Goal: Information Seeking & Learning: Learn about a topic

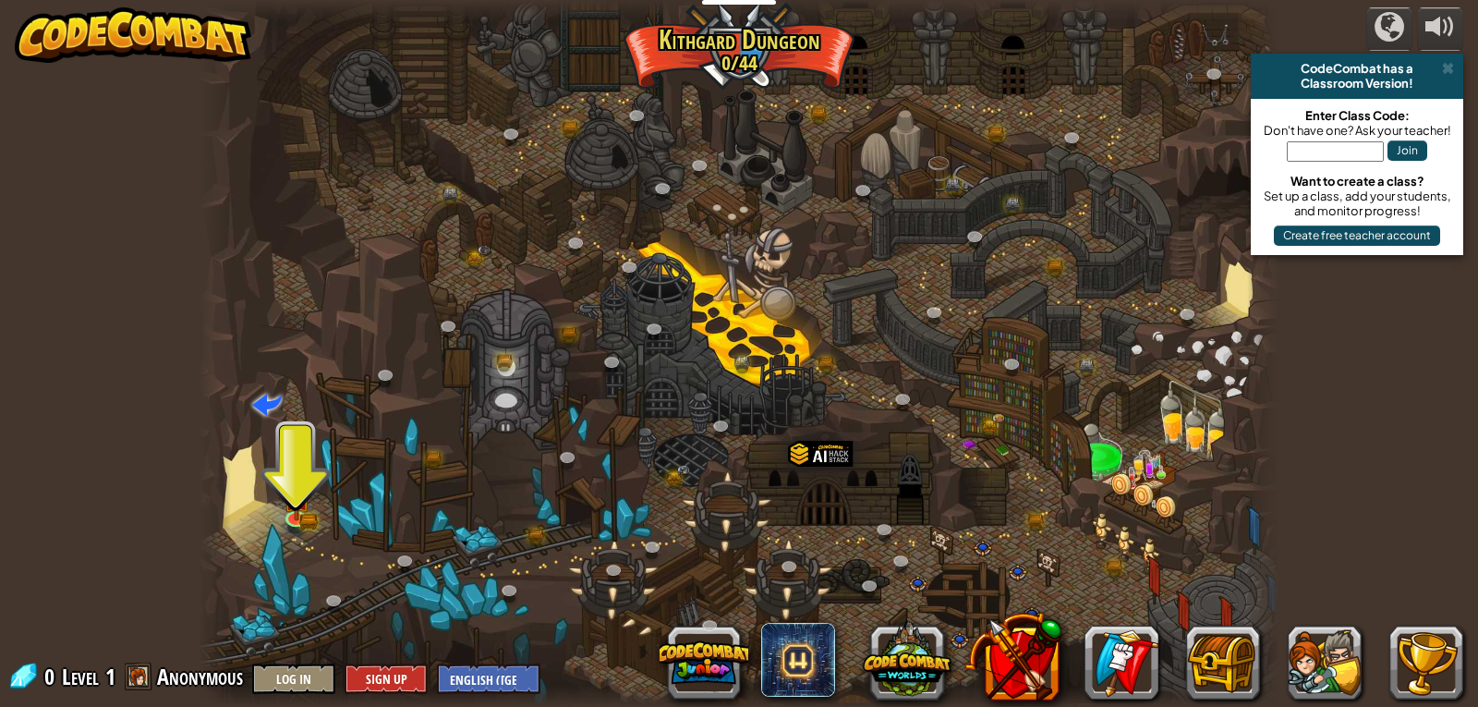
drag, startPoint x: 185, startPoint y: 486, endPoint x: 258, endPoint y: 479, distance: 73.3
click at [247, 481] on div "powered by CodeCombat has a Classroom Version! Enter Class Code: Don't have one…" at bounding box center [739, 353] width 1478 height 707
click at [285, 469] on div at bounding box center [739, 353] width 1081 height 707
drag, startPoint x: 285, startPoint y: 469, endPoint x: 292, endPoint y: 483, distance: 15.7
click at [292, 483] on div "Twisted Canyon (Locked) Challenge: collect the most gold using all the programm…" at bounding box center [739, 353] width 1081 height 707
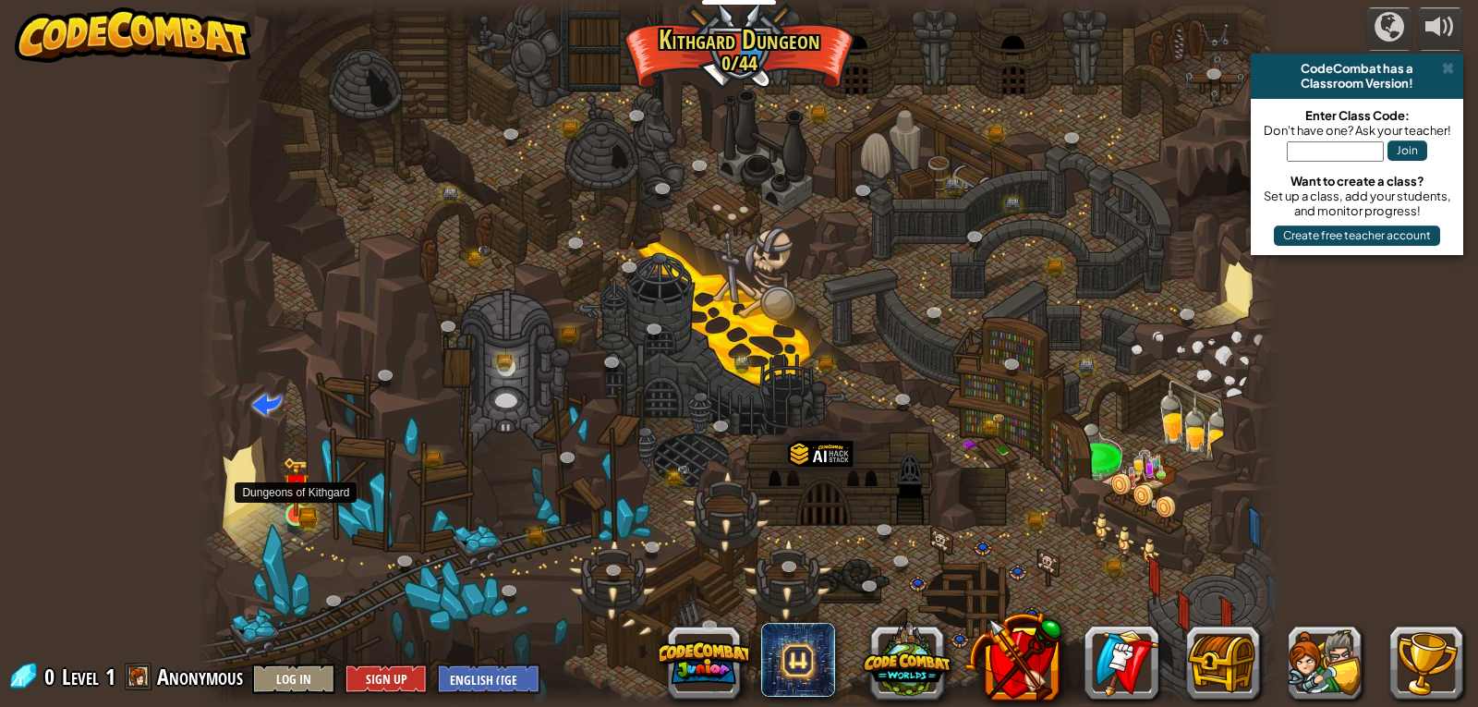
click at [291, 484] on img at bounding box center [297, 486] width 28 height 60
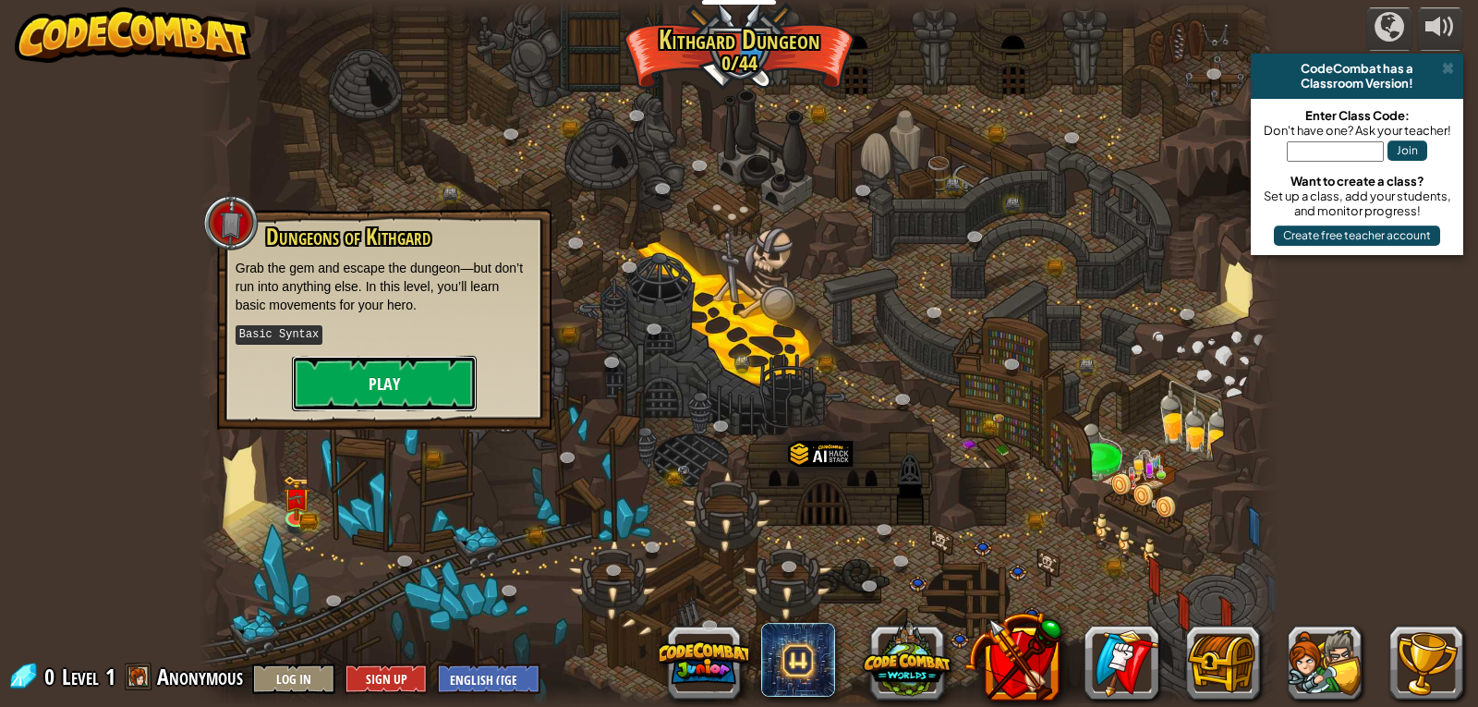
click at [331, 386] on button "Play" at bounding box center [384, 383] width 185 height 55
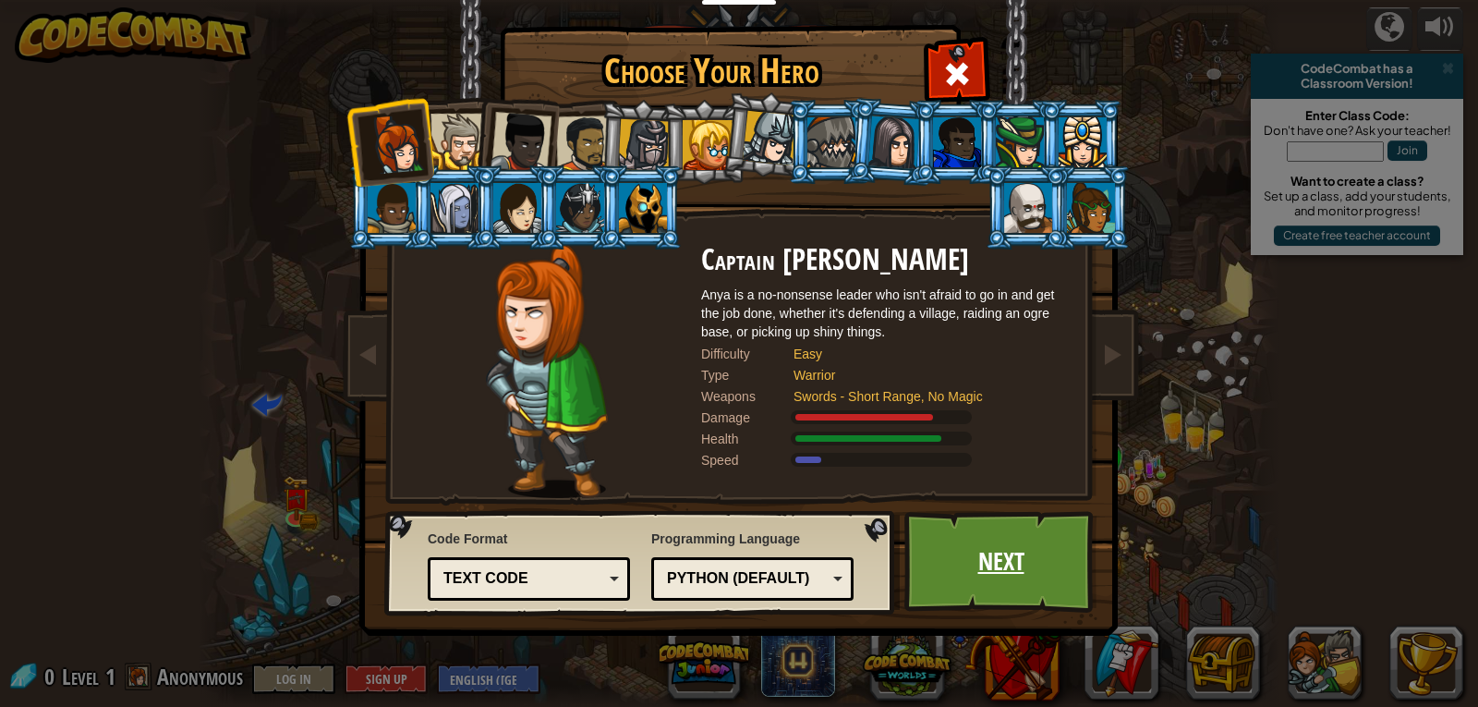
click at [991, 539] on link "Next" at bounding box center [1000, 562] width 193 height 102
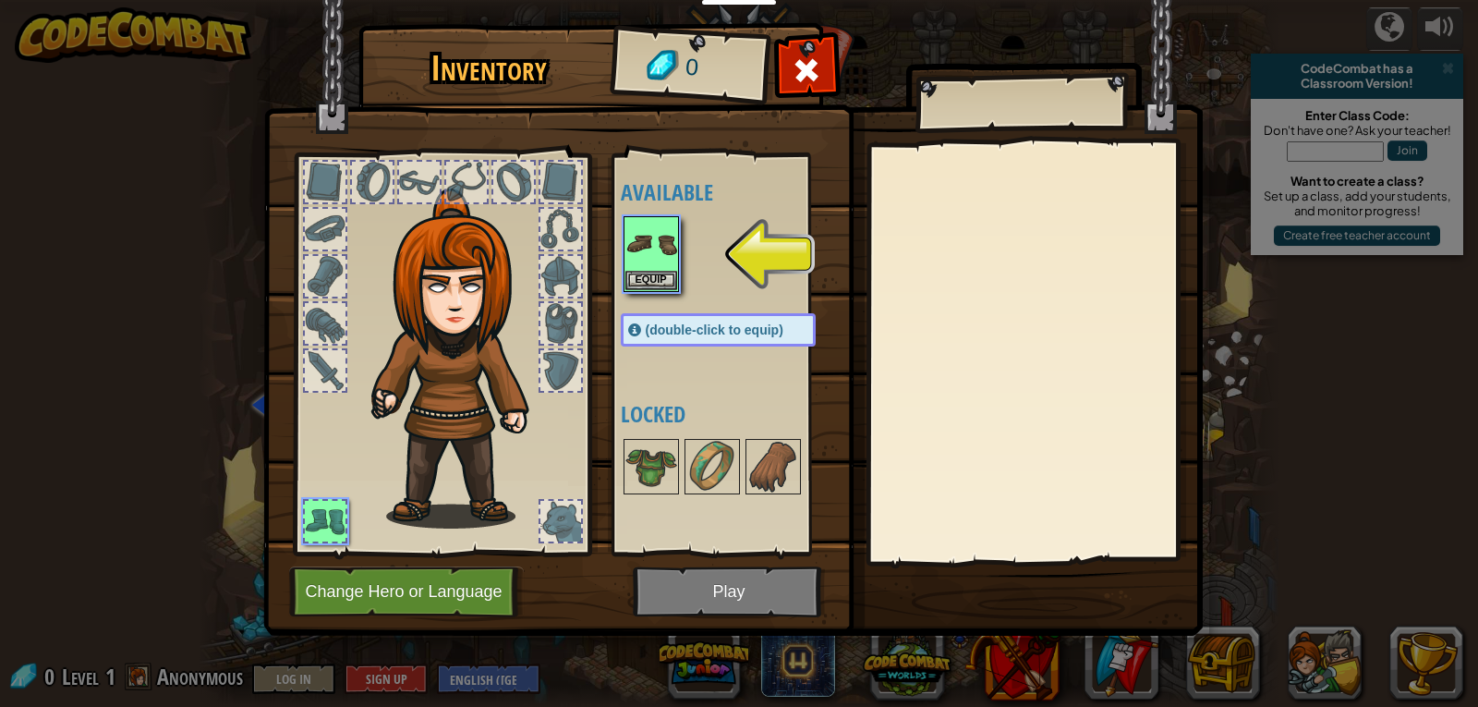
click at [782, 593] on img at bounding box center [732, 300] width 939 height 671
click at [775, 591] on img at bounding box center [732, 300] width 939 height 671
click at [772, 591] on img at bounding box center [732, 300] width 939 height 671
click at [624, 236] on div "Equip" at bounding box center [651, 254] width 55 height 76
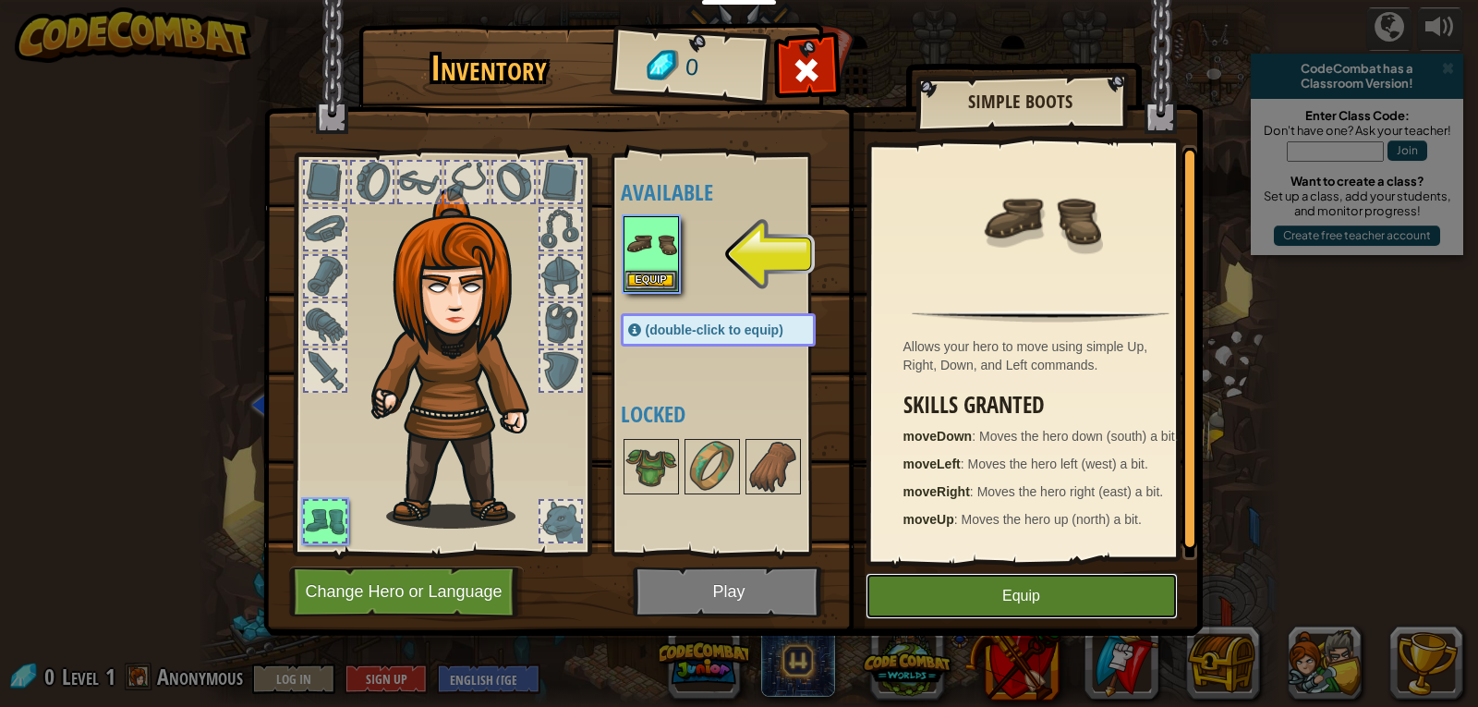
click at [1012, 597] on button "Equip" at bounding box center [1022, 596] width 312 height 46
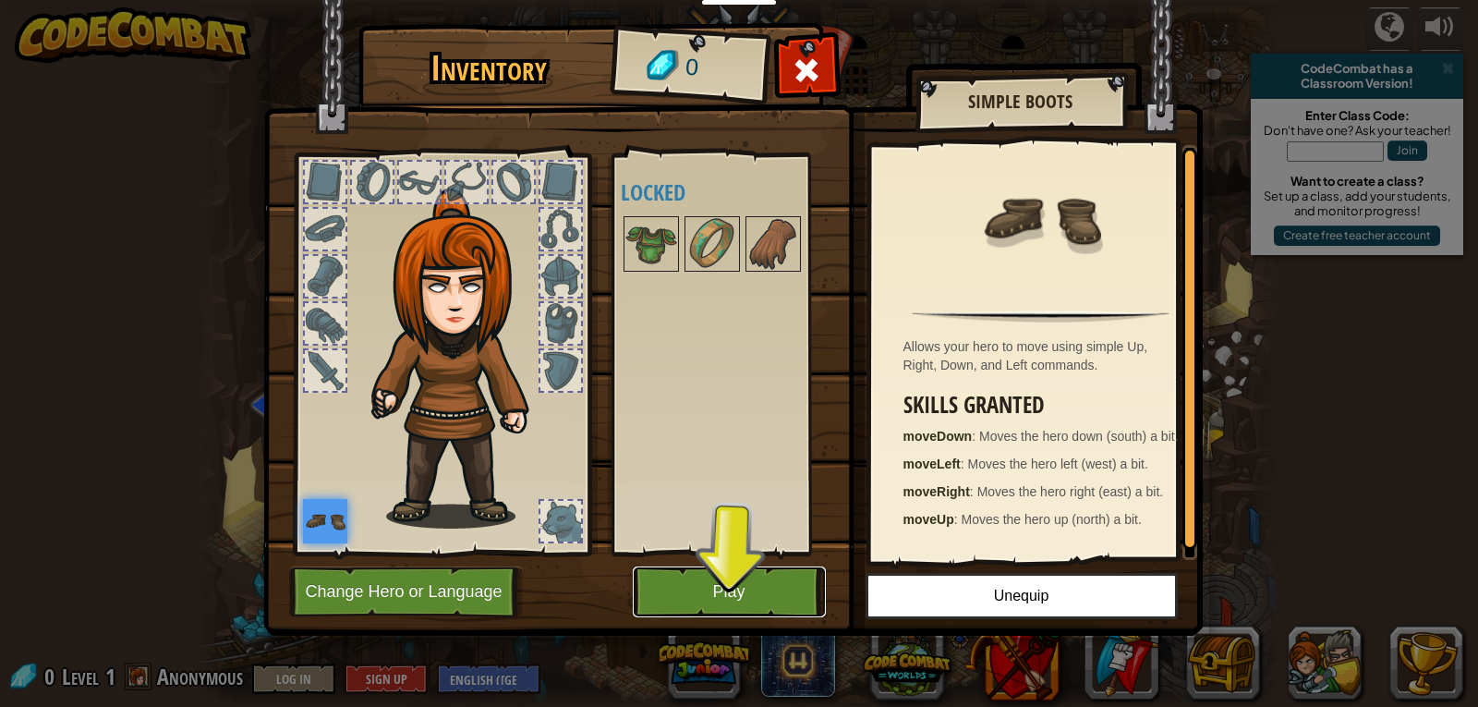
click at [765, 592] on button "Play" at bounding box center [729, 591] width 193 height 51
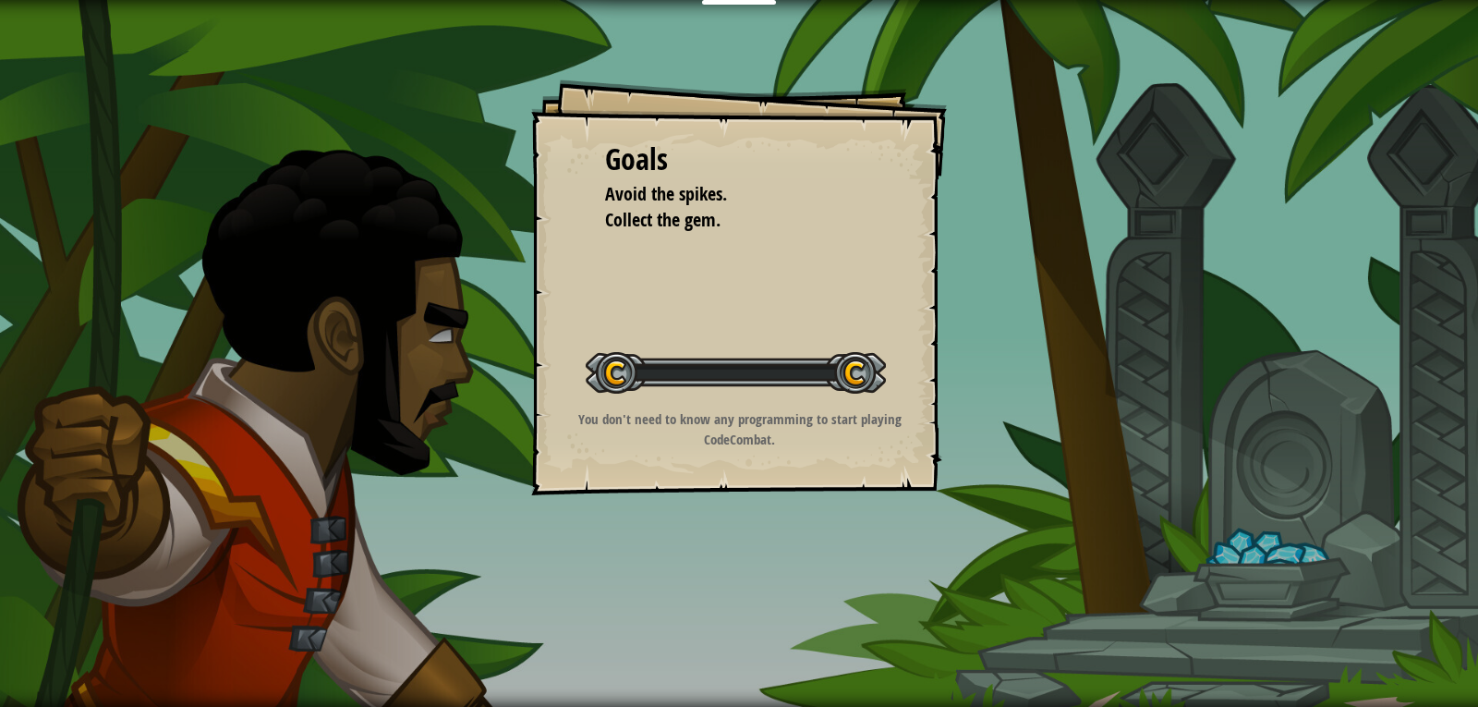
click at [769, 0] on body "Educators Create Free Account School & District Solutions Teacher Toolkit Previ…" at bounding box center [739, 0] width 1478 height 0
click at [912, 324] on div "Goals Avoid the spikes. Collect the gem. Start Level Error loading from server.…" at bounding box center [739, 287] width 416 height 416
click at [959, 159] on div "Goals Avoid the spikes. Collect the gem. Start Level Error loading from server.…" at bounding box center [739, 353] width 1478 height 707
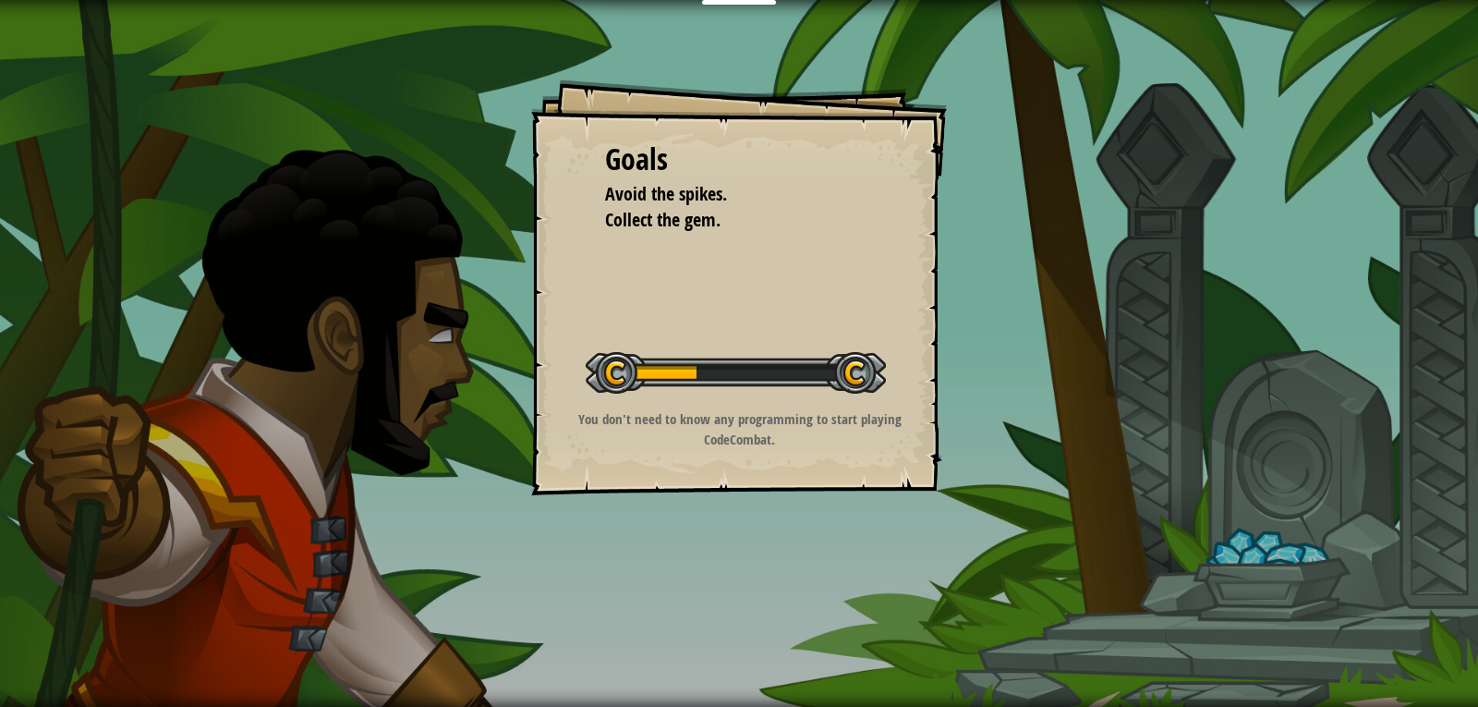
drag, startPoint x: 931, startPoint y: 224, endPoint x: 924, endPoint y: 258, distance: 34.1
click at [924, 258] on div "Goals Avoid the spikes. Collect the gem. Start Level Error loading from server.…" at bounding box center [739, 287] width 416 height 416
drag, startPoint x: 915, startPoint y: 275, endPoint x: 882, endPoint y: 310, distance: 47.7
click at [891, 310] on div "Goals Avoid the spikes. Collect the gem. Start Level Error loading from server.…" at bounding box center [739, 287] width 416 height 416
click at [835, 416] on p "You don't need to know any programming to start playing CodeCombat." at bounding box center [739, 429] width 370 height 40
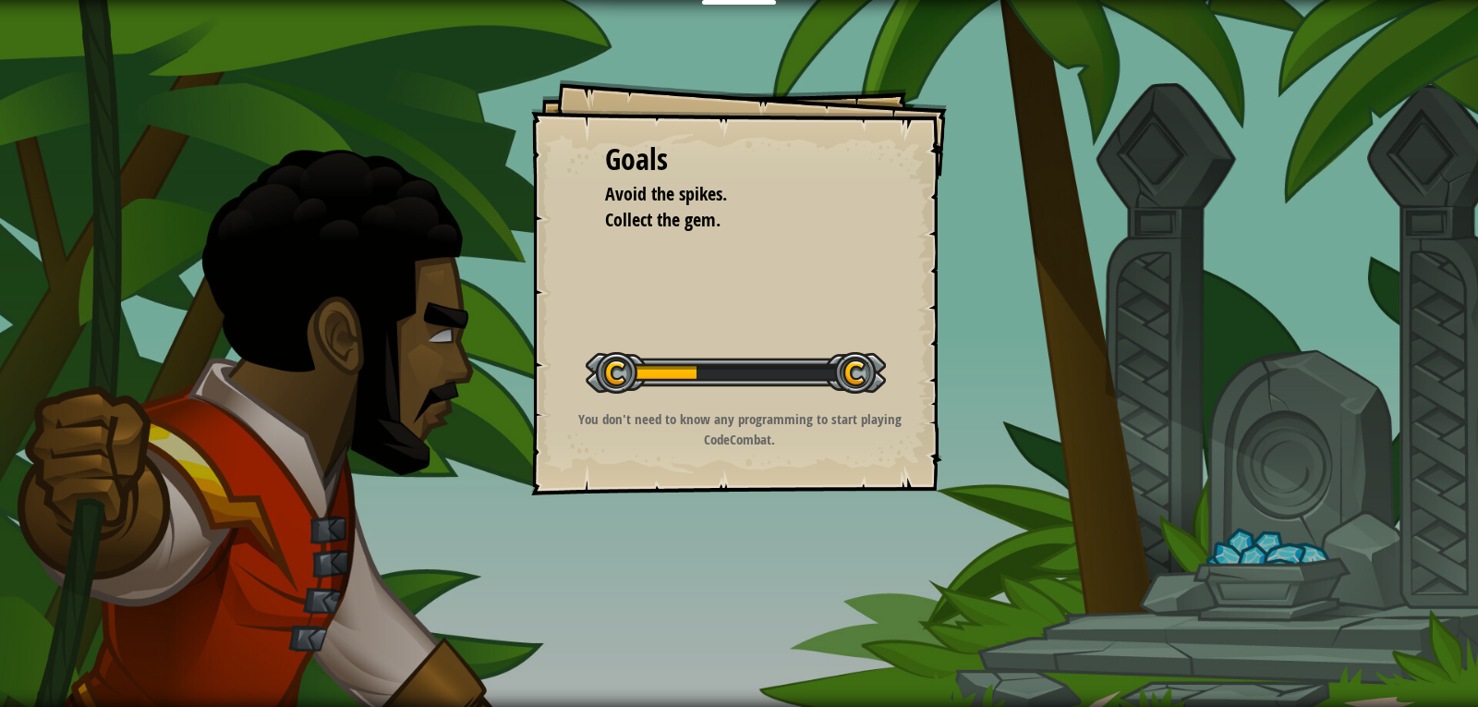
click at [828, 418] on p "You don't need to know any programming to start playing CodeCombat." at bounding box center [739, 429] width 370 height 40
drag, startPoint x: 767, startPoint y: 431, endPoint x: 763, endPoint y: 422, distance: 9.9
click at [766, 432] on p "You don't need to know any programming to start playing CodeCombat." at bounding box center [739, 429] width 370 height 40
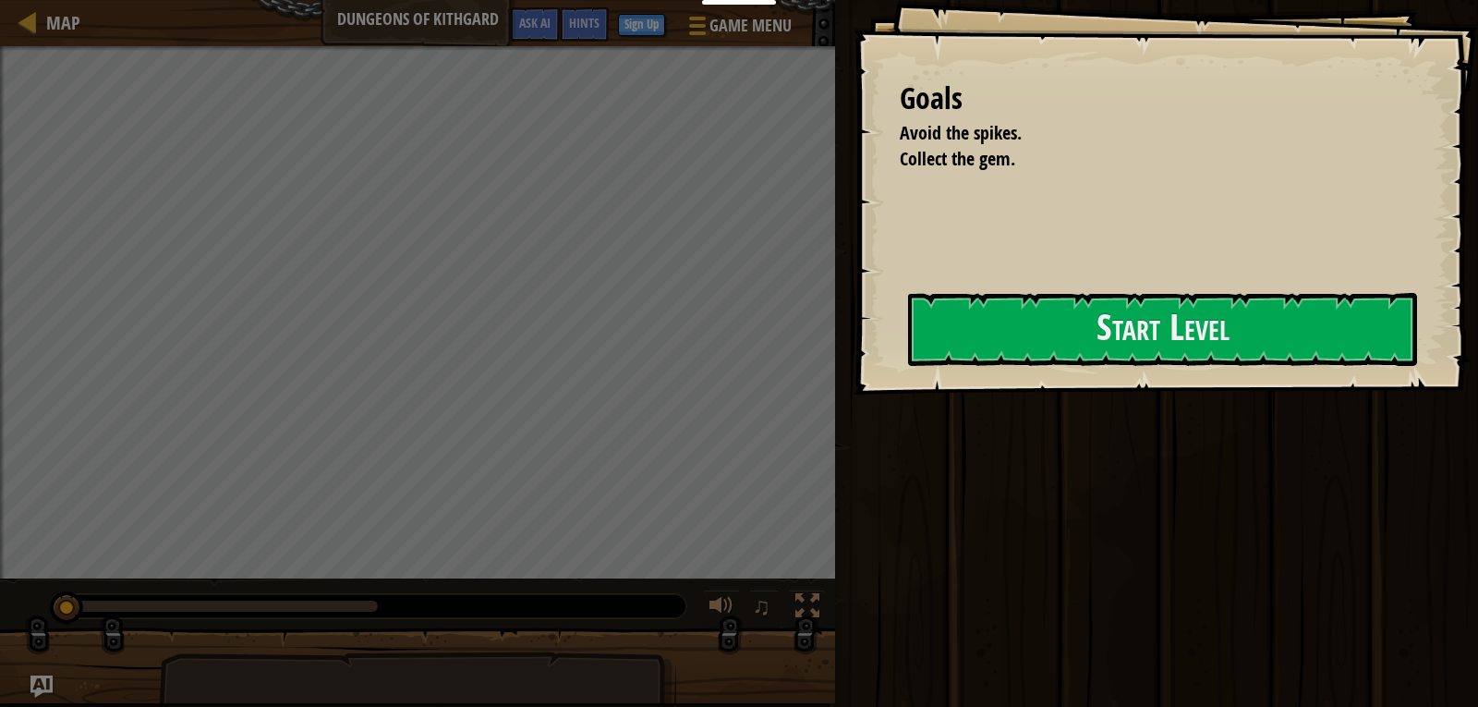
click at [908, 421] on div at bounding box center [1162, 405] width 509 height 42
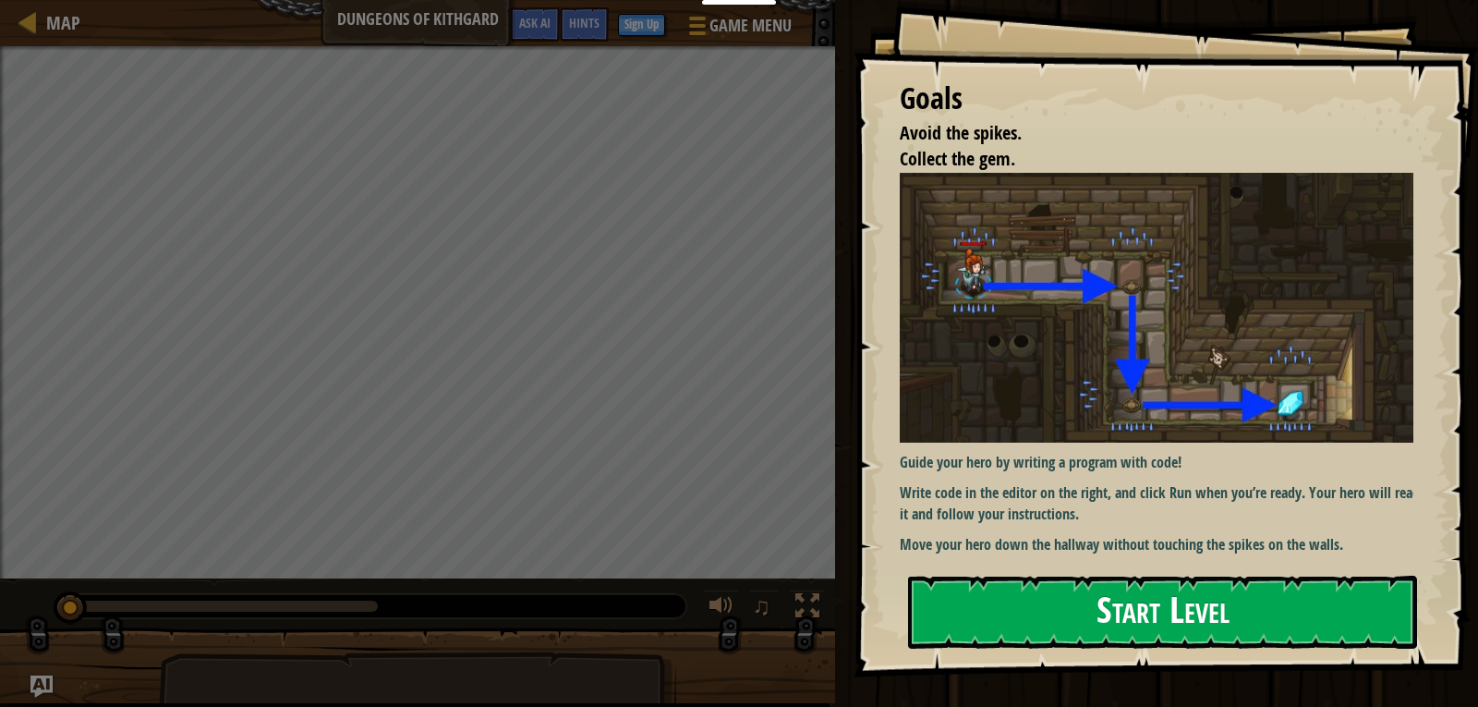
click at [1202, 347] on img at bounding box center [1163, 308] width 527 height 270
click at [1195, 394] on div "Goals Avoid the spikes. Collect the gem. Guide your hero by writing a program w…" at bounding box center [1166, 338] width 624 height 677
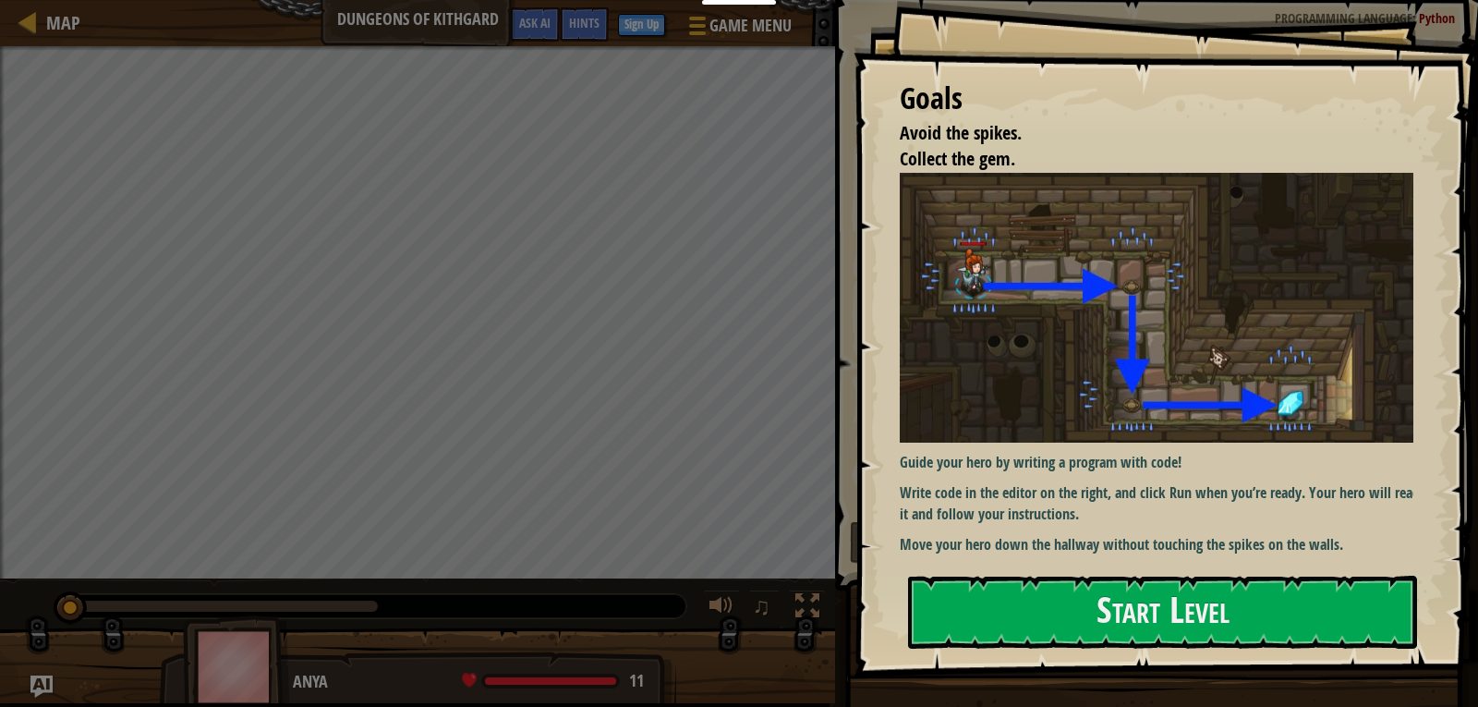
click at [1195, 394] on img at bounding box center [1163, 308] width 527 height 270
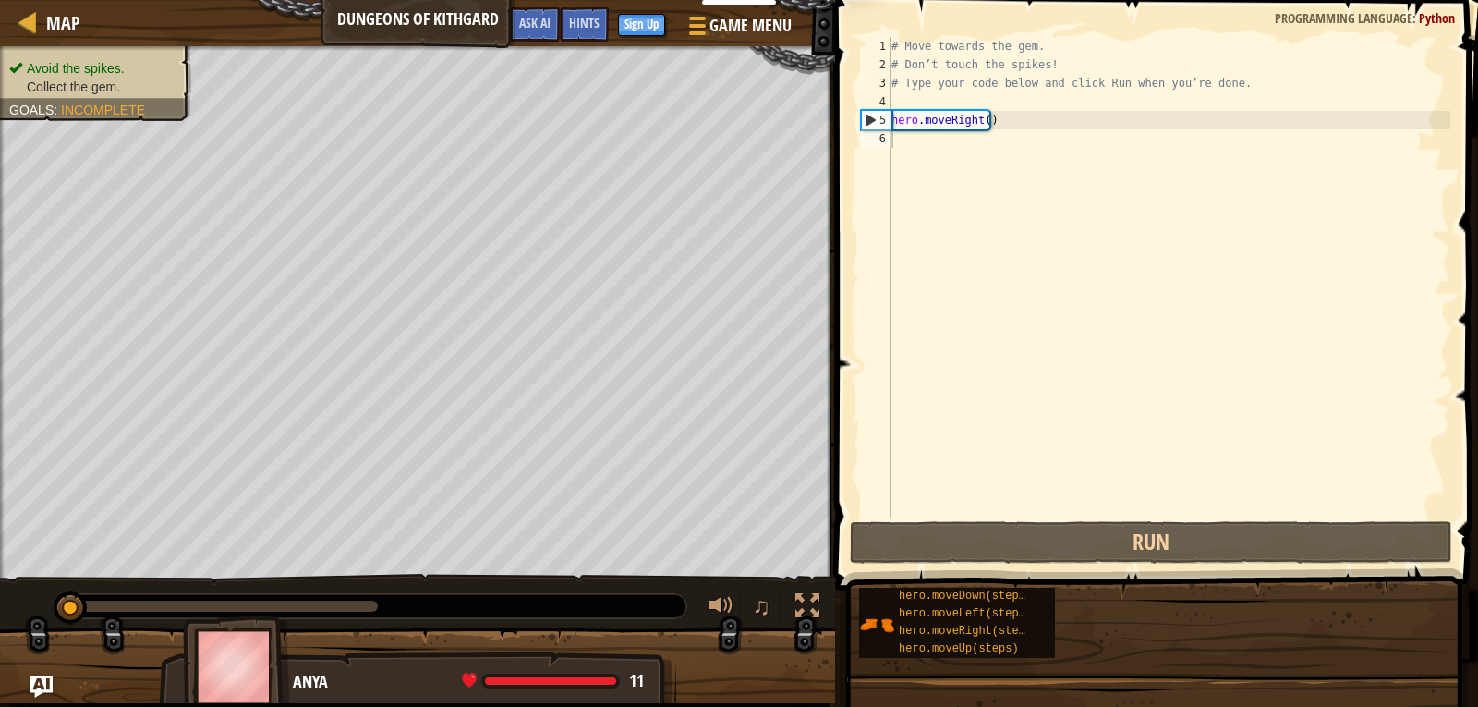
drag, startPoint x: 1147, startPoint y: 559, endPoint x: 1145, endPoint y: 571, distance: 12.3
drag, startPoint x: 1143, startPoint y: 582, endPoint x: 1145, endPoint y: 600, distance: 17.8
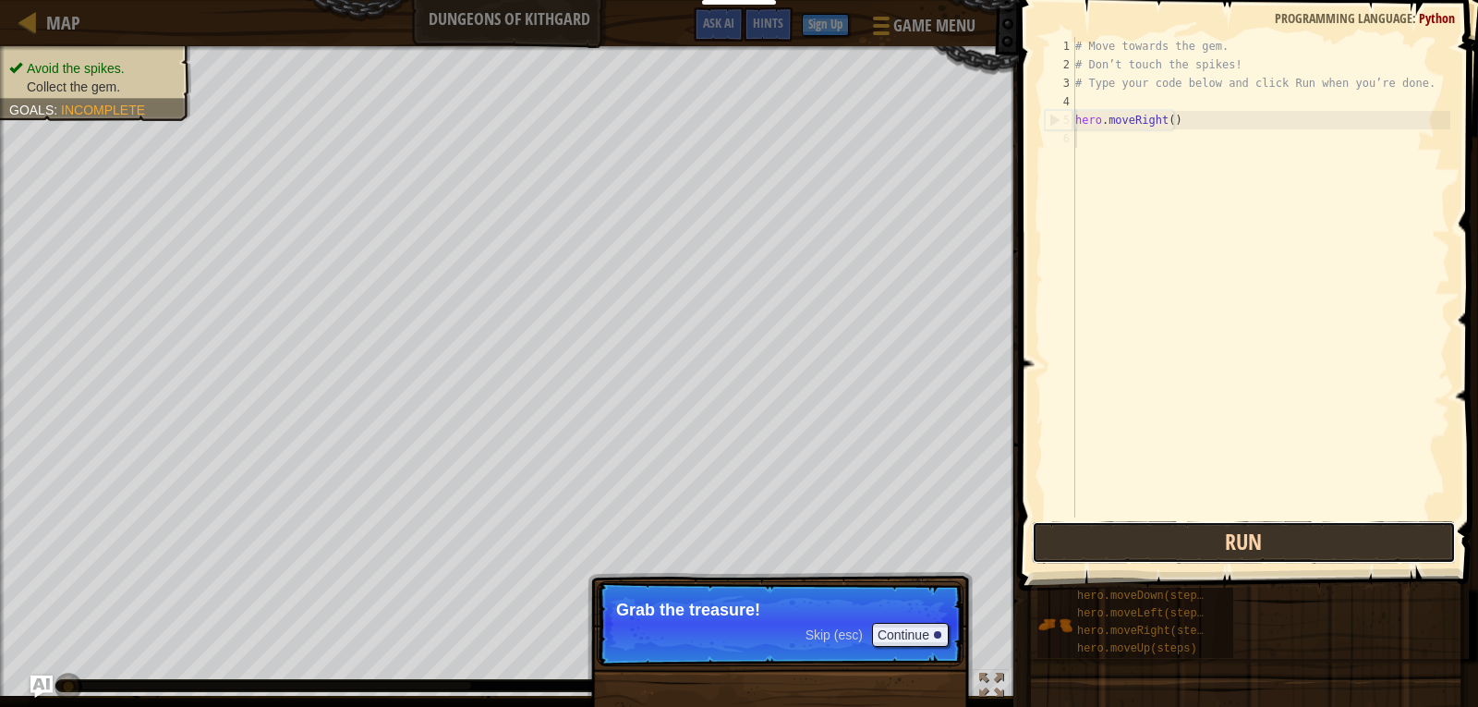
click at [1160, 542] on button "Run" at bounding box center [1244, 542] width 424 height 42
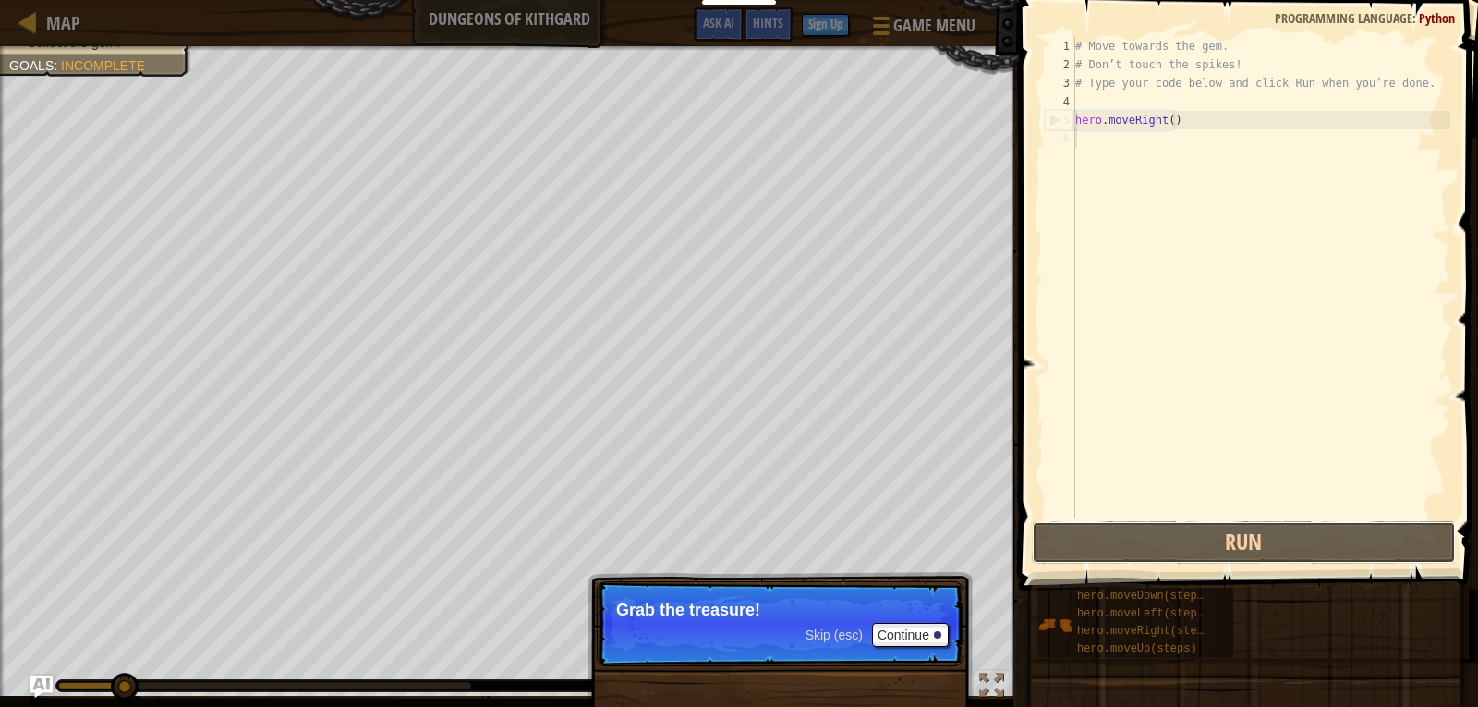
click at [882, 548] on div "Map Dungeons of Kithgard Game Menu Done Sign Up Hints Ask AI 1 הההההההההההההההה…" at bounding box center [739, 353] width 1478 height 707
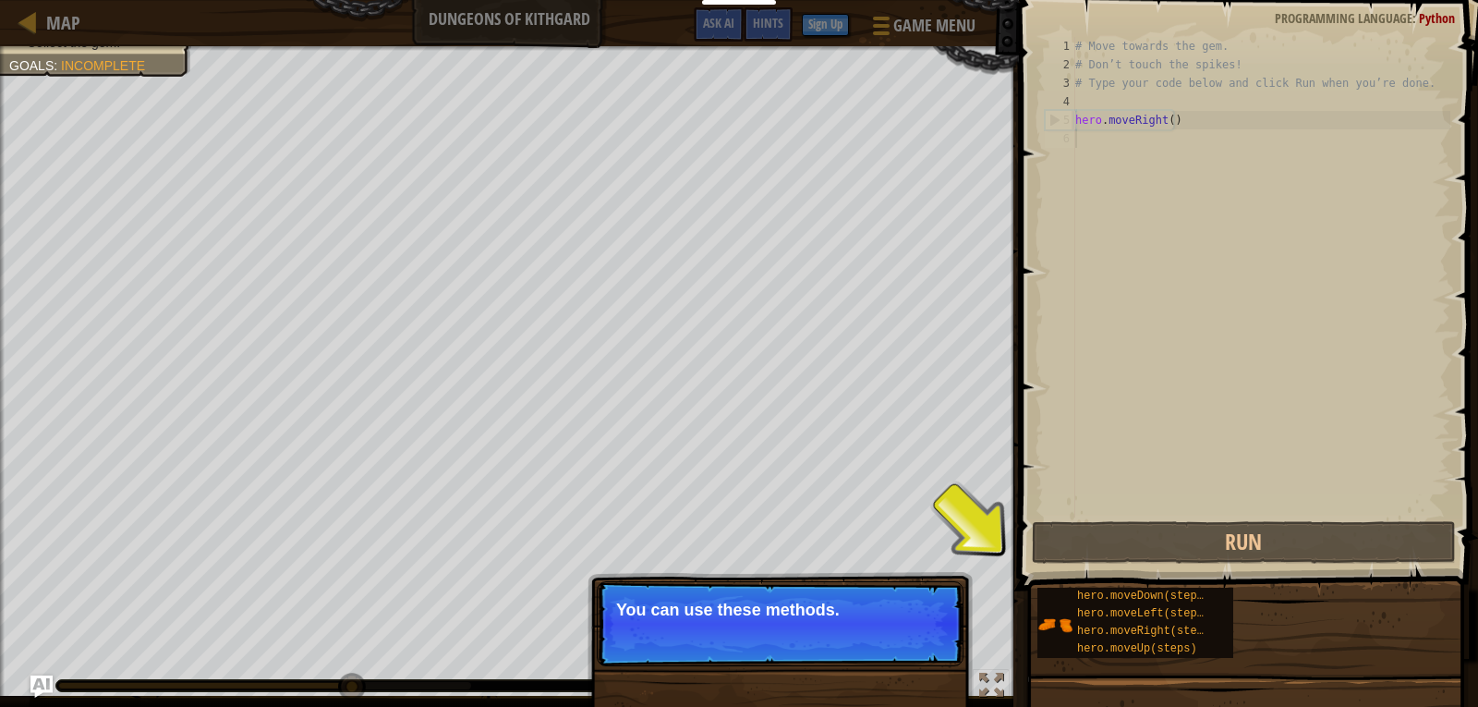
click at [668, 598] on div "Skip (esc) Continue You can use these methods." at bounding box center [780, 708] width 385 height 273
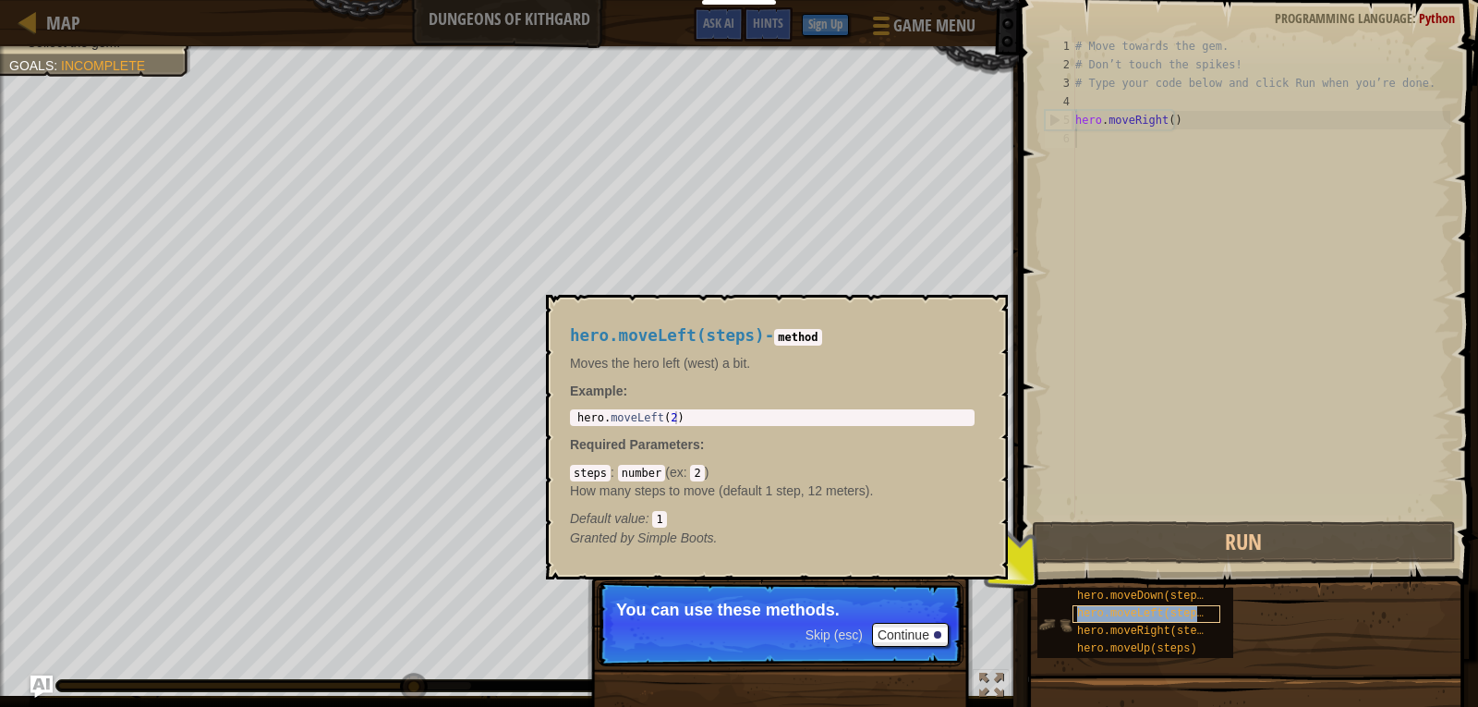
click at [1175, 613] on span "hero.moveLeft(steps)" at bounding box center [1143, 613] width 133 height 13
click at [1176, 613] on span "hero.moveLeft(steps)" at bounding box center [1143, 613] width 133 height 13
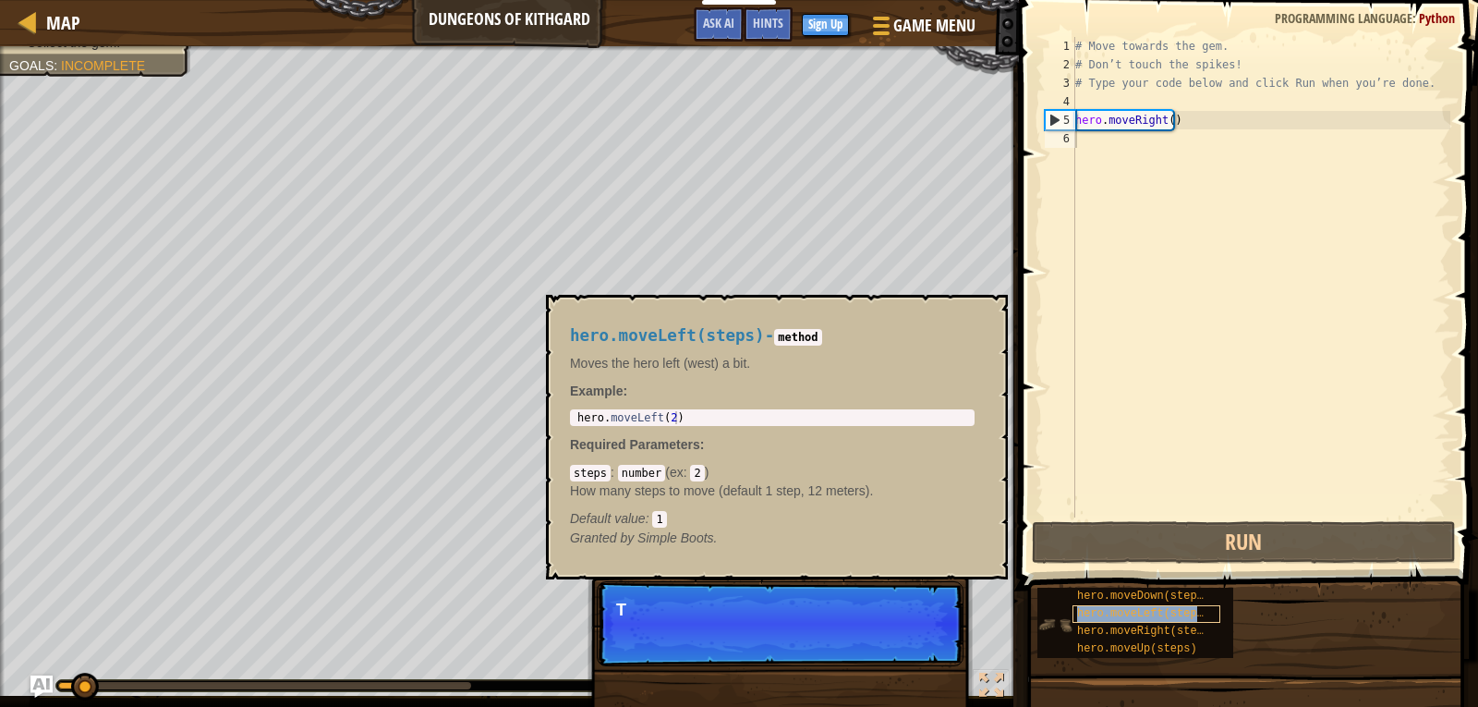
click at [1084, 622] on div "hero.moveLeft(steps)" at bounding box center [1146, 614] width 148 height 18
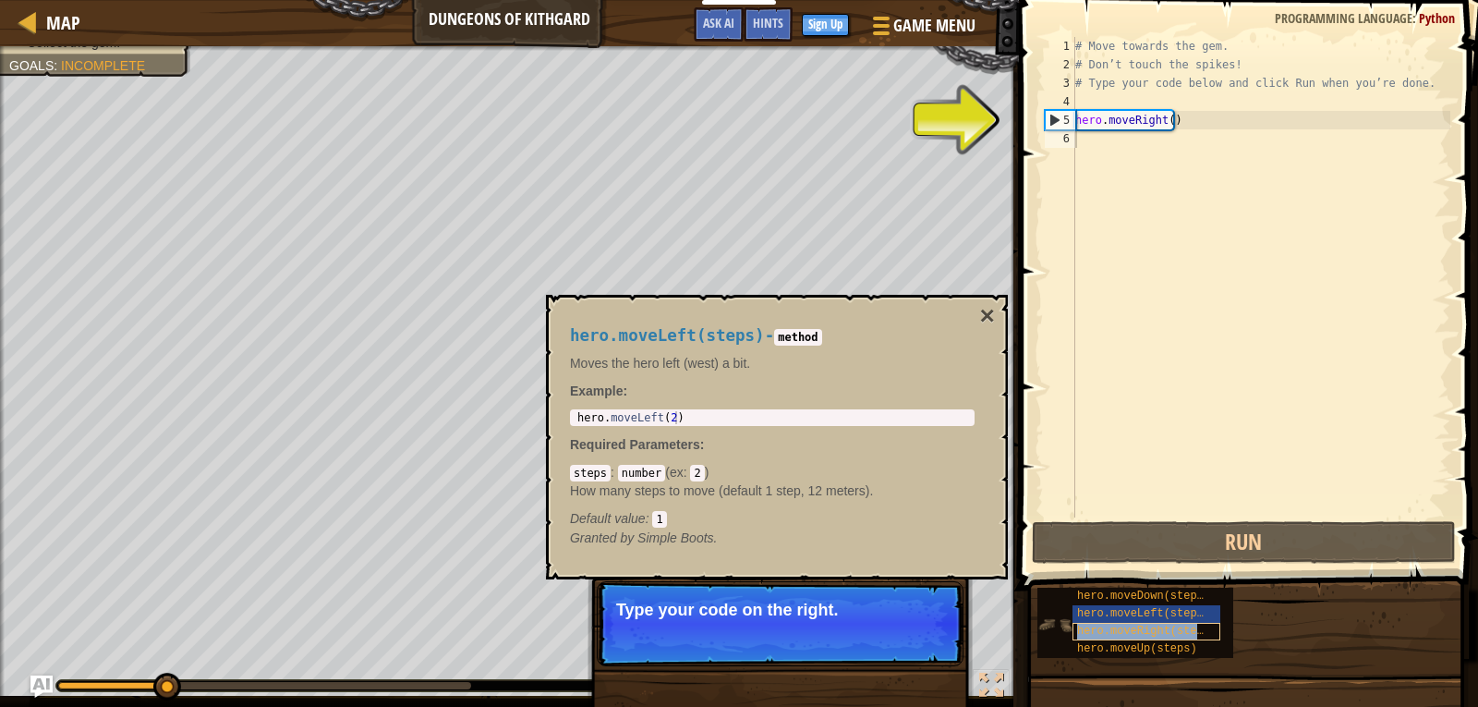
click at [1082, 630] on span "hero.moveRight(steps)" at bounding box center [1146, 630] width 139 height 13
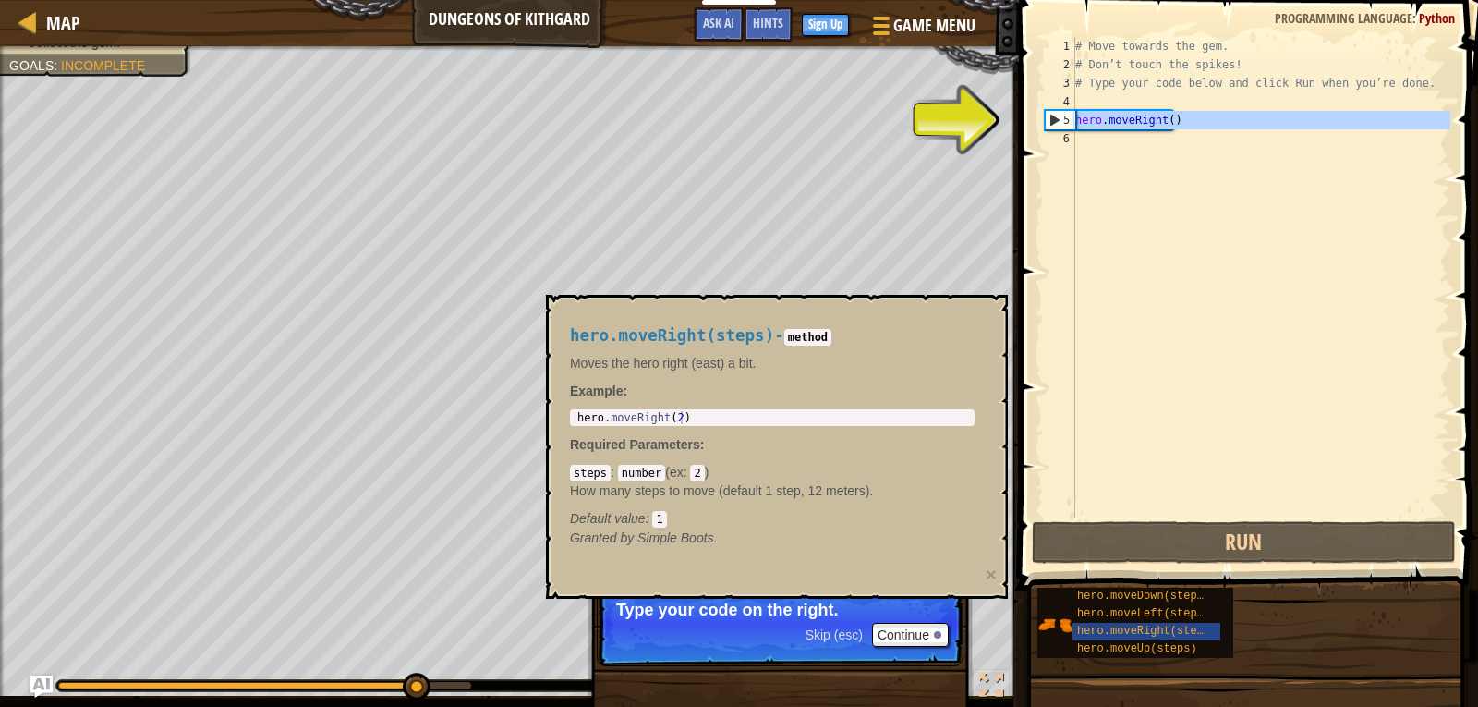
click at [1052, 112] on div "5" at bounding box center [1061, 120] width 30 height 18
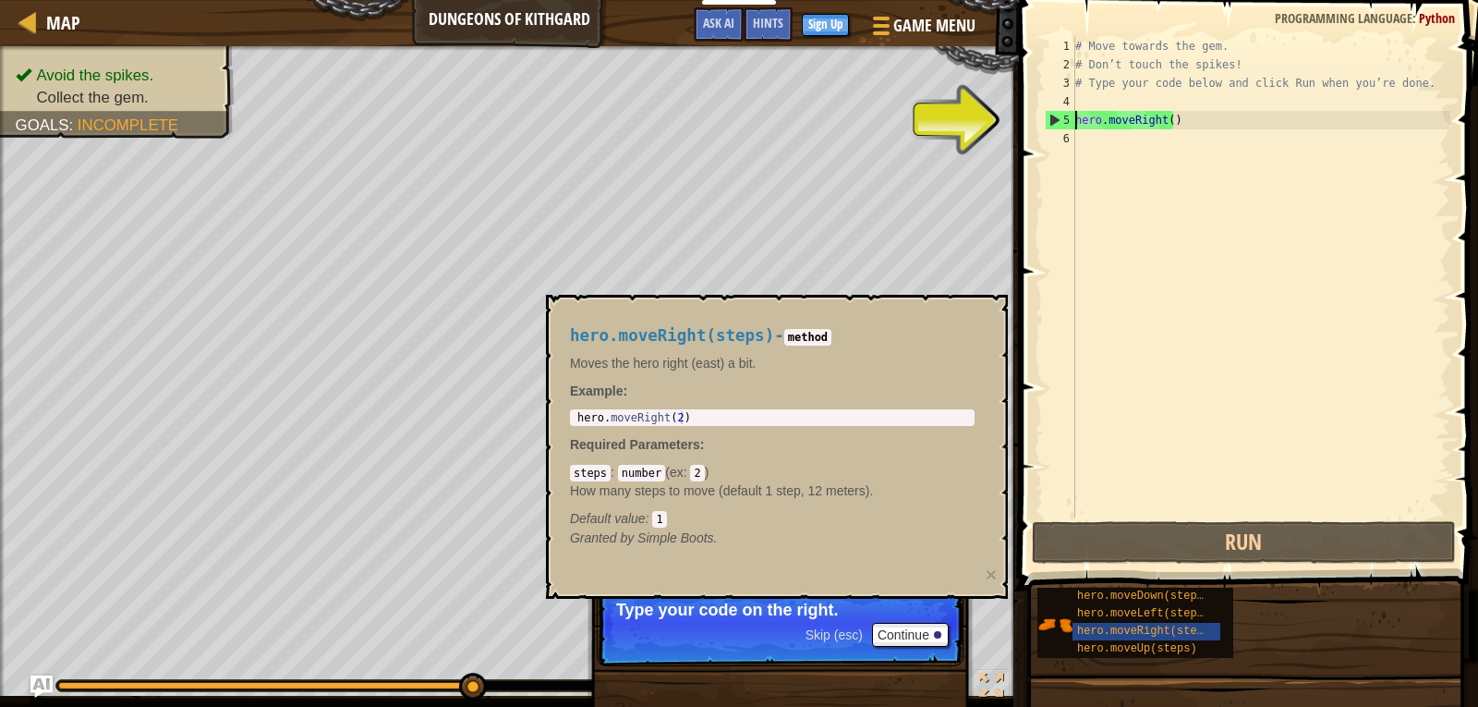
click at [1052, 112] on div "5" at bounding box center [1061, 120] width 30 height 18
type textarea "hero.moveRight()"
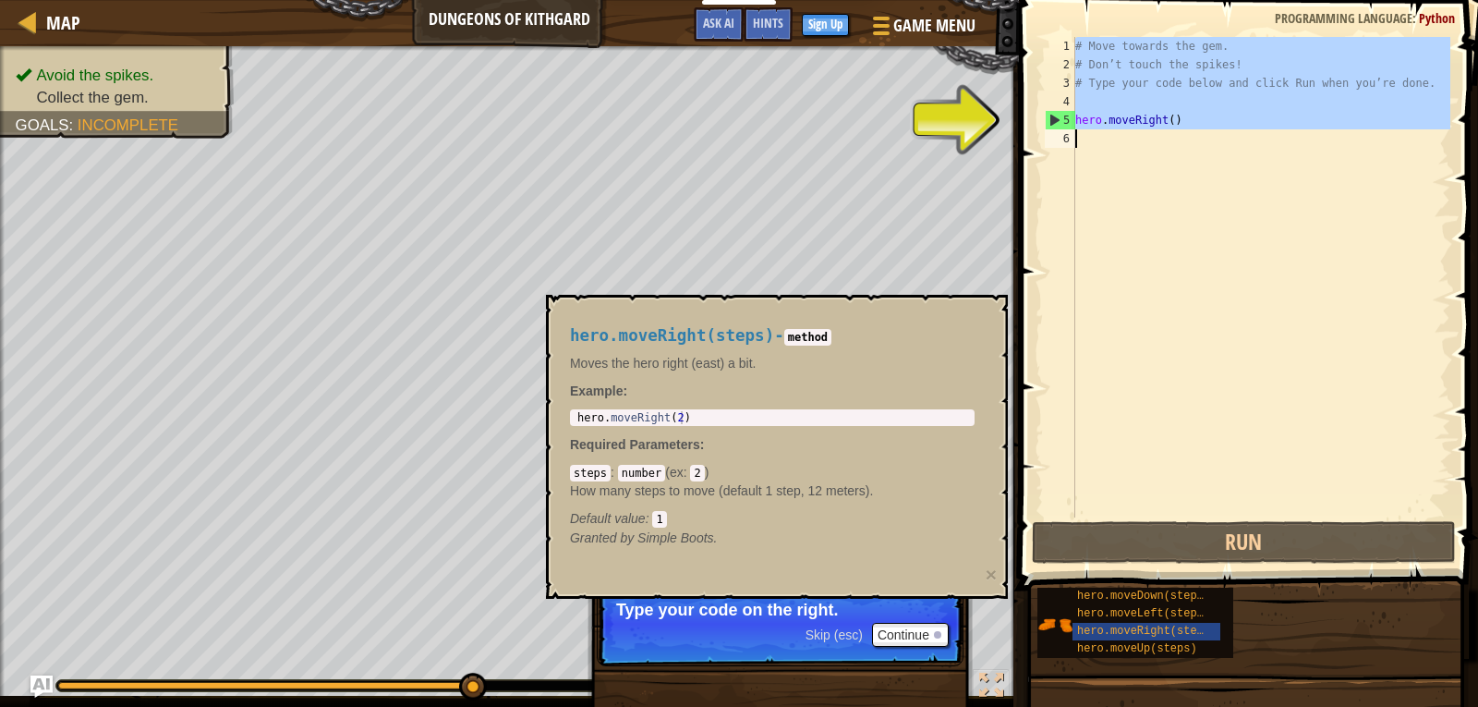
click at [1052, 112] on div "5" at bounding box center [1061, 120] width 30 height 18
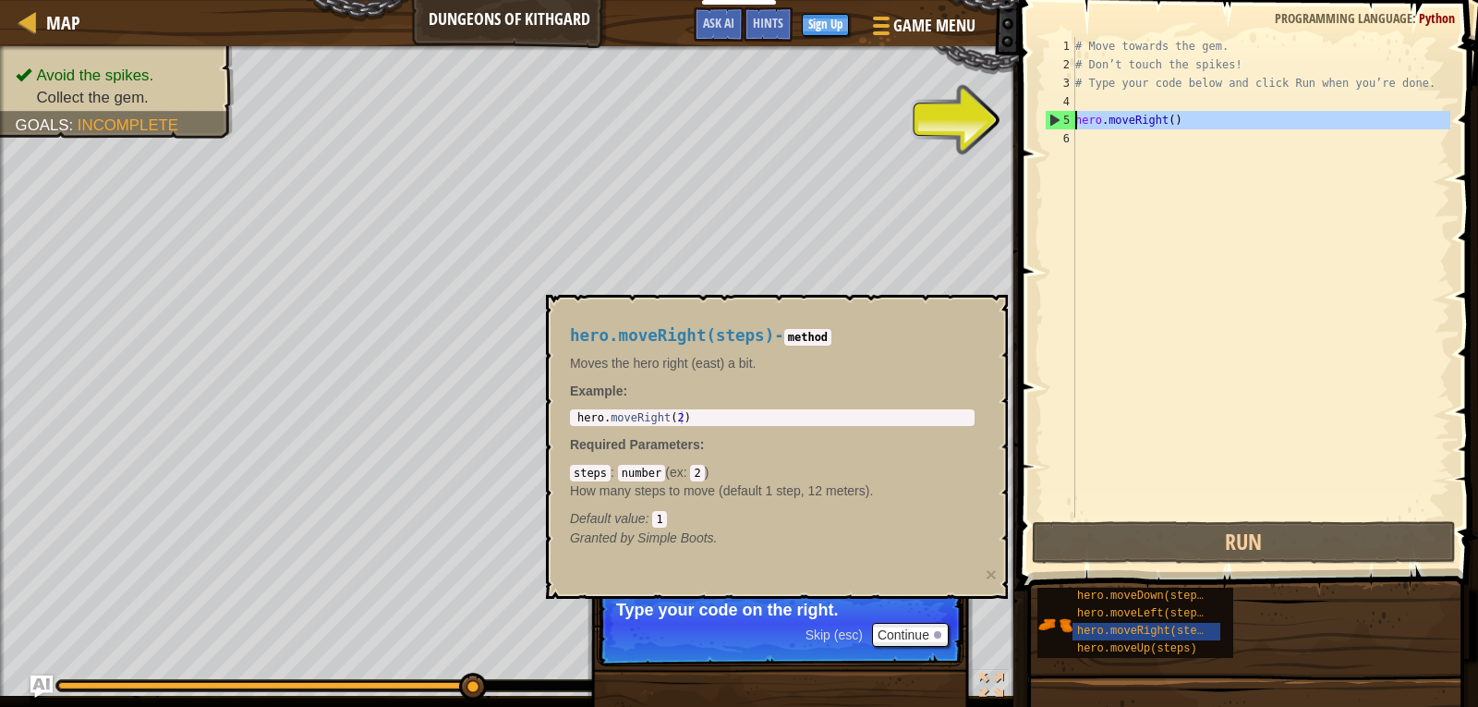
click at [1052, 112] on div "5" at bounding box center [1061, 120] width 30 height 18
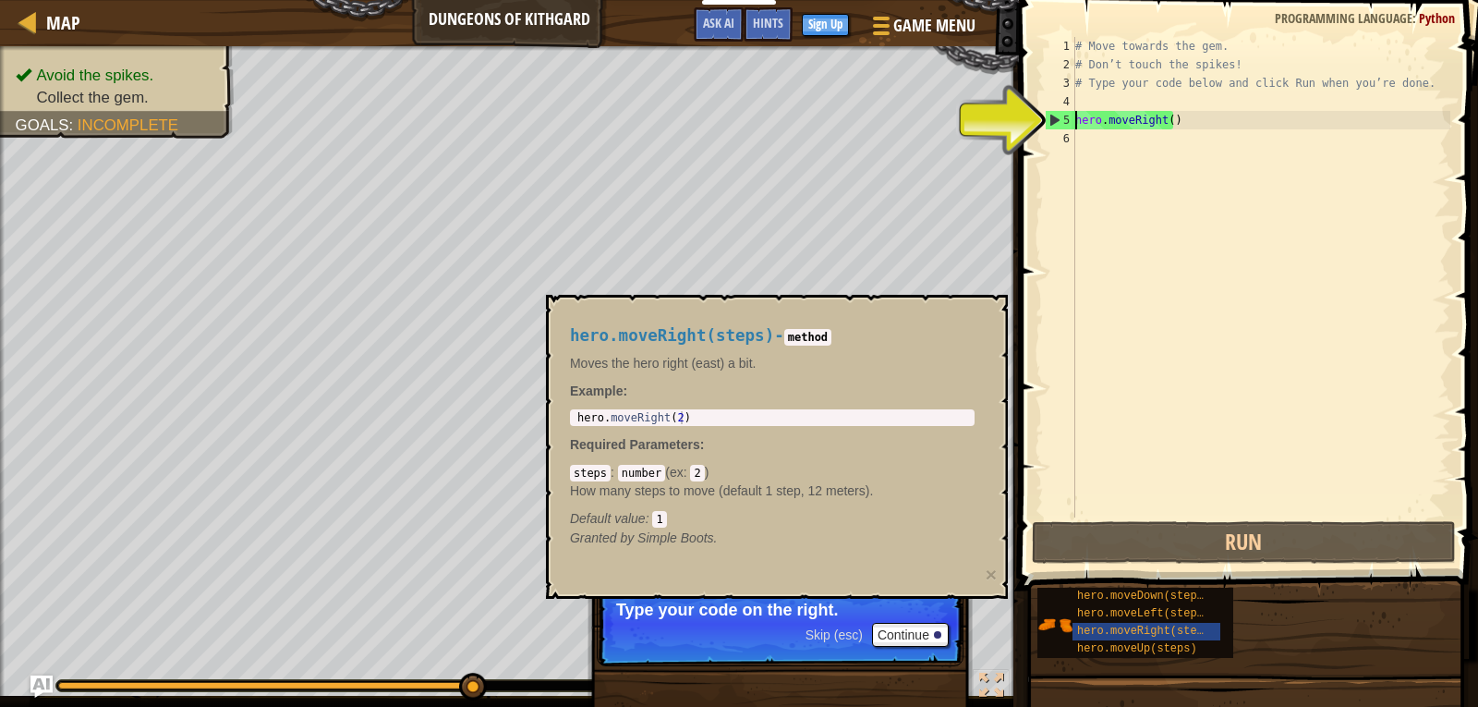
click at [1052, 112] on div "5" at bounding box center [1061, 120] width 30 height 18
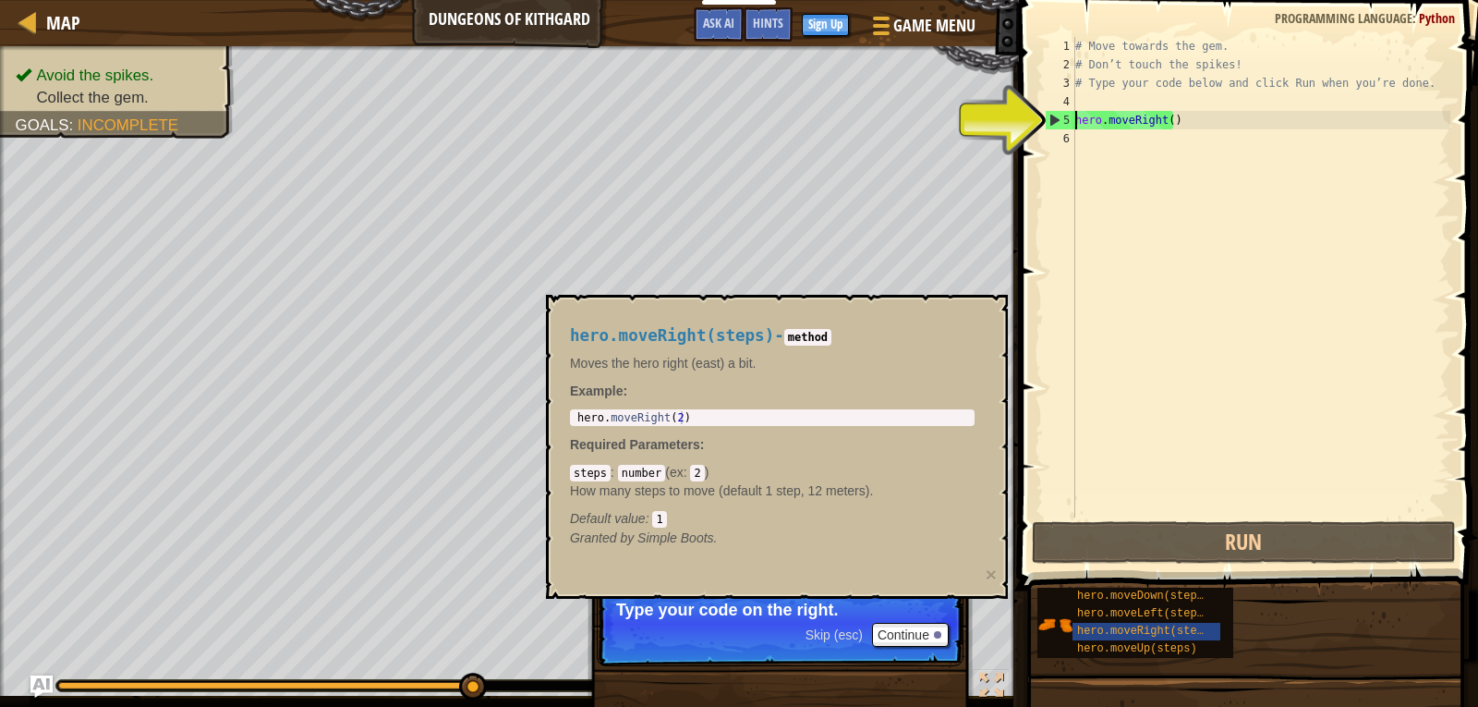
click at [1052, 112] on div "5" at bounding box center [1061, 120] width 30 height 18
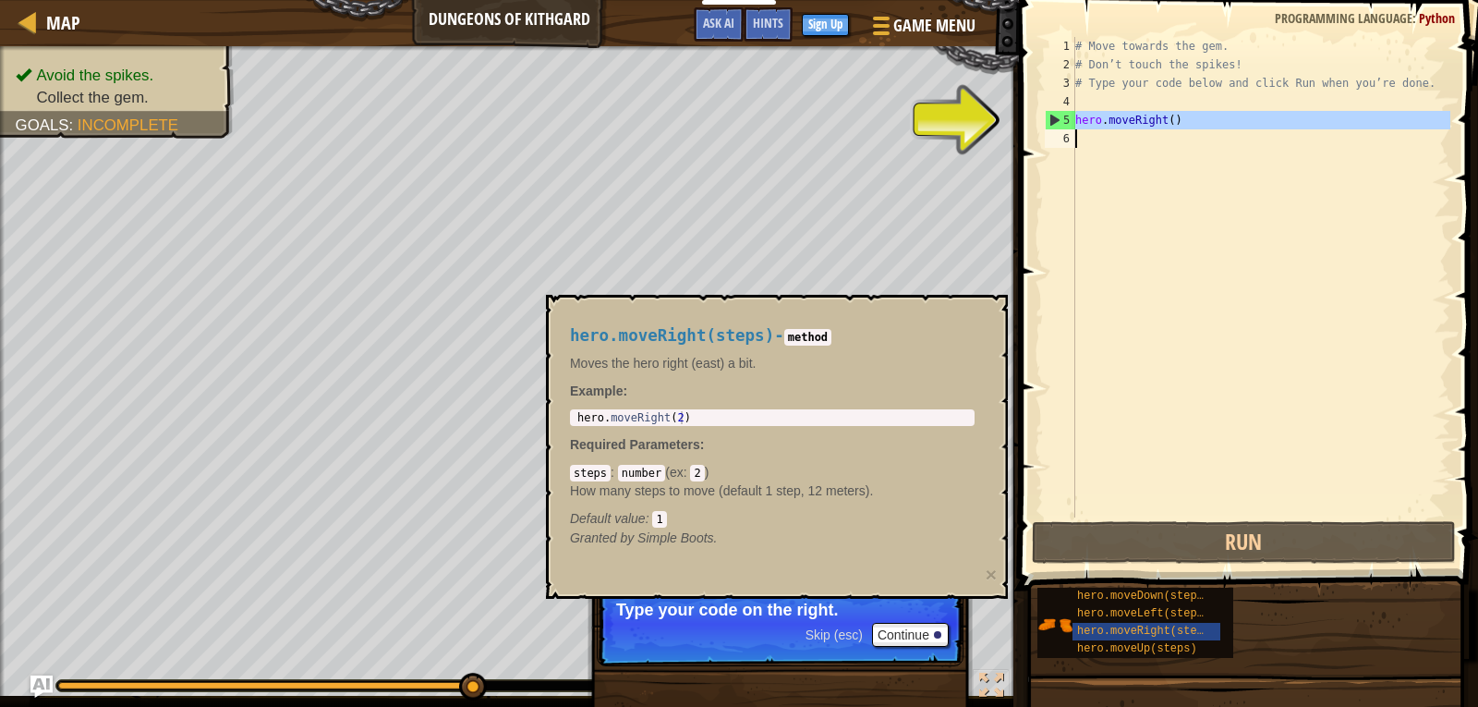
click at [998, 247] on div "Map Dungeons of Kithgard Game Menu Done Sign Up Hints Ask AI 1 הההההההההההההההה…" at bounding box center [739, 353] width 1478 height 707
type textarea "hero.moveRight()"
drag, startPoint x: 820, startPoint y: 331, endPoint x: 809, endPoint y: 335, distance: 12.0
click at [810, 336] on code "method" at bounding box center [807, 337] width 47 height 17
click at [1047, 115] on div "5" at bounding box center [1061, 120] width 30 height 18
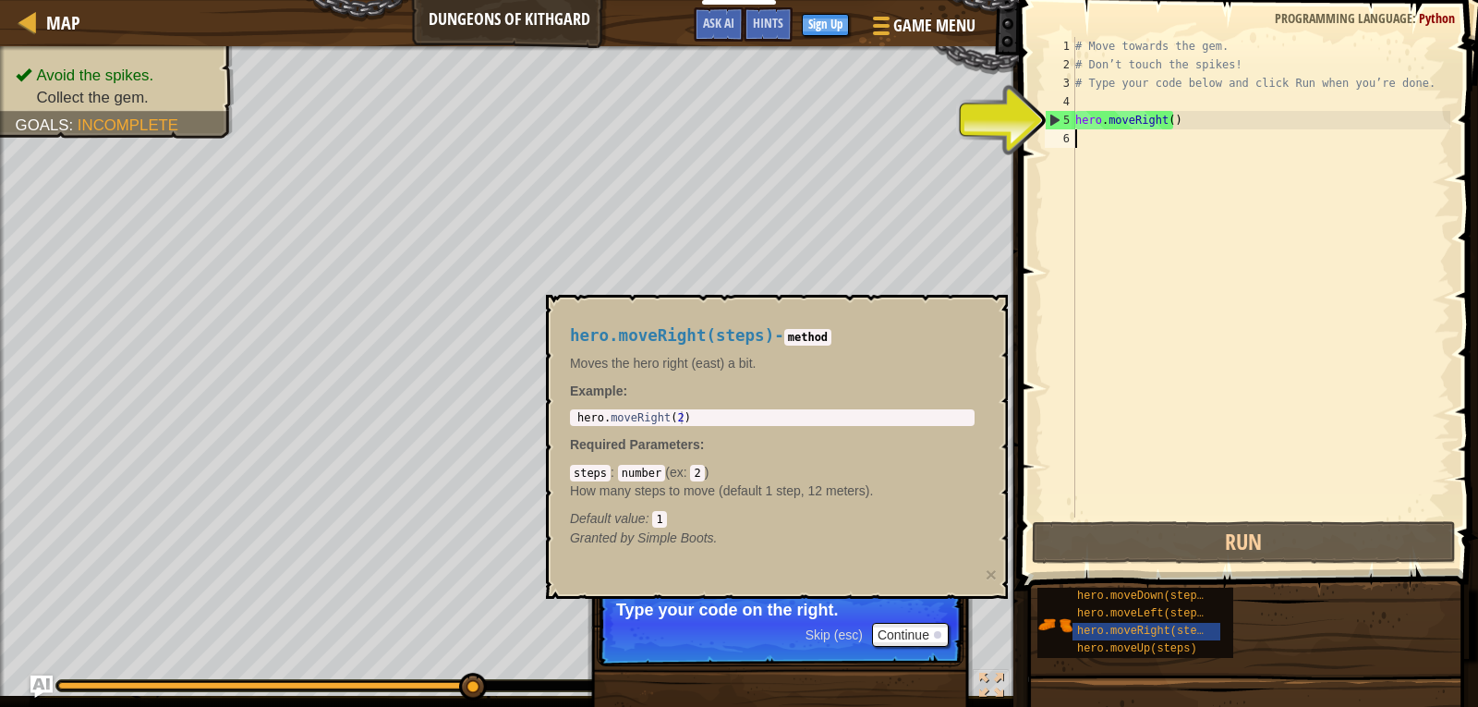
type textarea "hero.moveRight()"
click at [1047, 115] on div "5" at bounding box center [1061, 120] width 30 height 18
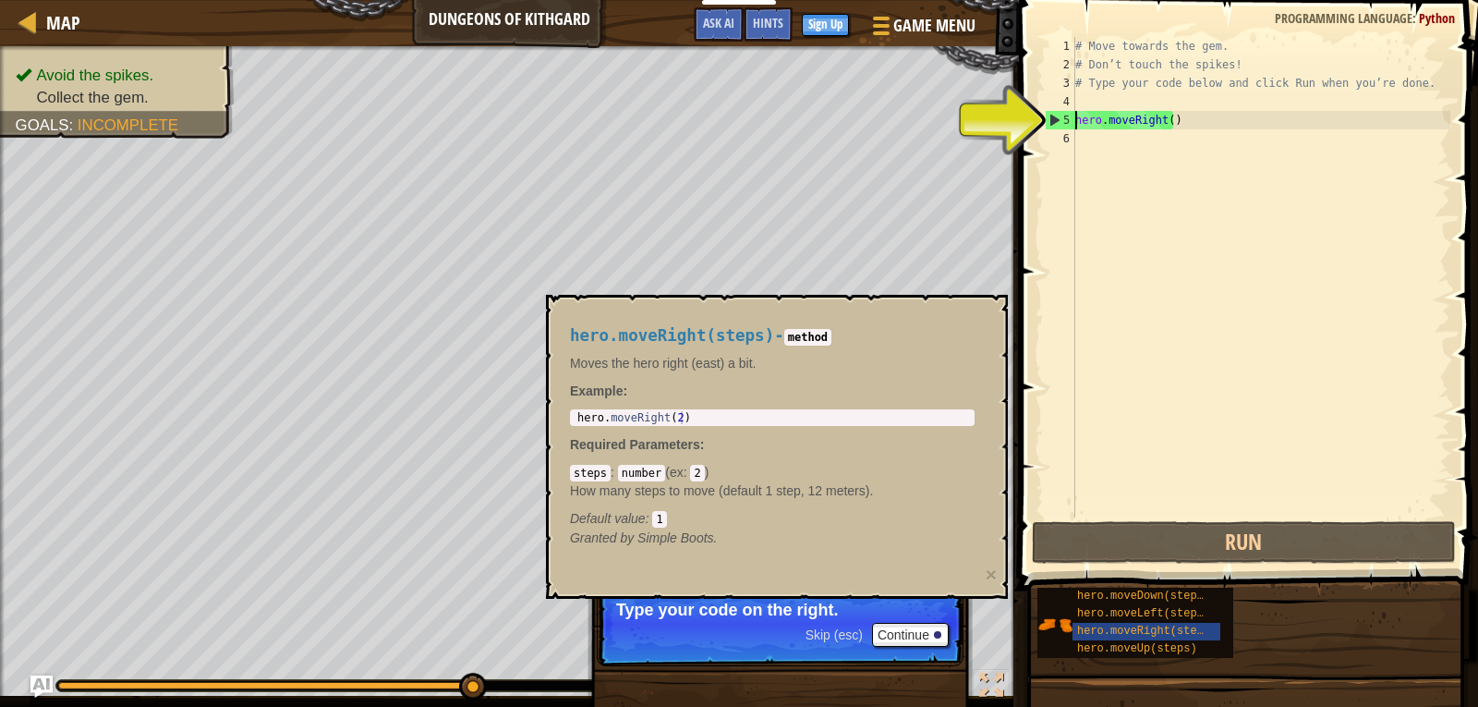
click at [1047, 115] on div "5" at bounding box center [1061, 120] width 30 height 18
type textarea "hero.moveRight()"
click at [551, 7] on div "Map Dungeons of Kithgard Game Menu Done Sign Up Hints Ask AI 1 הההההההההההההההה…" at bounding box center [739, 353] width 1478 height 707
click at [772, 22] on span "Hints" at bounding box center [768, 23] width 30 height 18
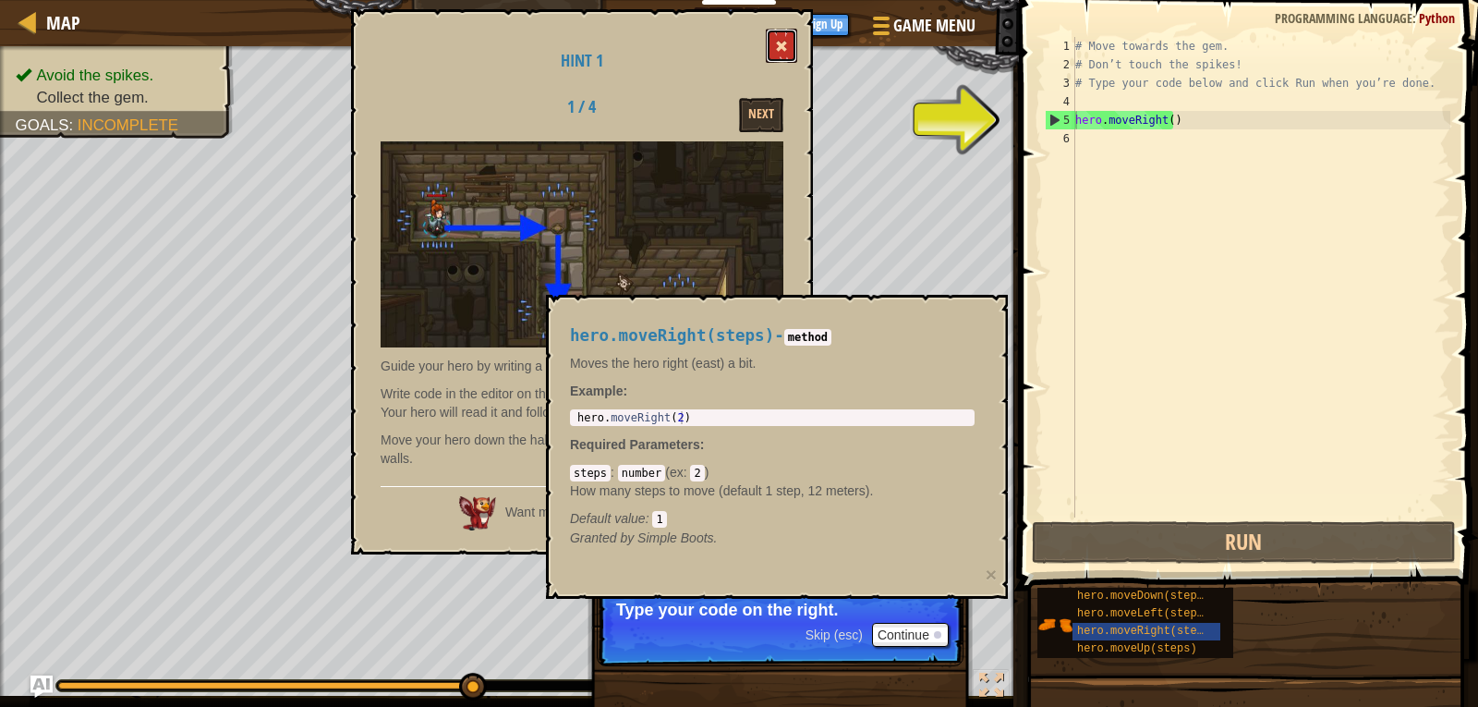
click at [775, 38] on button at bounding box center [781, 46] width 31 height 34
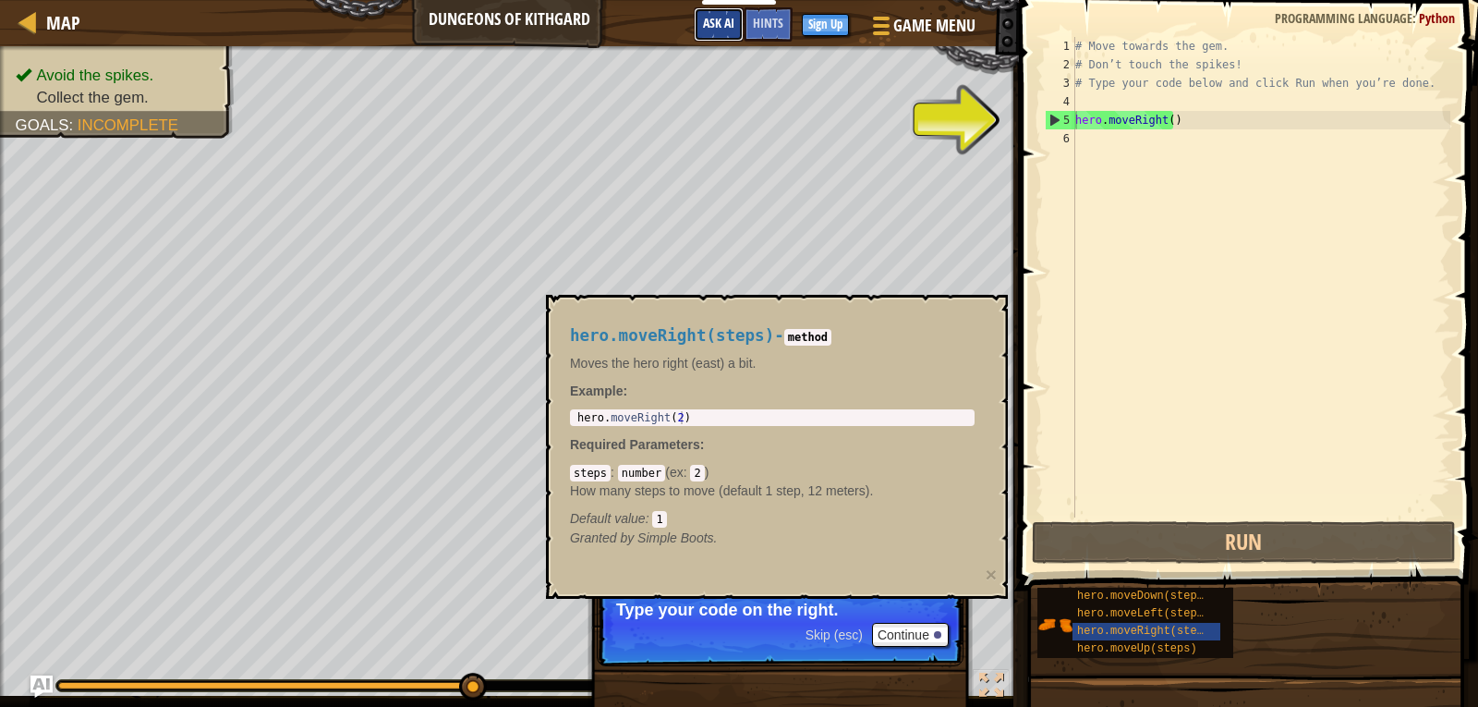
click at [743, 31] on button "Ask AI" at bounding box center [719, 24] width 50 height 34
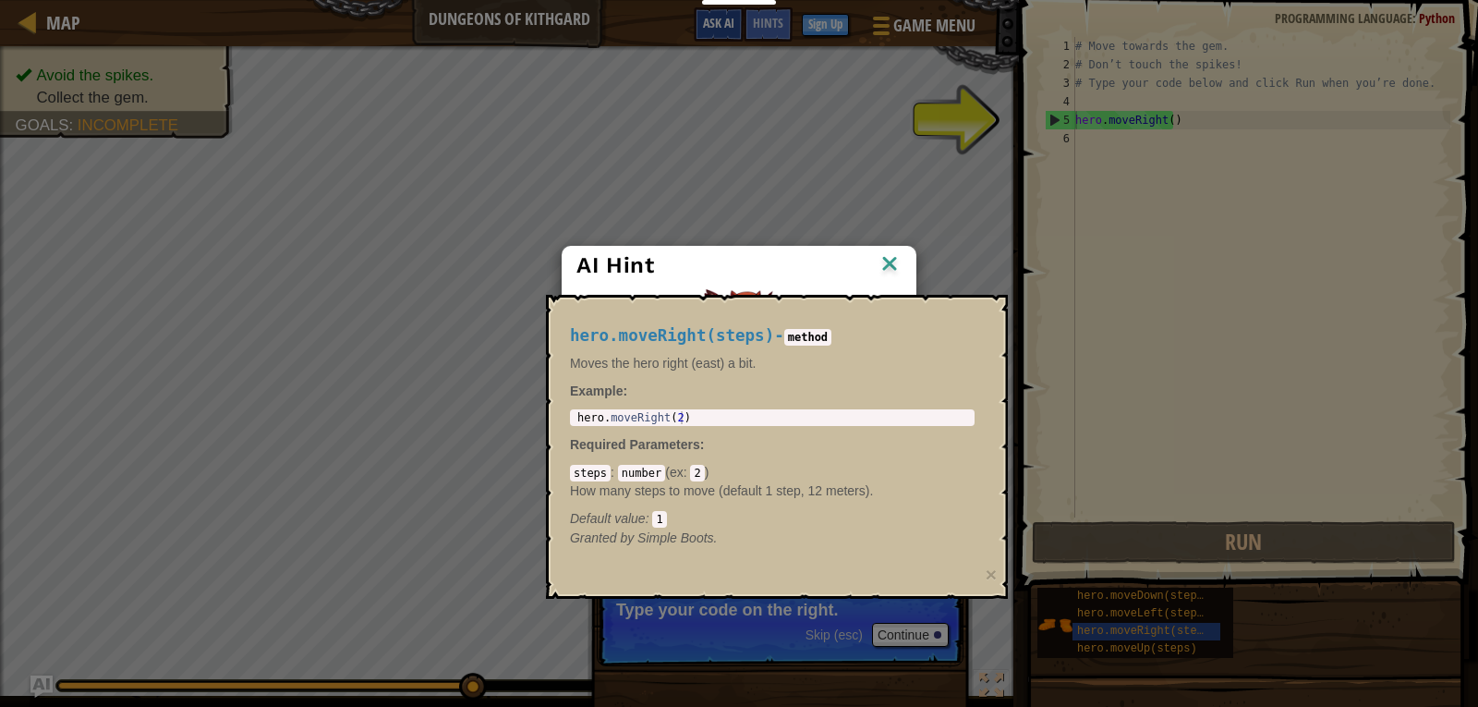
click at [727, 25] on div "AI Hint Need a hint? You can ask the AI for help. Ask the AI" at bounding box center [739, 353] width 1478 height 707
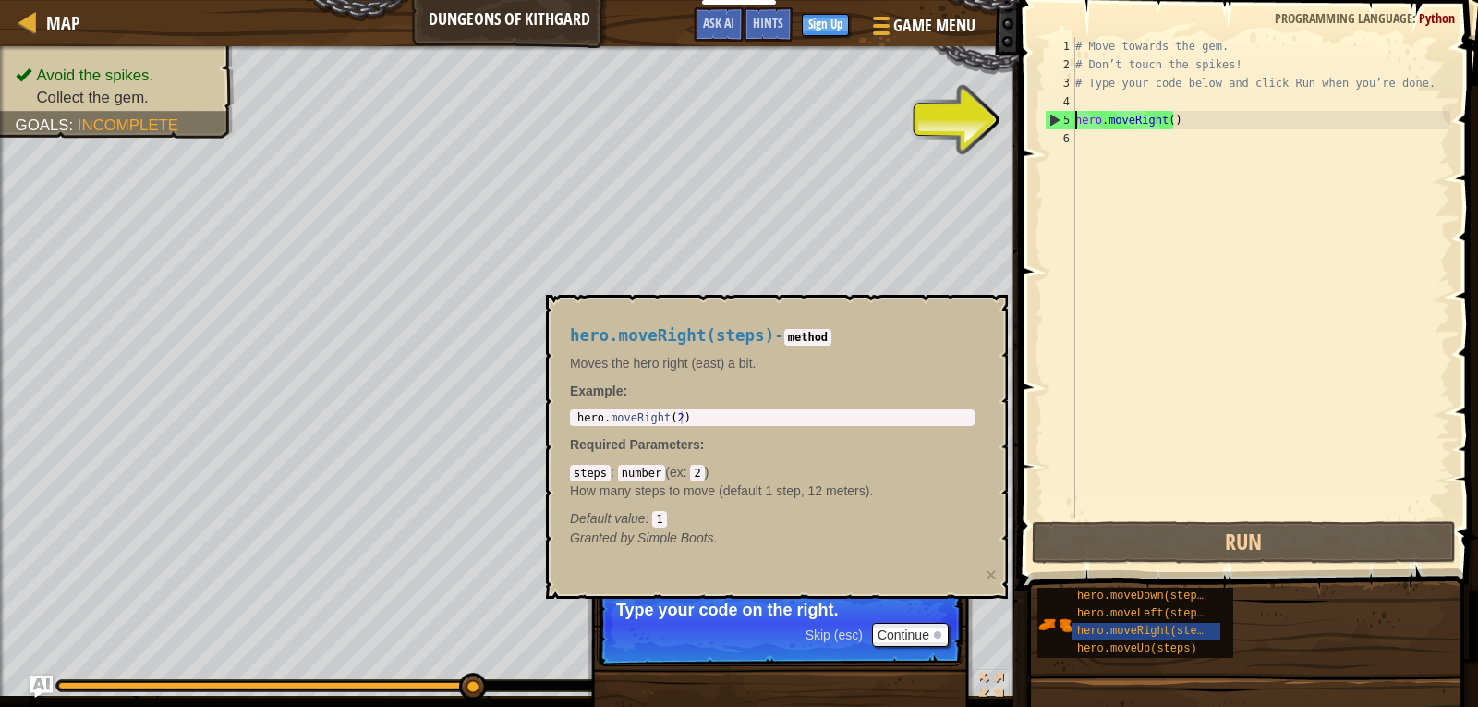
click at [835, 0] on body "Educators Create Free Account School & District Solutions Teacher Toolkit Previ…" at bounding box center [739, 0] width 1478 height 0
click at [249, 0] on html "Educators Create Free Account School & District Solutions Teacher Toolkit Previ…" at bounding box center [739, 0] width 1478 height 0
drag, startPoint x: 674, startPoint y: 479, endPoint x: 665, endPoint y: 479, distance: 9.3
click at [665, 479] on div "hero.moveRight(steps) - method Moves the hero right (east) a bit. Example : 1 h…" at bounding box center [772, 436] width 430 height 255
drag, startPoint x: 607, startPoint y: 467, endPoint x: 623, endPoint y: 469, distance: 15.9
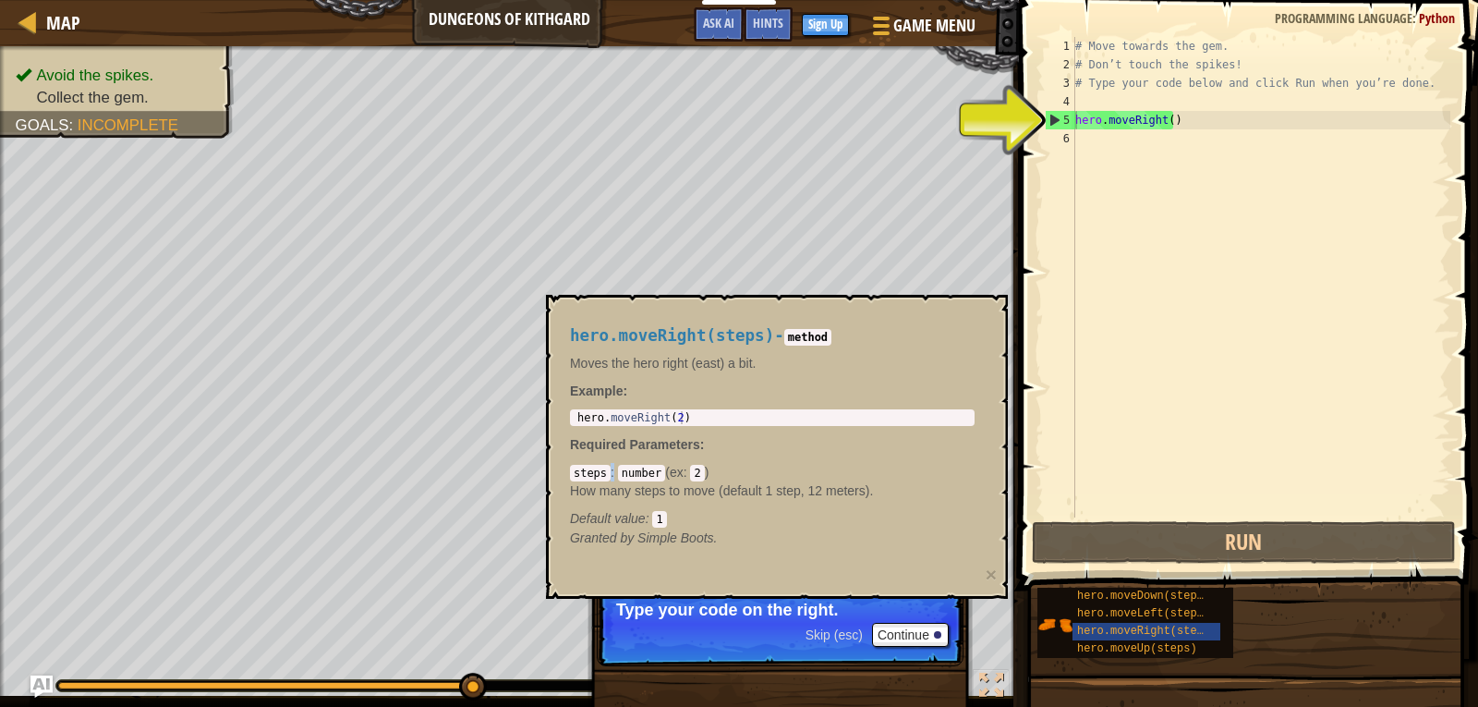
click at [623, 469] on div "steps : number ( ex : 2 ) How many steps to move (default 1 step, 12 meters). D…" at bounding box center [772, 495] width 405 height 65
click at [591, 466] on div "steps : number ( ex : 2 ) How many steps to move (default 1 step, 12 meters). D…" at bounding box center [772, 495] width 405 height 65
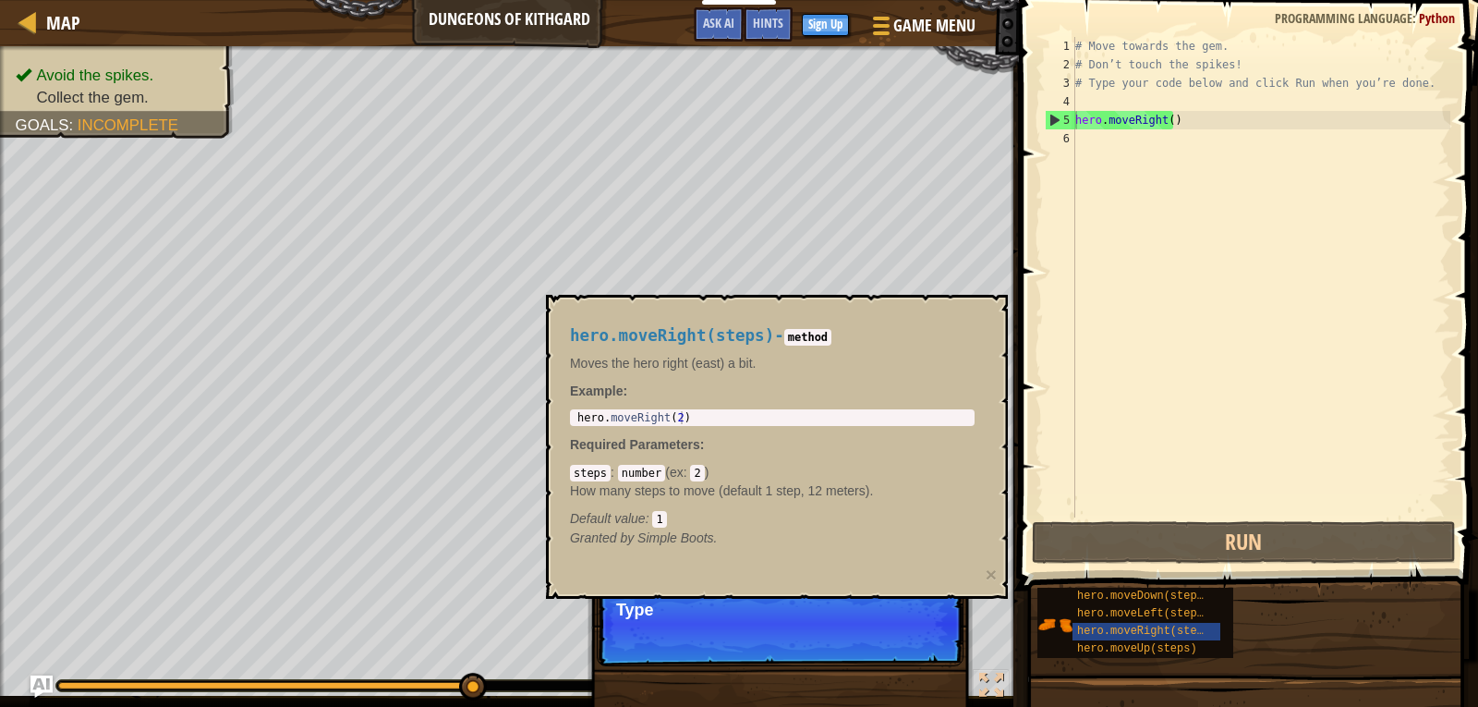
click at [591, 466] on code "steps" at bounding box center [590, 473] width 41 height 17
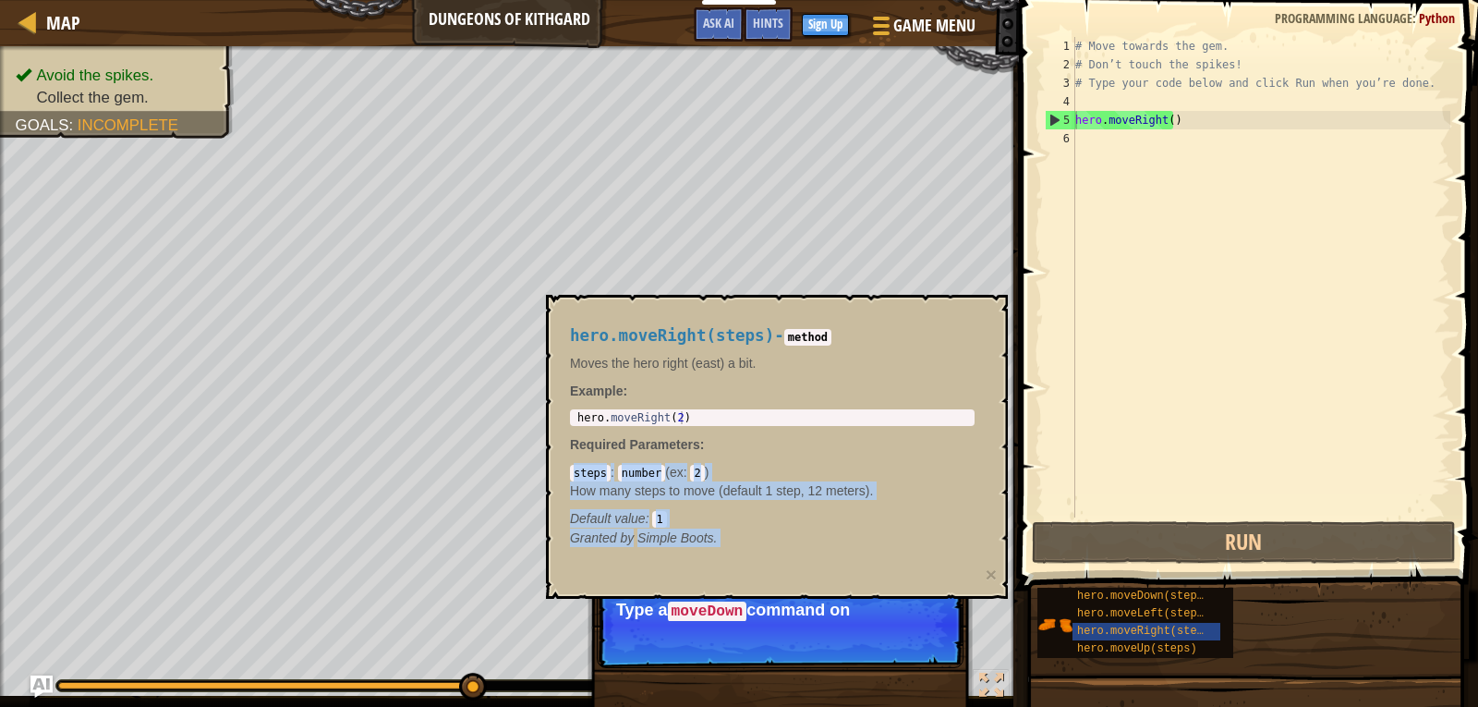
drag, startPoint x: 591, startPoint y: 466, endPoint x: 716, endPoint y: 539, distance: 145.0
click at [717, 539] on div "hero.moveRight(steps) - method Moves the hero right (east) a bit. Example : 1 h…" at bounding box center [772, 436] width 430 height 255
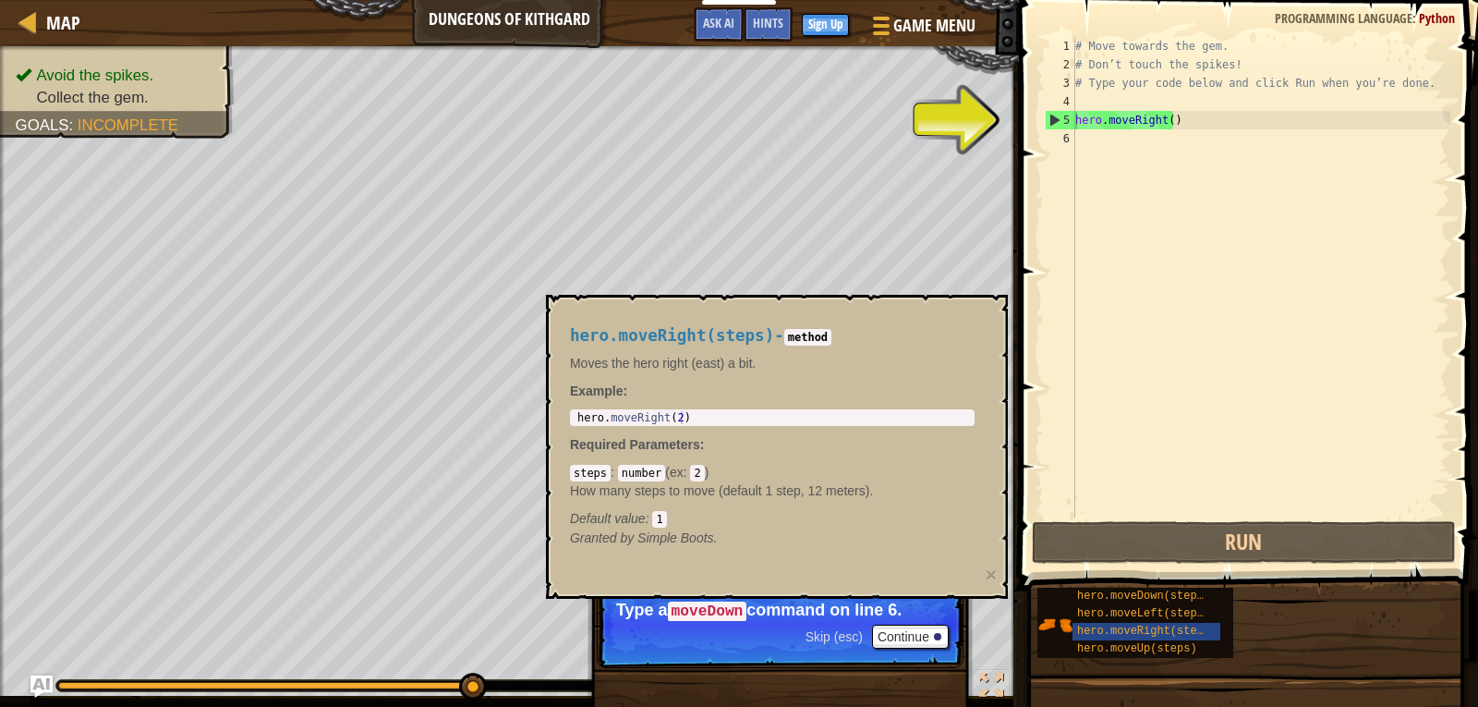
click at [1137, 140] on div "# Move towards the gem. # Don’t touch the spikes! # Type your code below and cl…" at bounding box center [1261, 295] width 379 height 517
click at [1126, 126] on div "# Move towards the gem. # Don’t touch the spikes! # Type your code below and cl…" at bounding box center [1261, 295] width 379 height 517
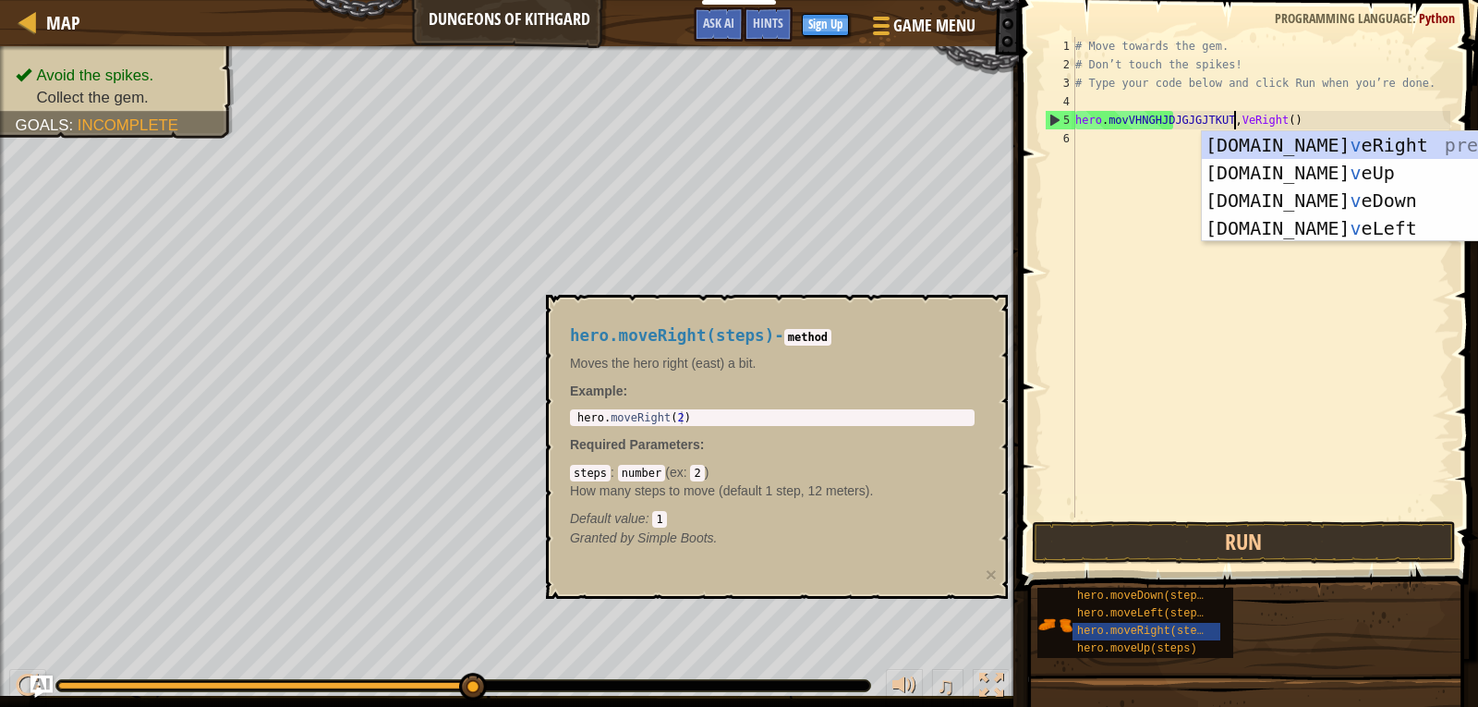
scroll to position [8, 13]
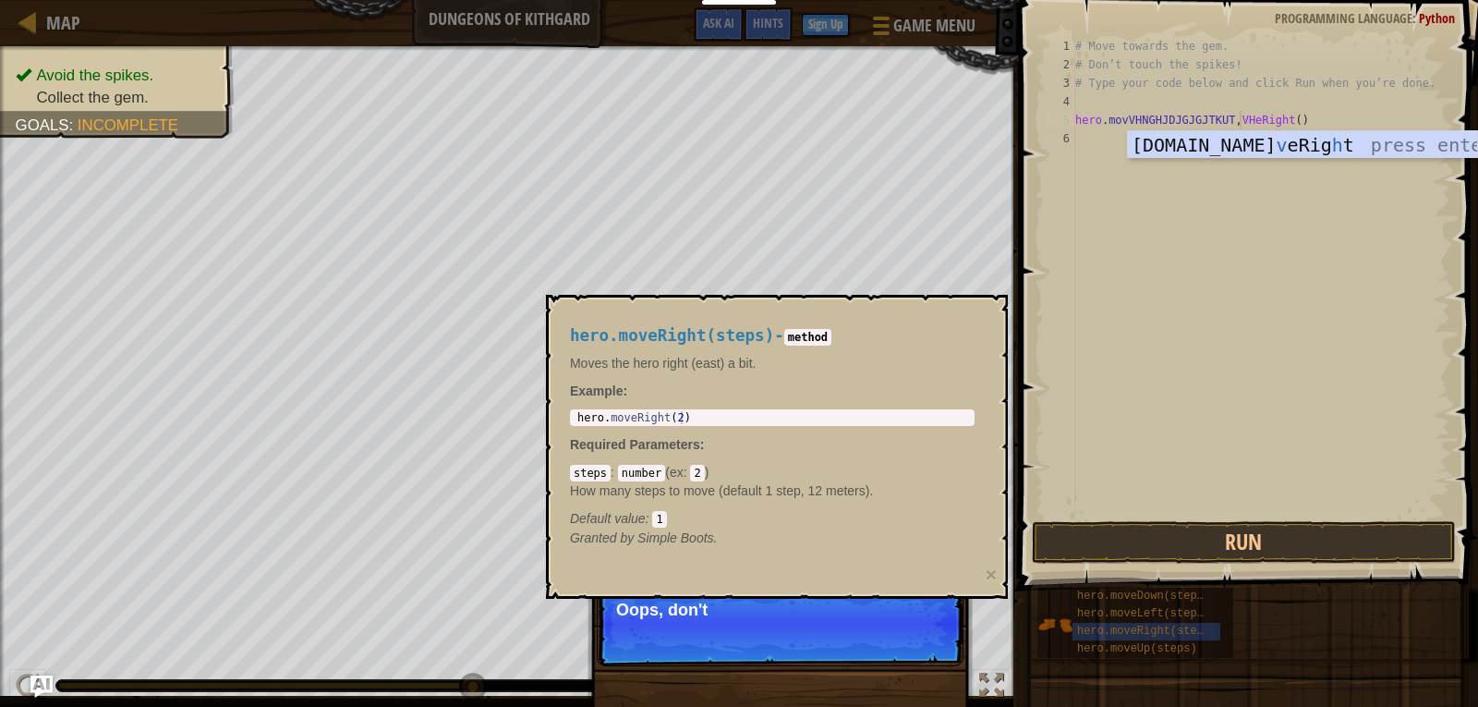
type textarea "hero.movVHNGHJDJGJGJTKUT,VHeRight()"
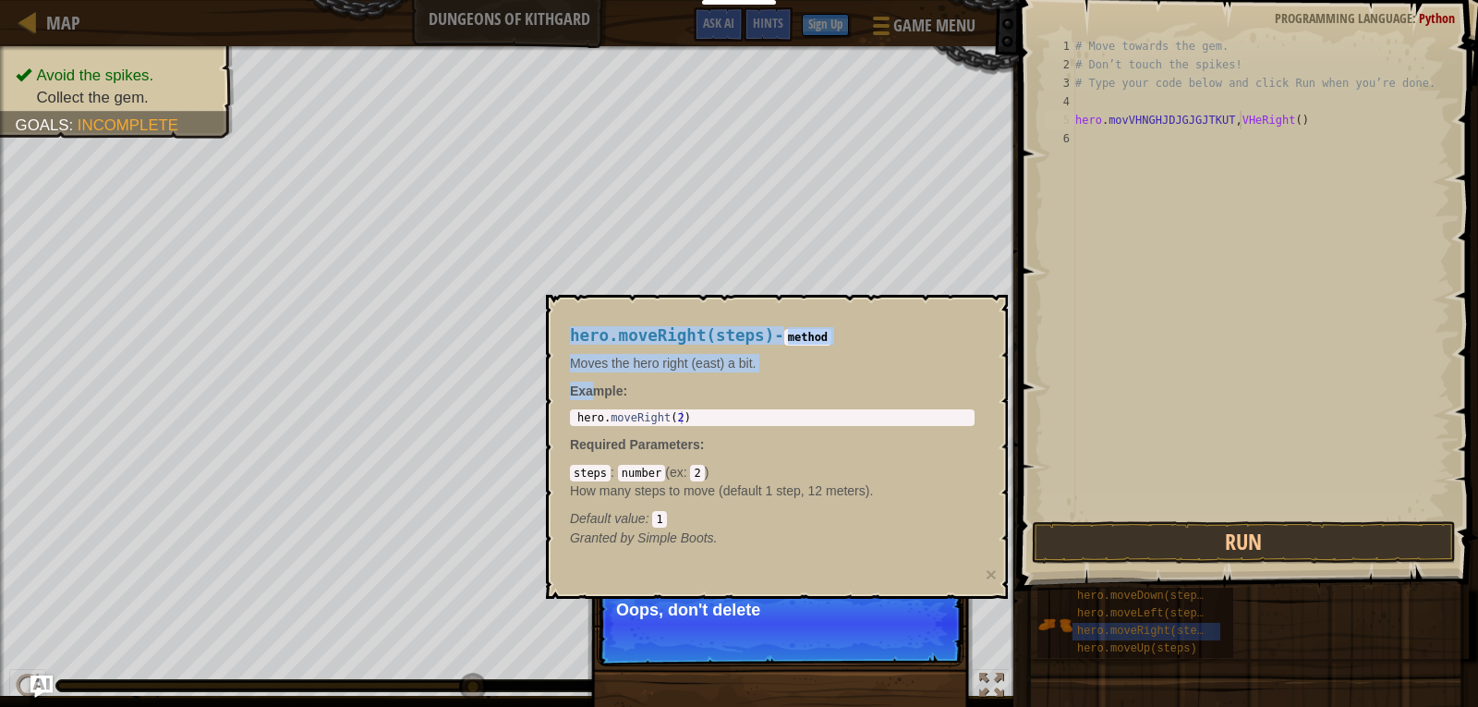
click at [517, 0] on body "Educators Create Free Account School & District Solutions Teacher Toolkit Previ…" at bounding box center [739, 0] width 1478 height 0
drag, startPoint x: 553, startPoint y: 436, endPoint x: 569, endPoint y: 444, distance: 17.8
click at [557, 0] on body "Educators Create Free Account School & District Solutions Teacher Toolkit Previ…" at bounding box center [739, 0] width 1478 height 0
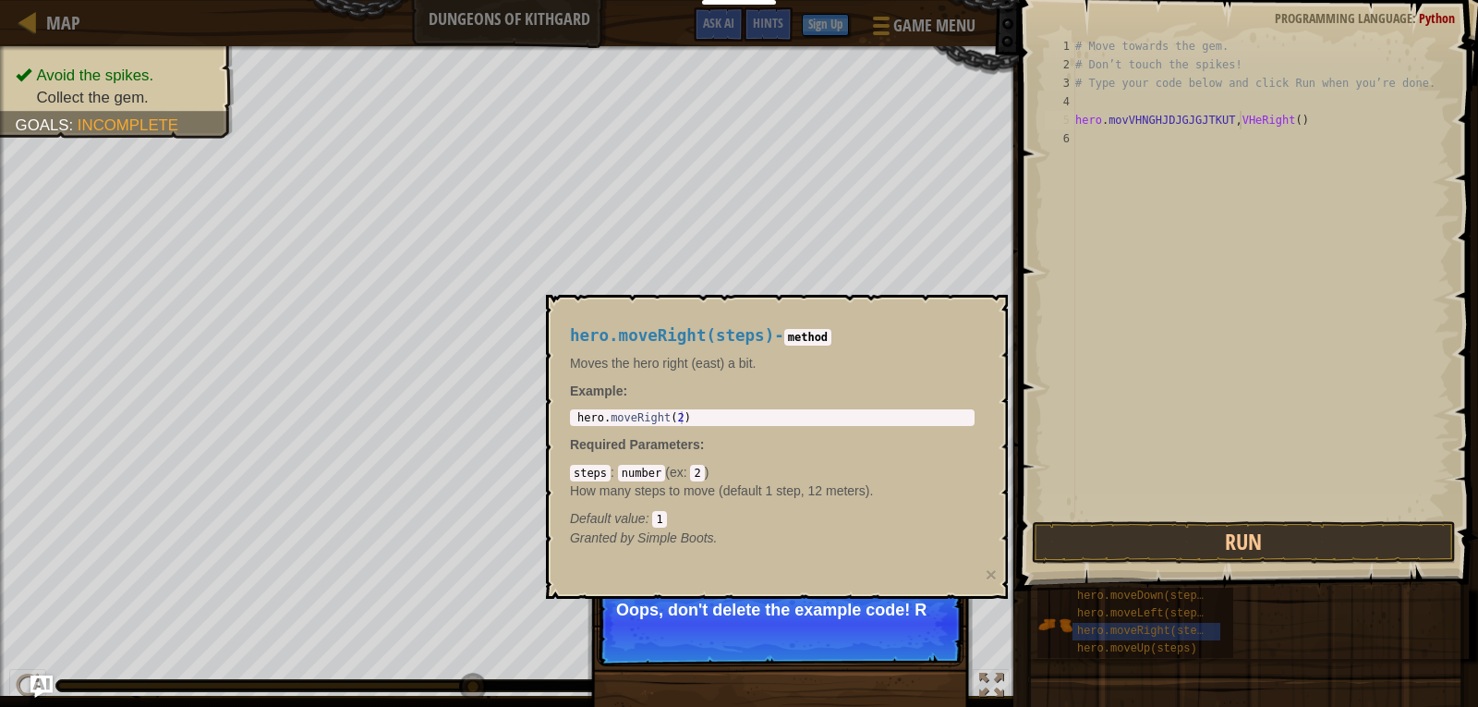
click at [627, 382] on p "Example :" at bounding box center [772, 391] width 405 height 18
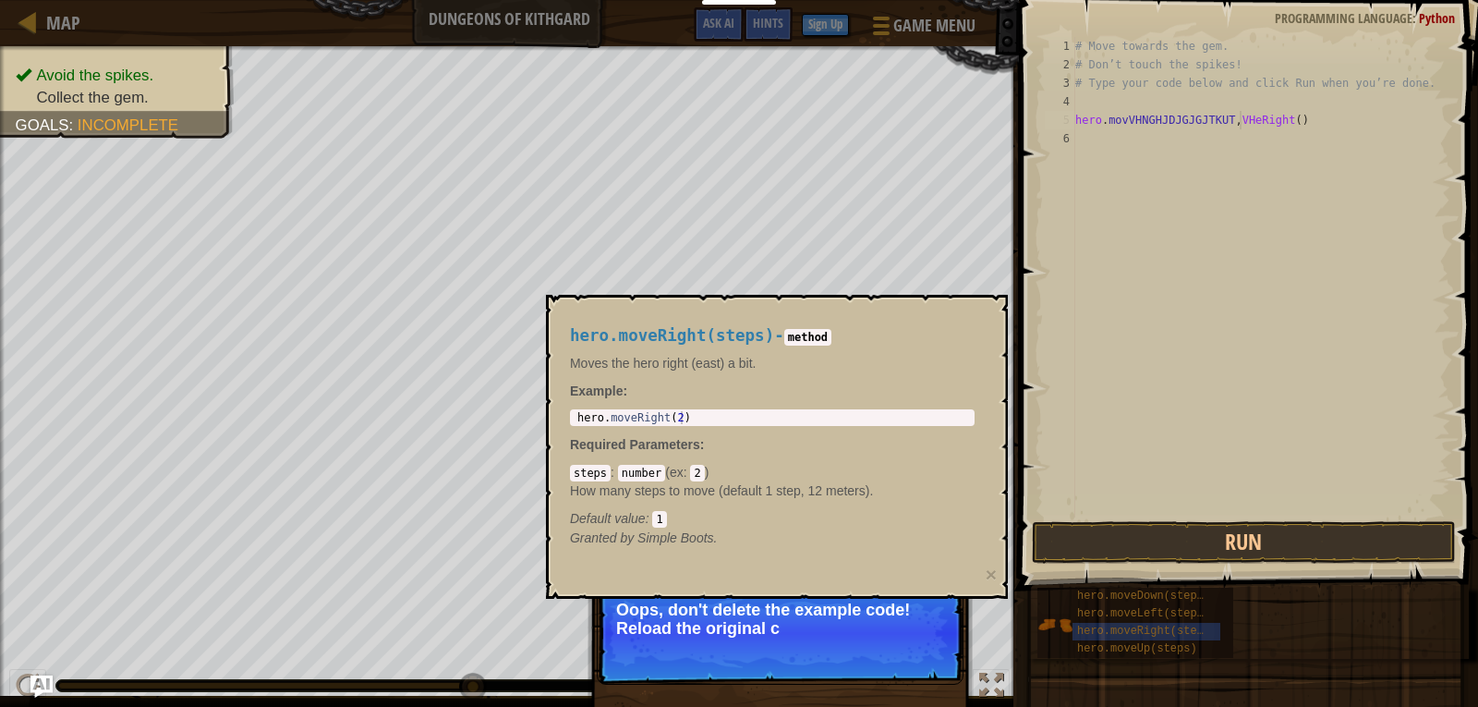
click at [1386, 497] on div "Map Dungeons of Kithgard Game Menu Done Sign Up Hints Ask AI 1 הההההההההההההההה…" at bounding box center [739, 353] width 1478 height 707
drag, startPoint x: 1361, startPoint y: 556, endPoint x: 1351, endPoint y: 554, distance: 9.4
click at [1359, 557] on button "Run" at bounding box center [1244, 542] width 424 height 42
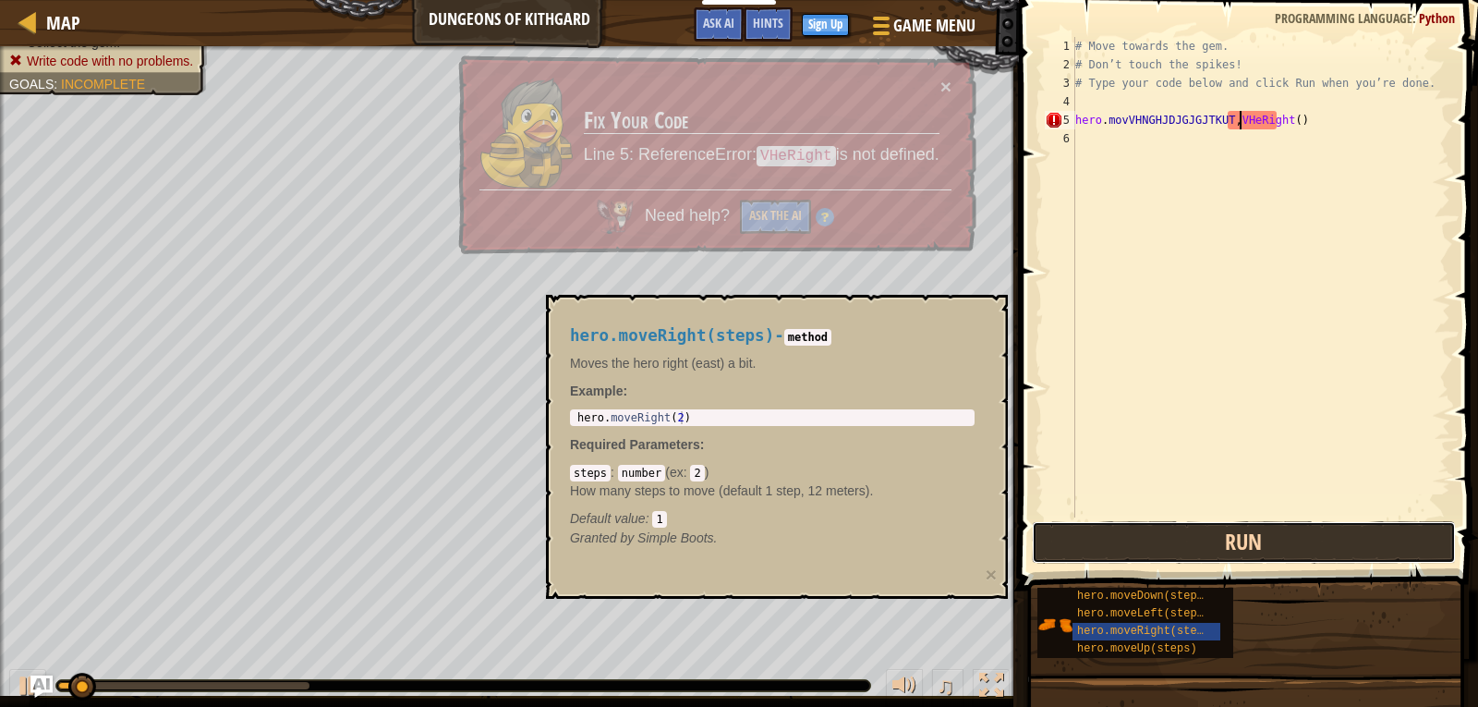
click at [1349, 530] on button "Run" at bounding box center [1244, 542] width 424 height 42
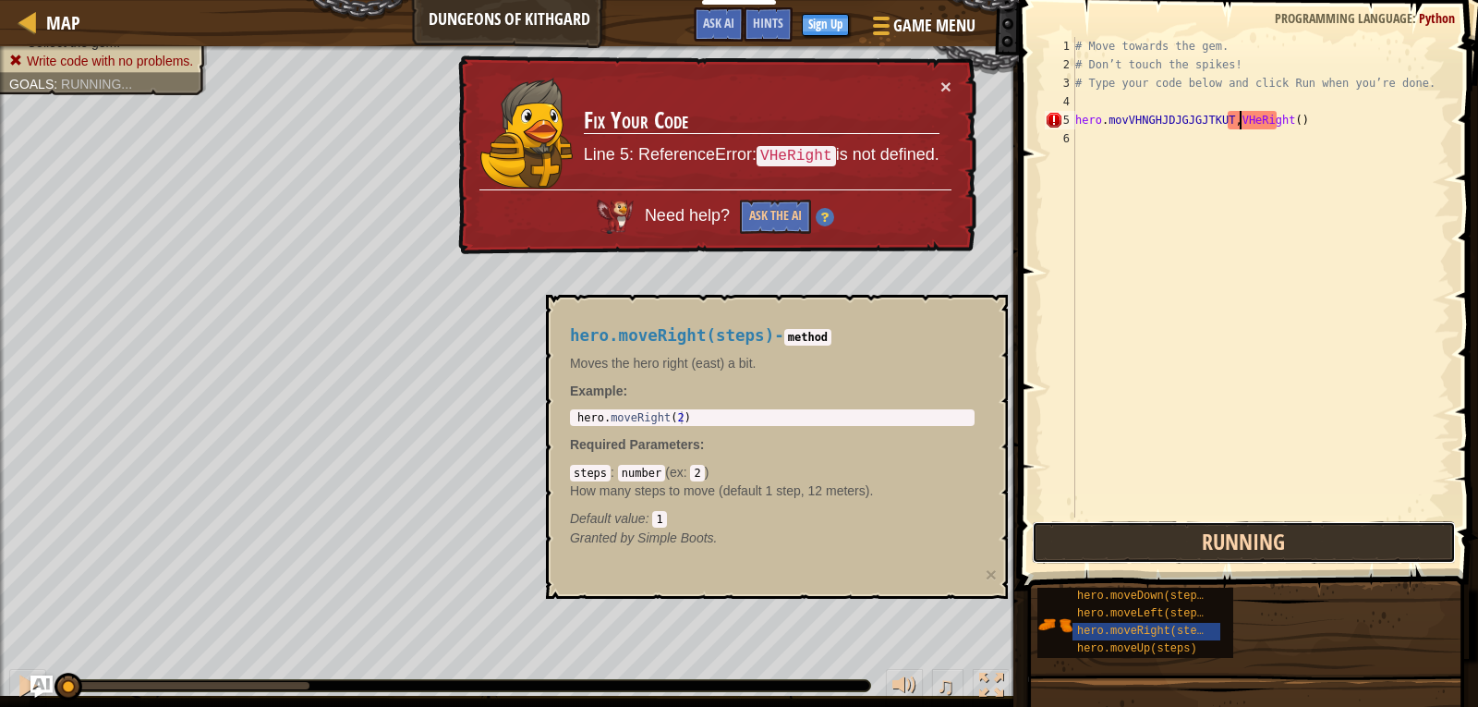
click at [1349, 530] on button "Running" at bounding box center [1244, 542] width 424 height 42
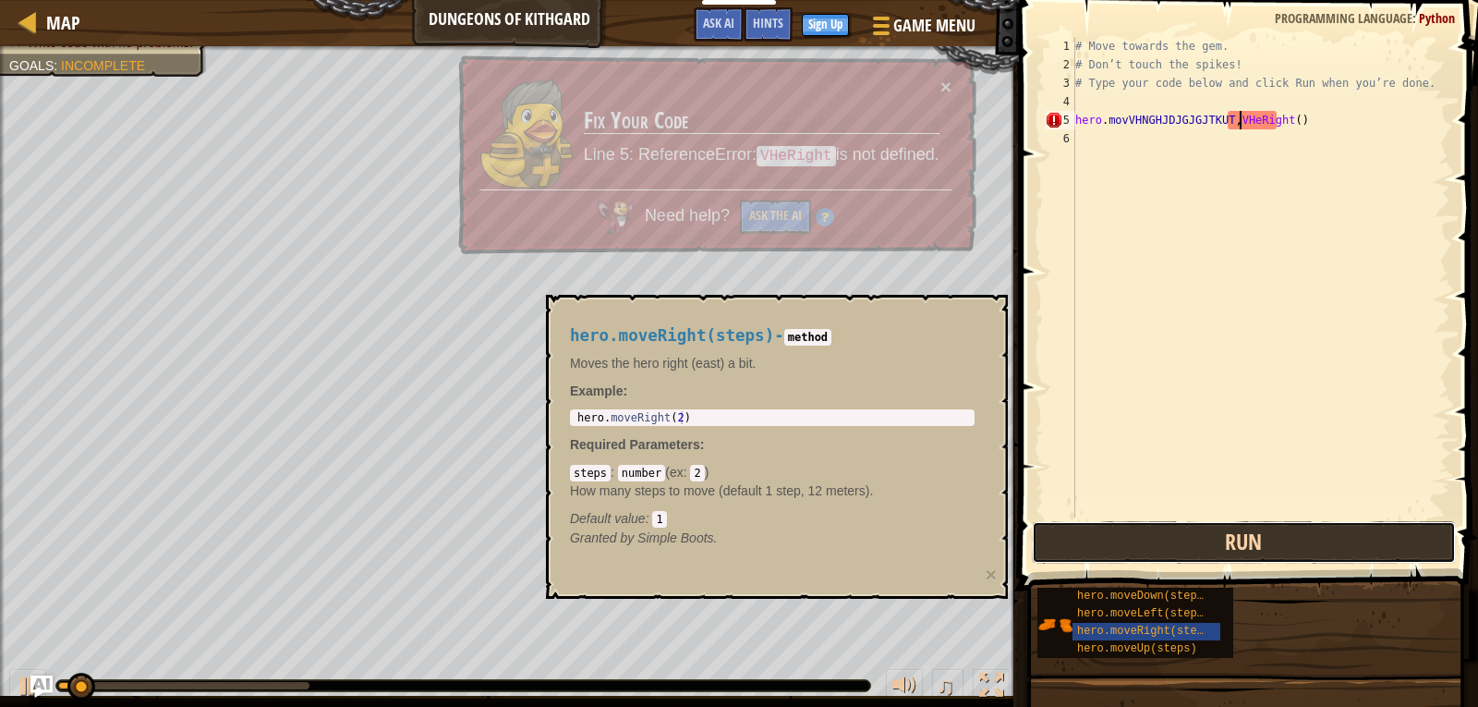
click at [1349, 530] on button "Run" at bounding box center [1244, 542] width 424 height 42
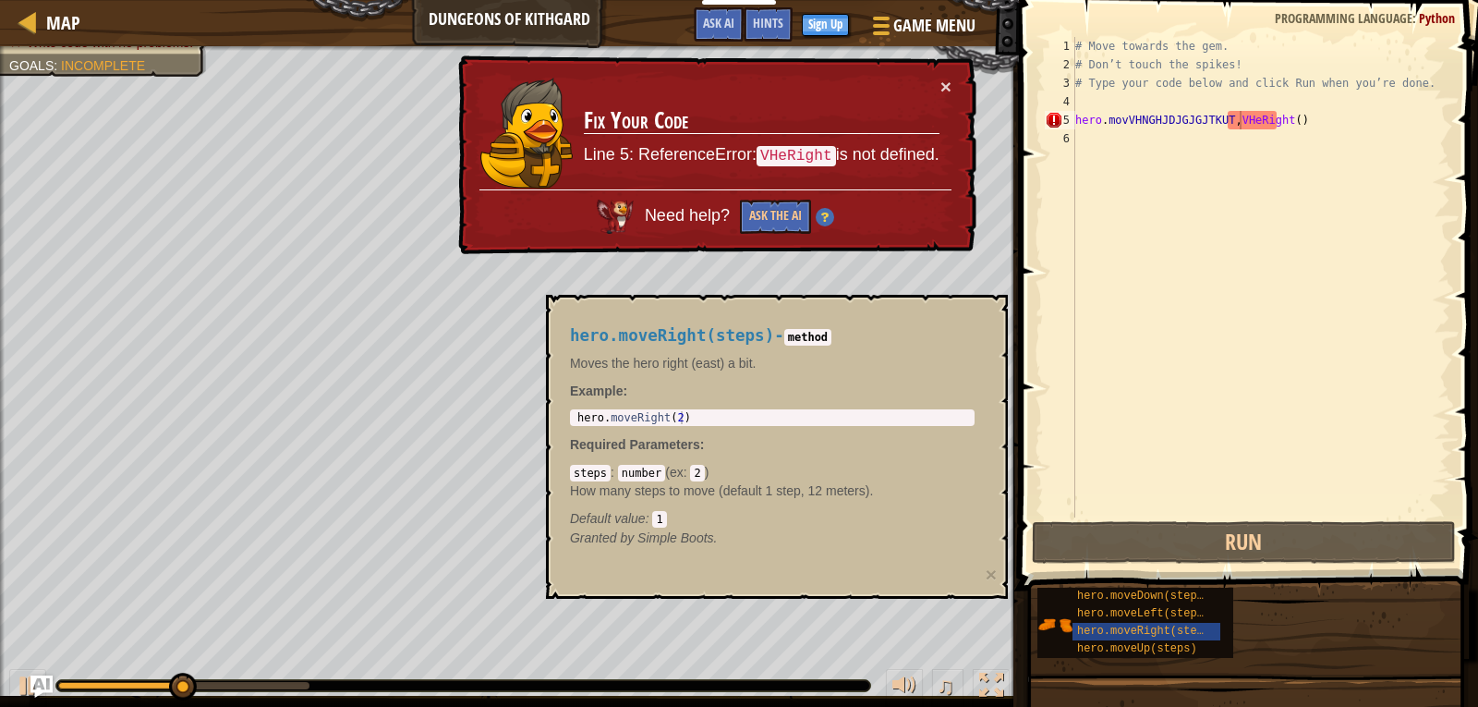
click at [812, 161] on td "Fix Your Code Line 5: ReferenceError: VHeRight is not defined." at bounding box center [762, 133] width 358 height 115
click at [778, 199] on div "Need help? Ask the AI" at bounding box center [715, 211] width 472 height 44
drag, startPoint x: 778, startPoint y: 199, endPoint x: 777, endPoint y: 210, distance: 11.1
click at [778, 208] on div "Need help? Ask the AI" at bounding box center [715, 211] width 472 height 44
click at [777, 210] on button "Ask the AI" at bounding box center [775, 217] width 71 height 34
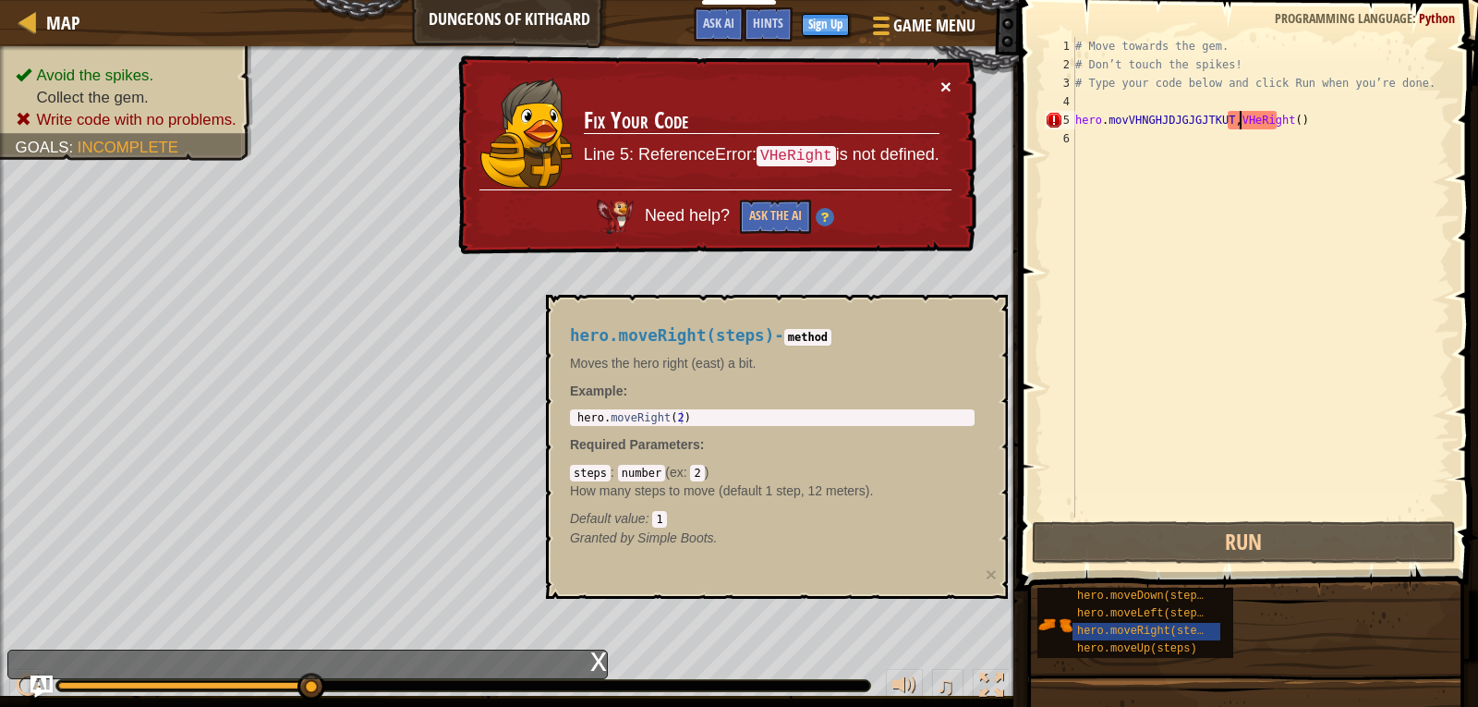
click at [948, 77] on button "×" at bounding box center [945, 86] width 11 height 19
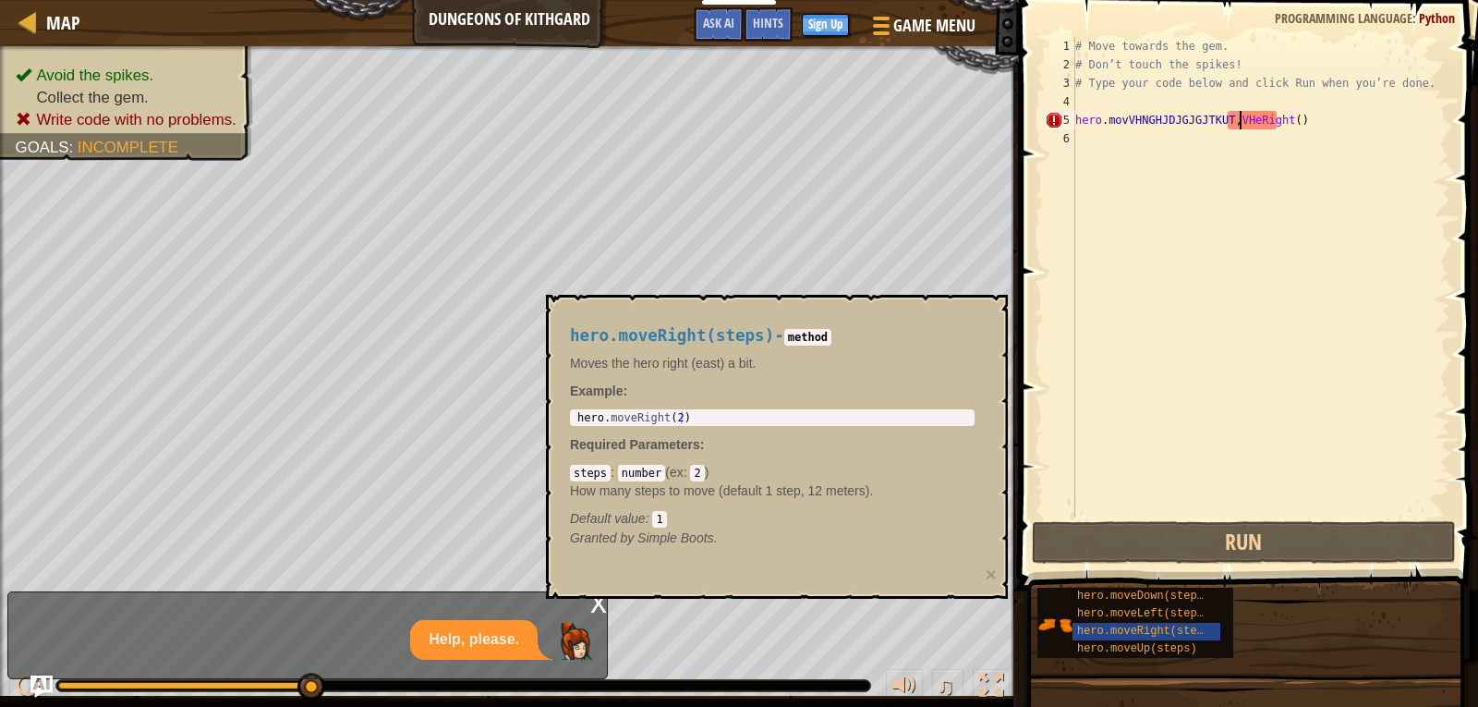
click at [953, 0] on body "Educators Create Free Account School & District Solutions Teacher Toolkit Previ…" at bounding box center [739, 0] width 1478 height 0
click at [1263, 458] on div "# Move towards the gem. # Don’t touch the spikes! # Type your code below and cl…" at bounding box center [1261, 295] width 379 height 517
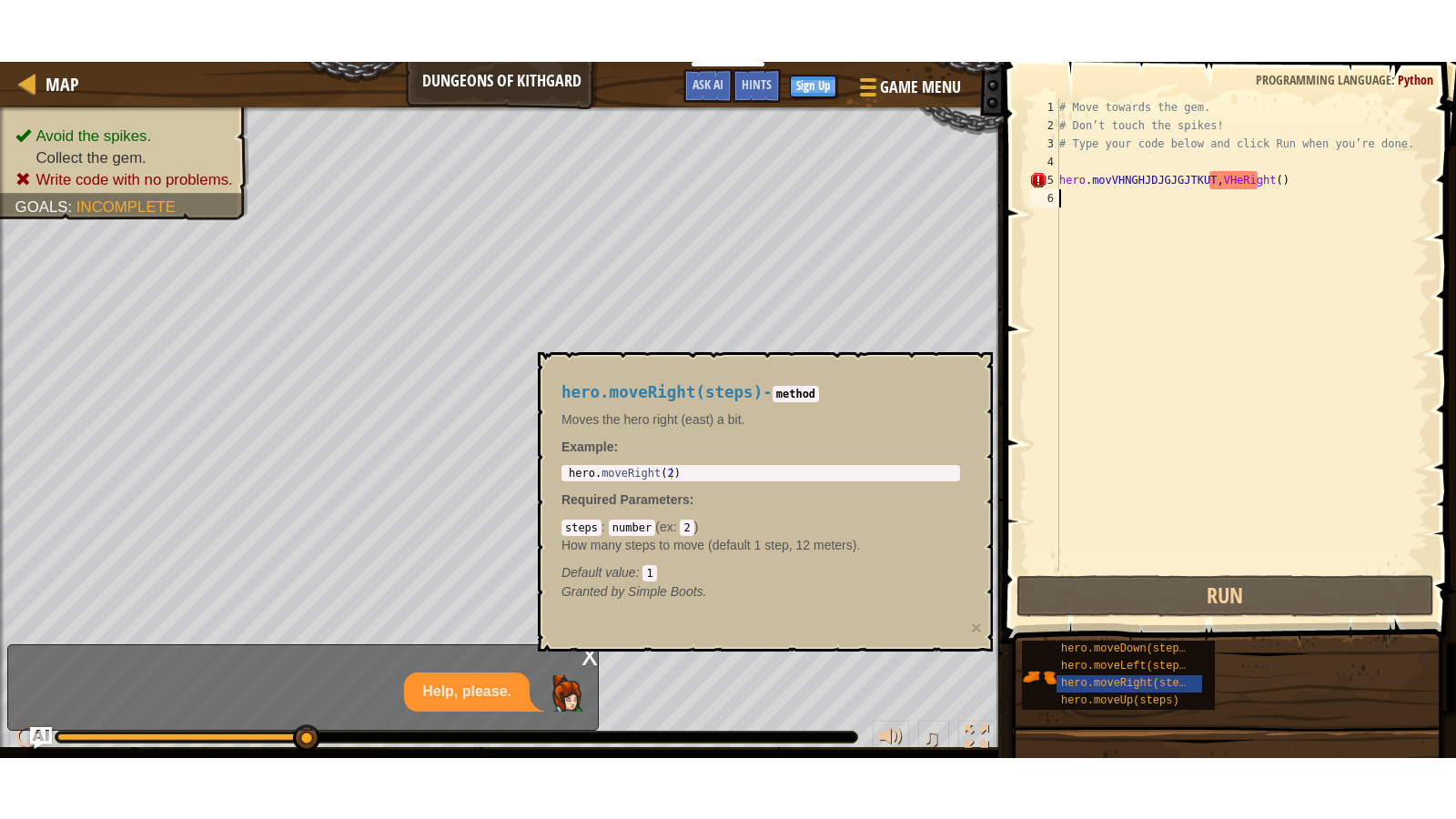
scroll to position [8, 0]
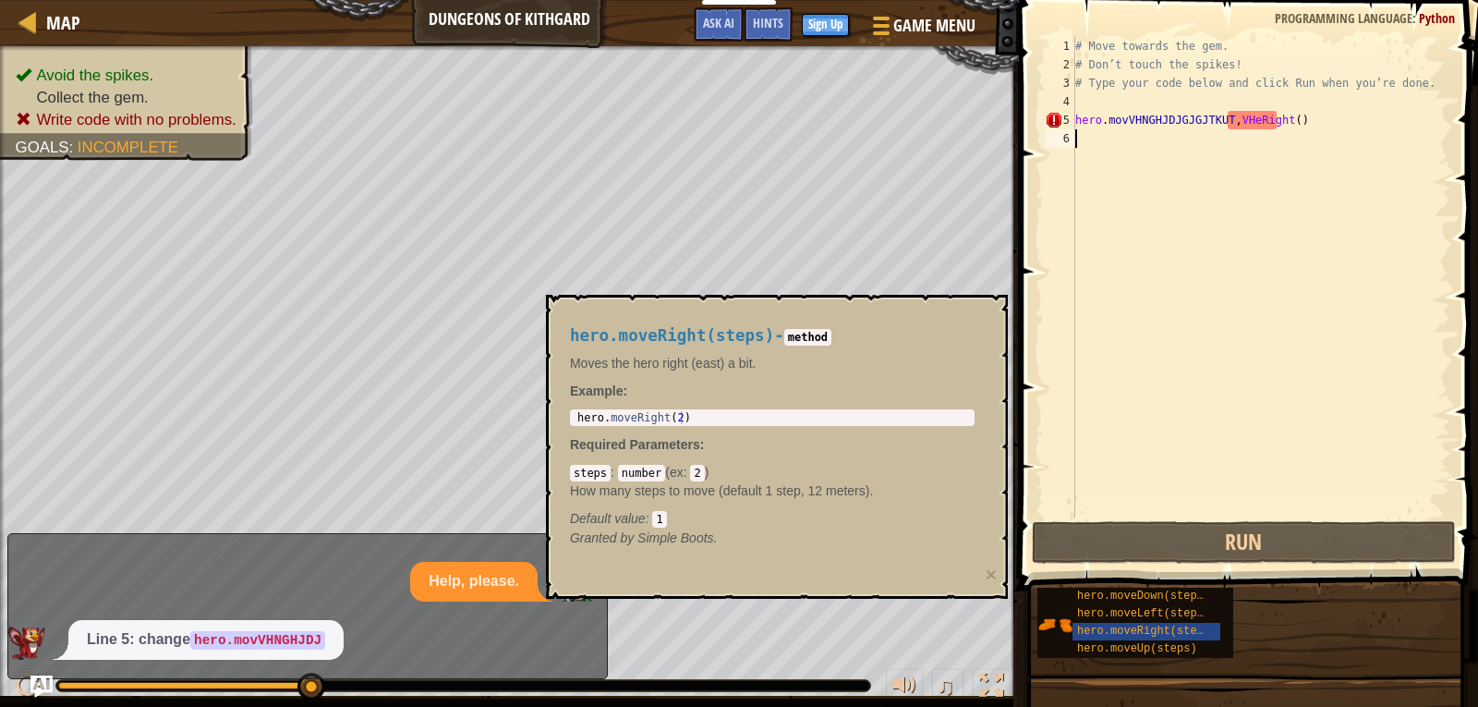
drag, startPoint x: 1263, startPoint y: 458, endPoint x: 1264, endPoint y: 515, distance: 57.3
click at [1264, 514] on div "# Move towards the gem. # Don’t touch the spikes! # Type your code below and cl…" at bounding box center [1261, 295] width 379 height 517
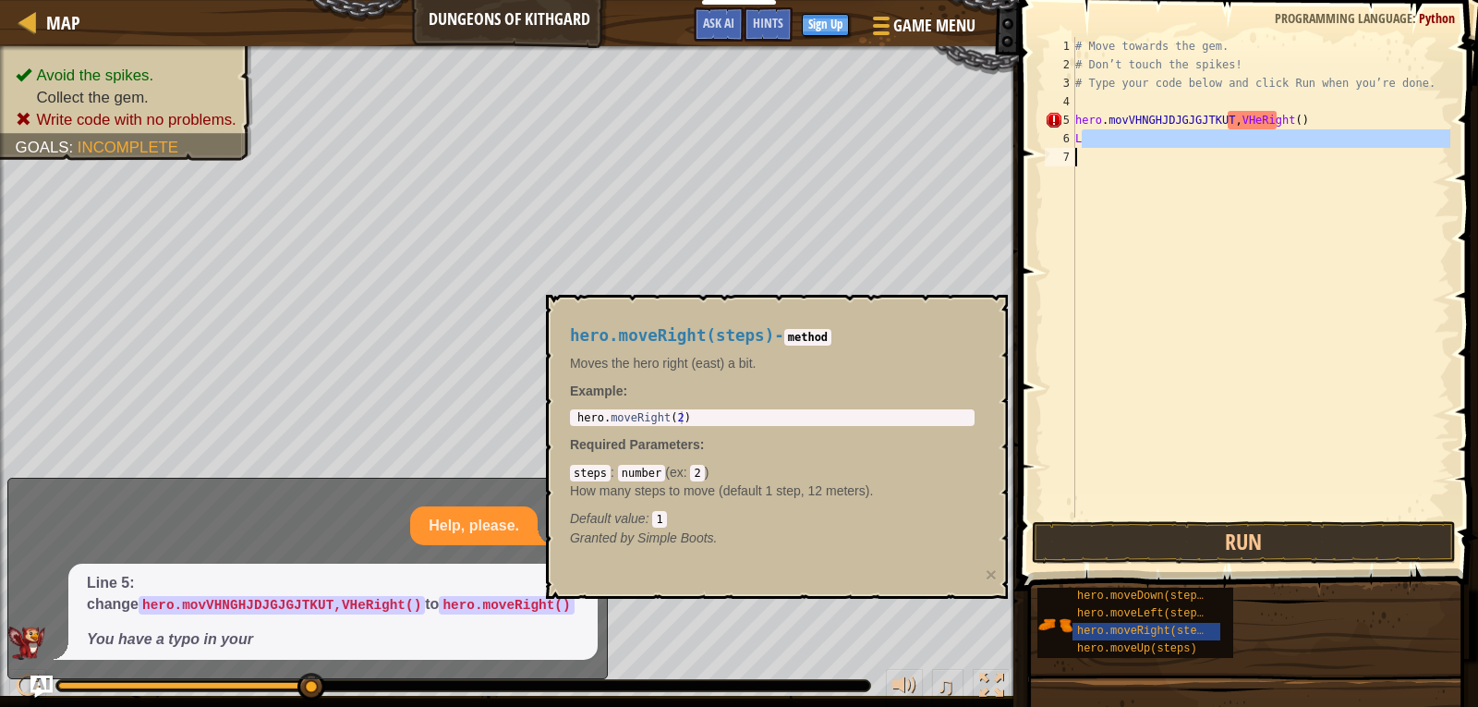
type textarea "L"
click at [1280, 644] on div "Hints L 1 2 3 4 5 6 7 # Move towards the gem. # Don’t touch the spikes! # Type …" at bounding box center [1245, 348] width 465 height 697
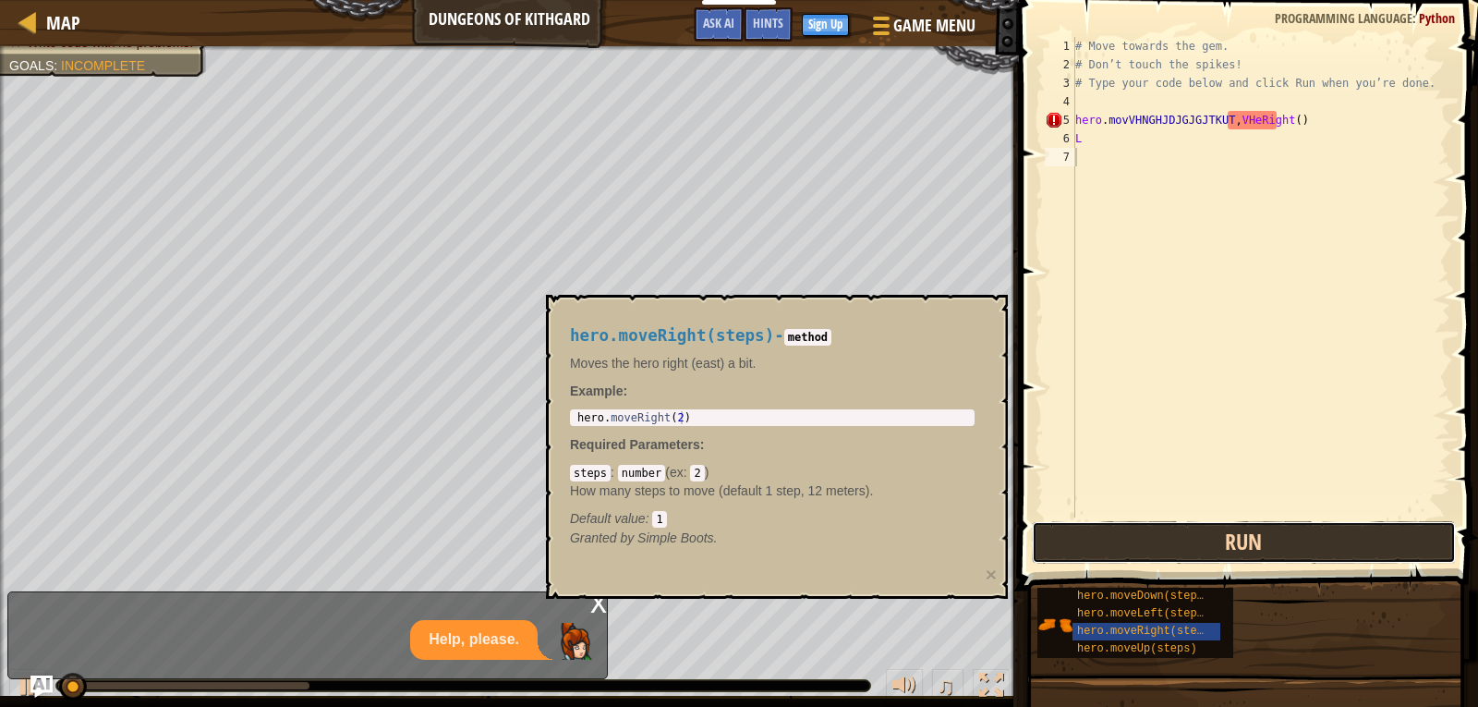
click at [1349, 551] on button "Run" at bounding box center [1244, 542] width 424 height 42
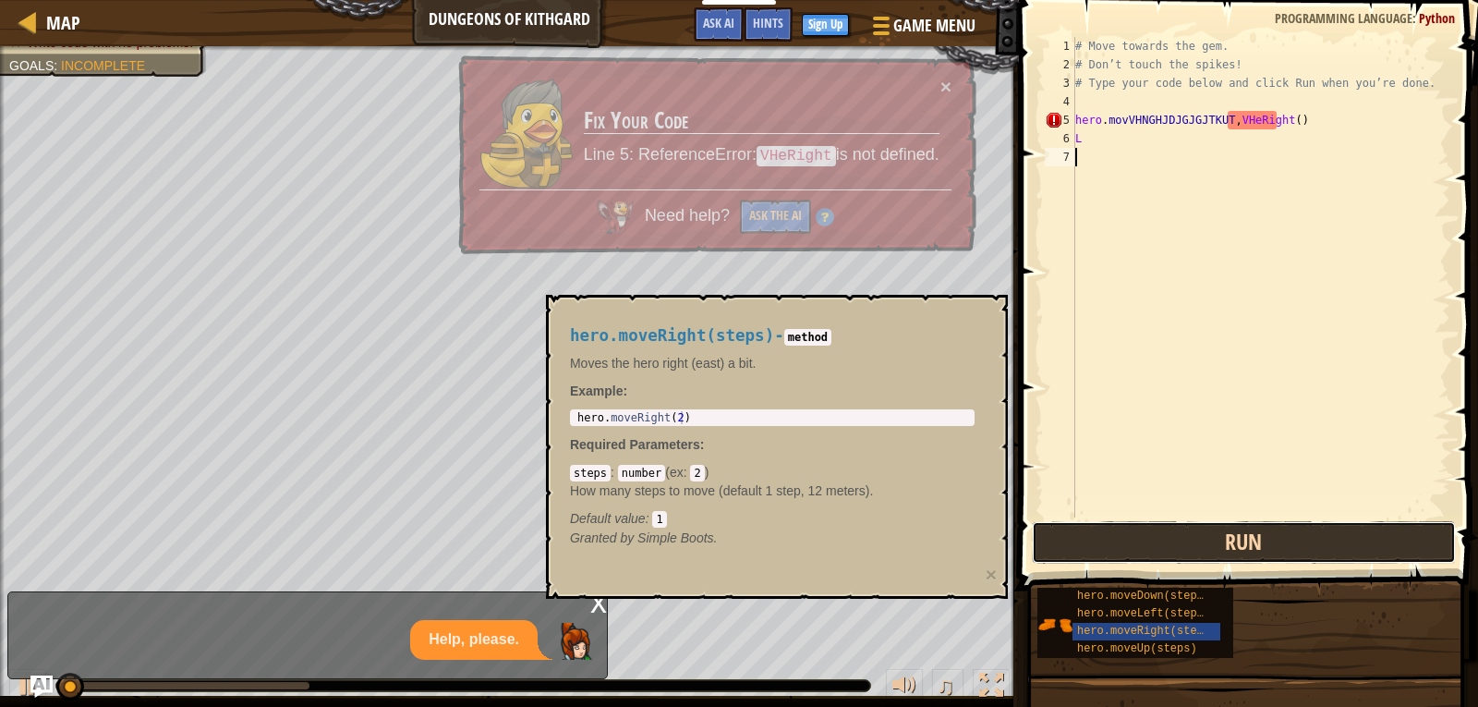
click at [1349, 551] on button "Run" at bounding box center [1244, 542] width 424 height 42
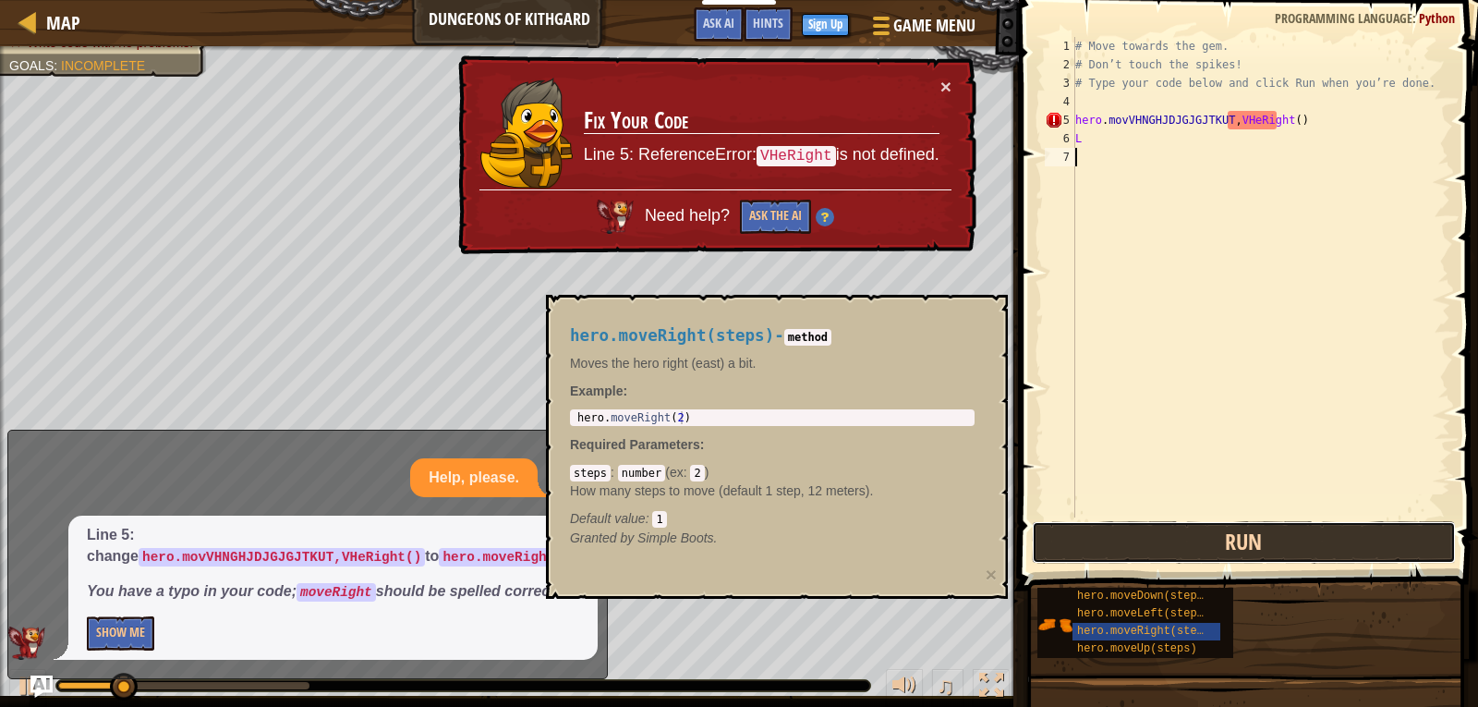
click at [1349, 551] on button "Run" at bounding box center [1244, 542] width 424 height 42
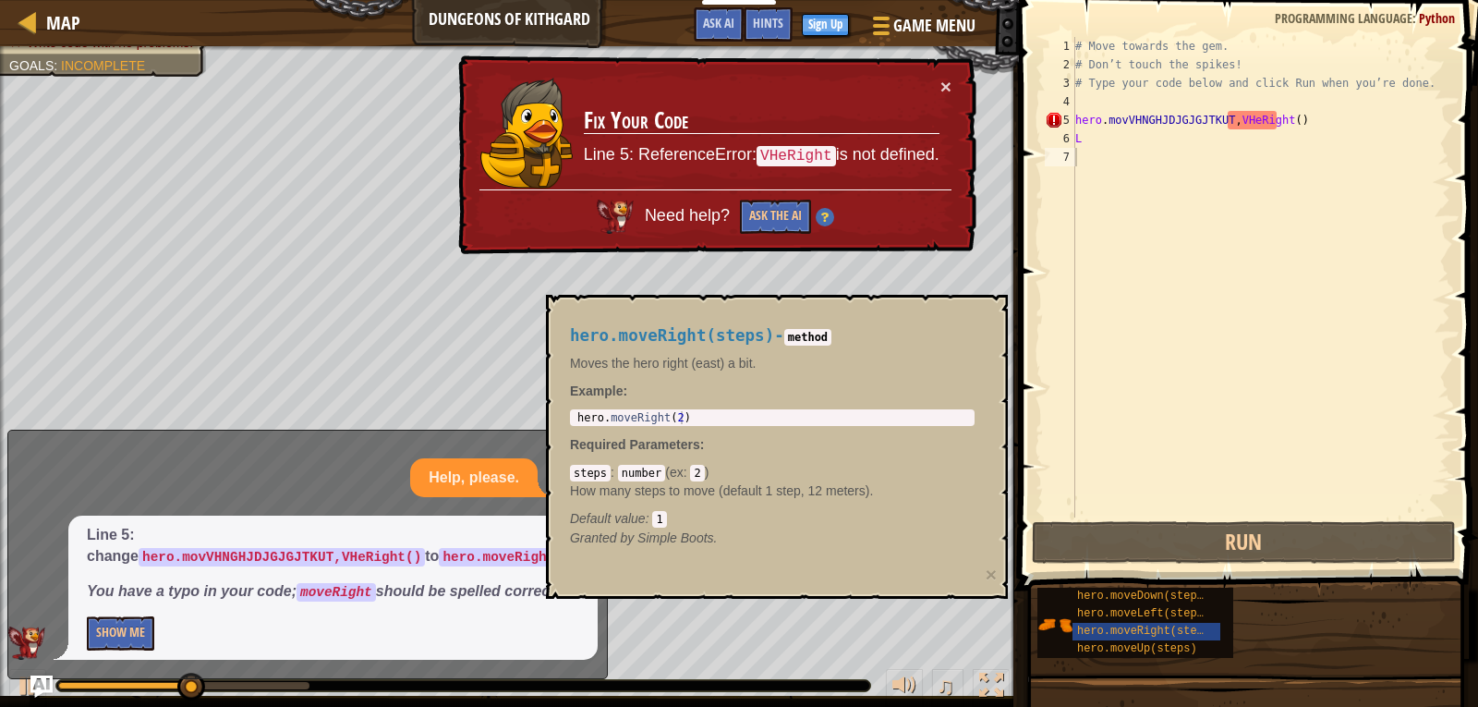
click at [1263, 321] on div "# Move towards the gem. # Don’t touch the spikes! # Type your code below and cl…" at bounding box center [1261, 295] width 379 height 517
drag, startPoint x: 1263, startPoint y: 321, endPoint x: 1257, endPoint y: 571, distance: 249.5
click at [1257, 571] on div "Hints 1 2 3 4 5 6 7 # Move towards the gem. # Don’t touch the spikes! # Type yo…" at bounding box center [1245, 348] width 465 height 697
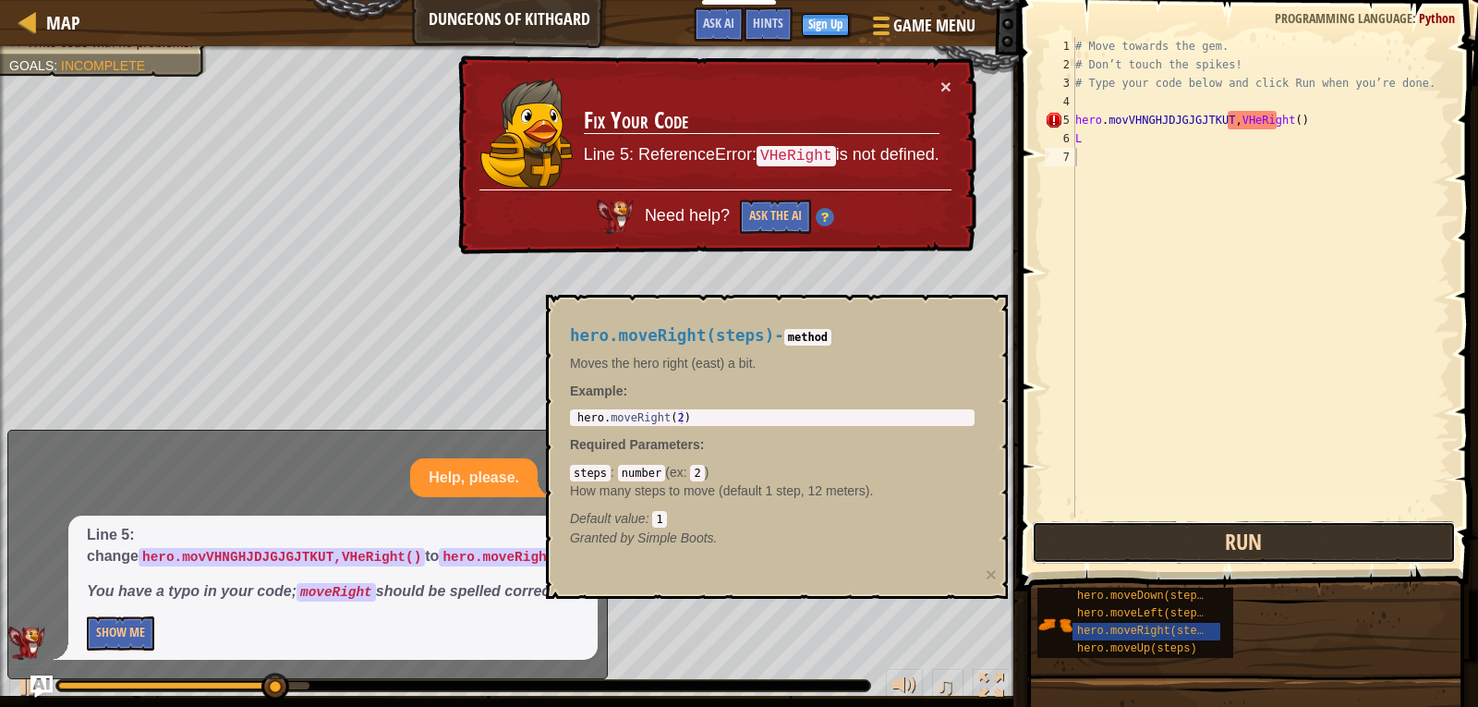
click at [1272, 542] on button "Run" at bounding box center [1244, 542] width 424 height 42
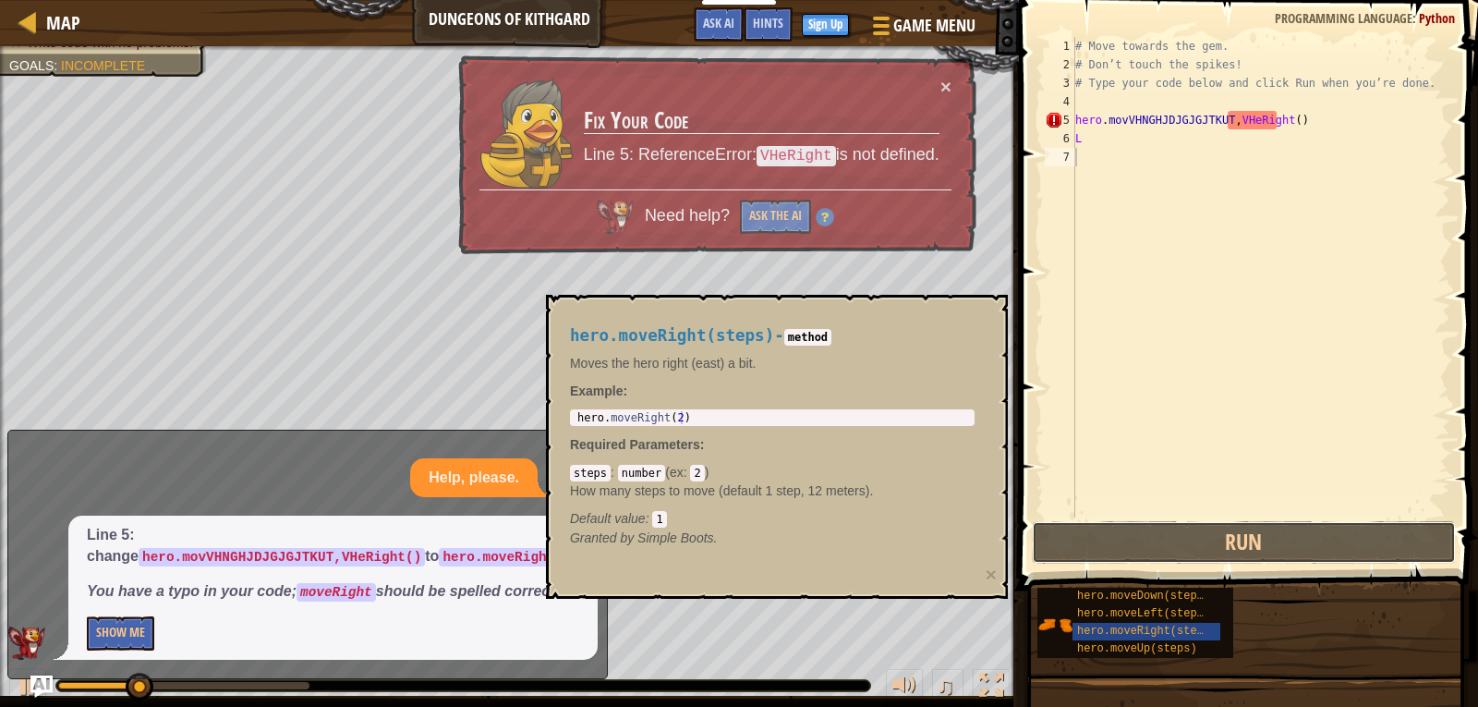
drag, startPoint x: 1272, startPoint y: 542, endPoint x: 1102, endPoint y: 382, distance: 233.3
click at [1102, 384] on div "1 2 3 4 5 6 7 # Move towards the gem. # Don’t touch the spikes! # Type your cod…" at bounding box center [1245, 331] width 465 height 645
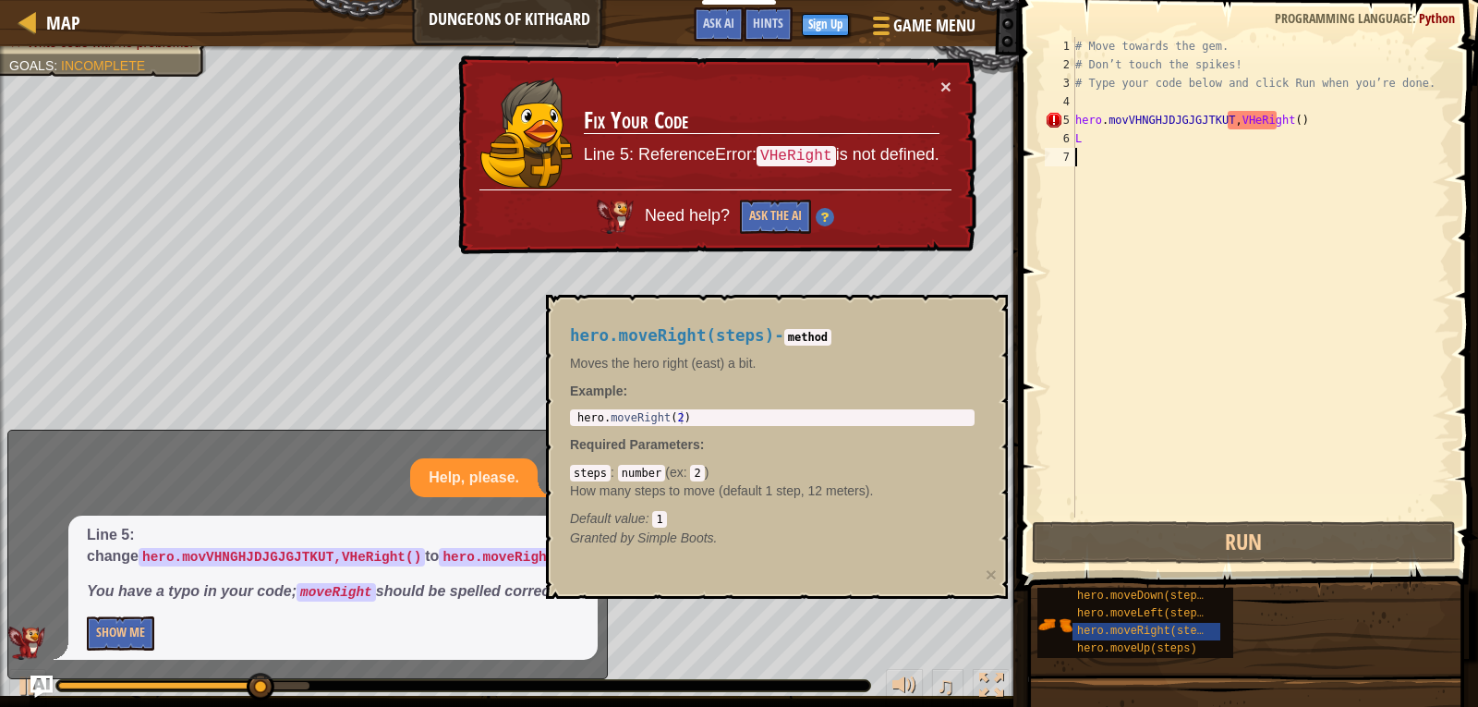
click at [1324, 516] on div "# Move towards the gem. # Don’t touch the spikes! # Type your code below and cl…" at bounding box center [1261, 295] width 379 height 517
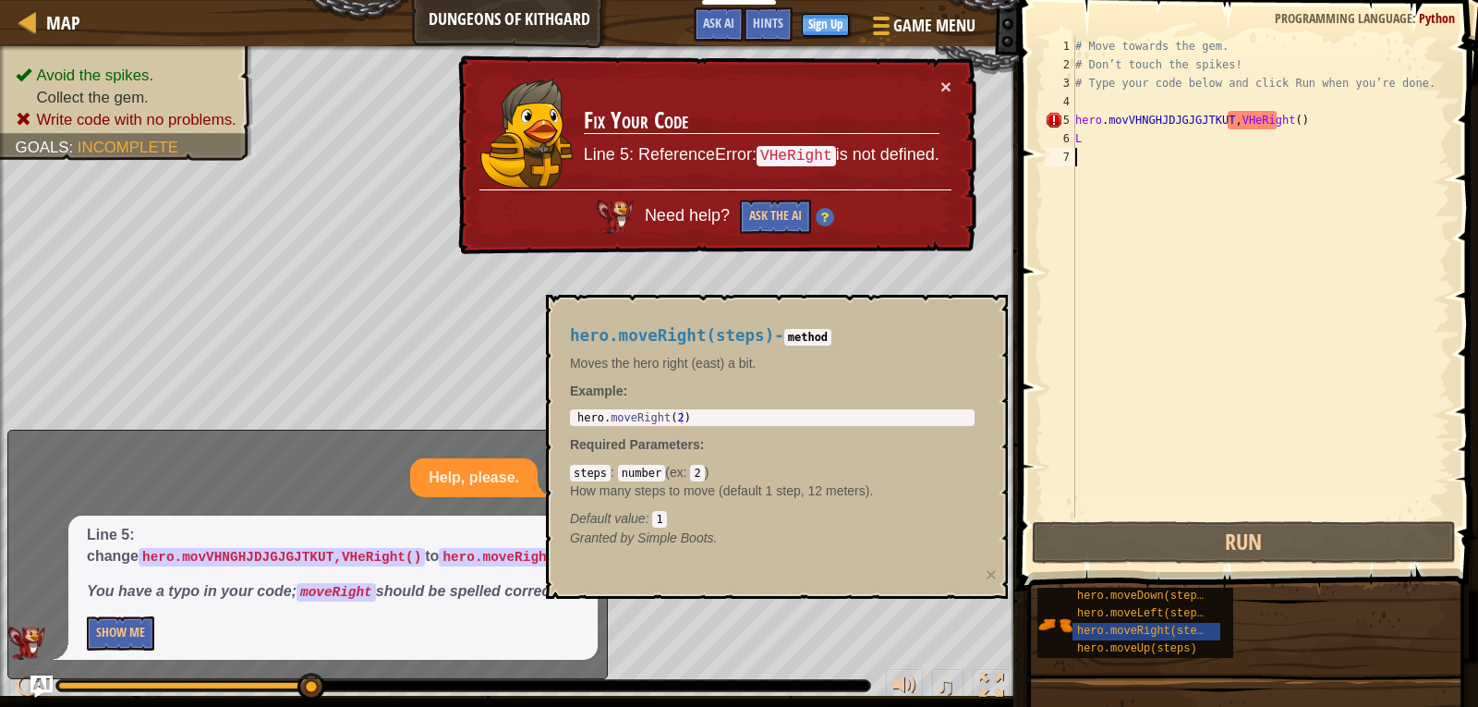
drag, startPoint x: 920, startPoint y: 211, endPoint x: 891, endPoint y: 175, distance: 46.0
click at [906, 199] on div "× Fix Your Code Line 5: ReferenceError: VHeRight is not defined. Need help? Ask…" at bounding box center [715, 155] width 522 height 200
click at [951, 89] on div "Map Dungeons of Kithgard Game Menu Done Sign Up Hints Ask AI 1 2 3 4 5 6 # Move…" at bounding box center [739, 353] width 1478 height 707
click at [951, 89] on button "×" at bounding box center [945, 87] width 11 height 19
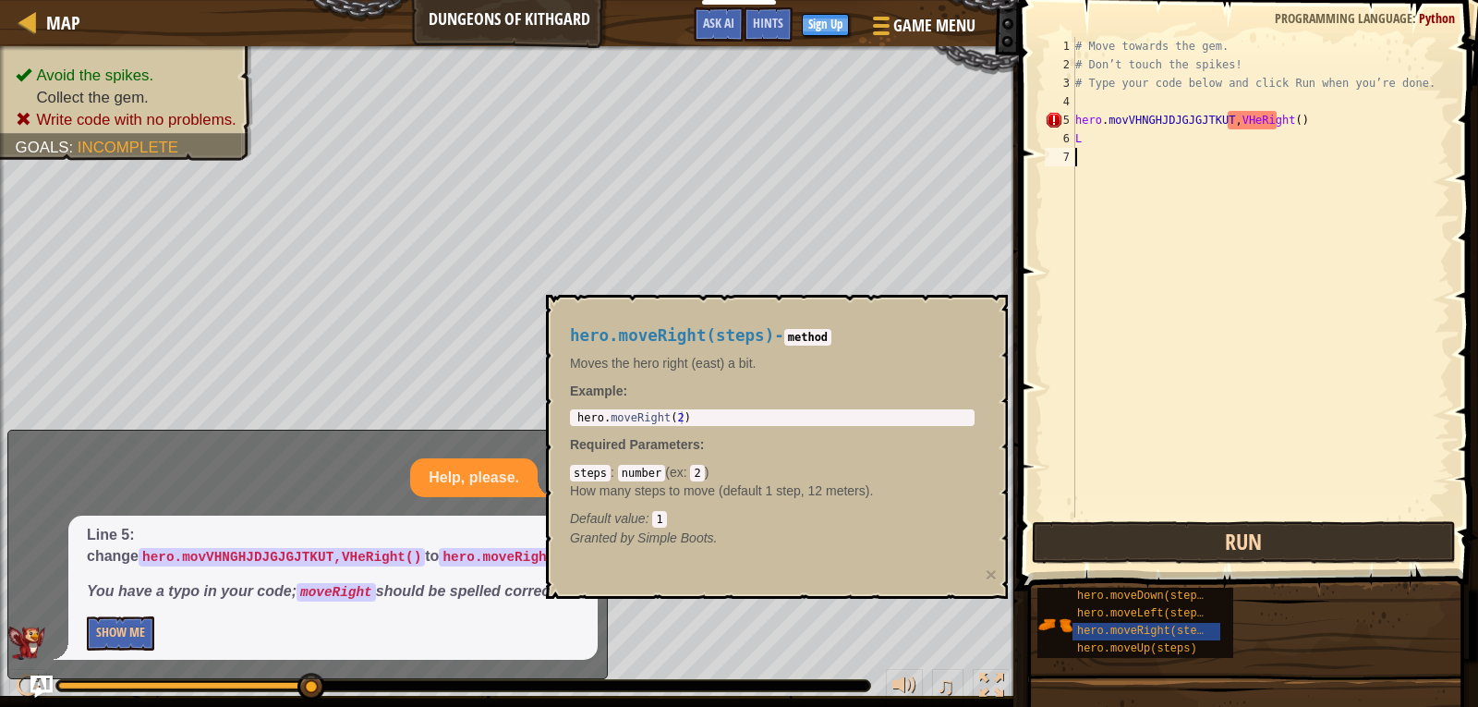
drag, startPoint x: 1109, startPoint y: 514, endPoint x: 1119, endPoint y: 524, distance: 14.4
click at [1119, 524] on div "1 2 3 4 5 6 7 # Move towards the gem. # Don’t touch the spikes! # Type your cod…" at bounding box center [1245, 331] width 465 height 645
click at [1142, 536] on button "Run" at bounding box center [1244, 542] width 424 height 42
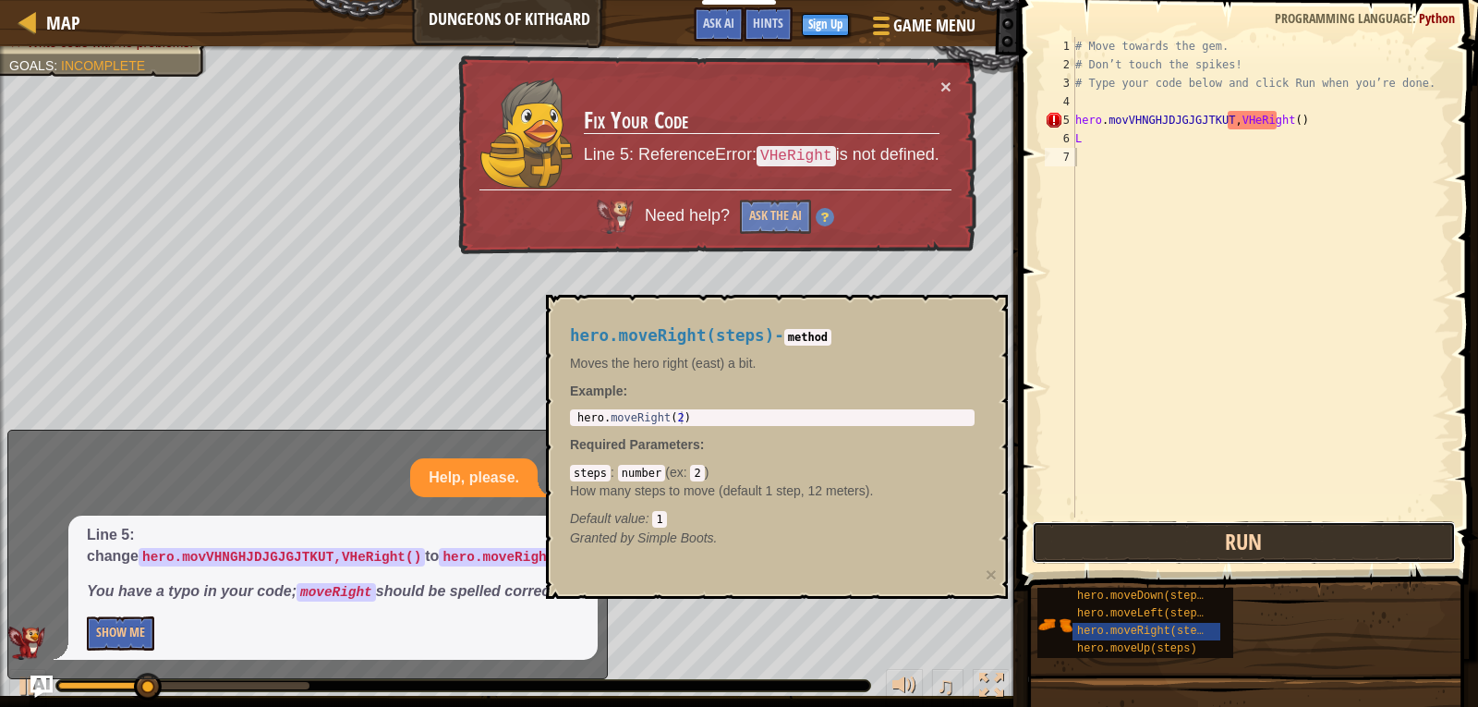
click at [1142, 536] on button "Run" at bounding box center [1244, 542] width 424 height 42
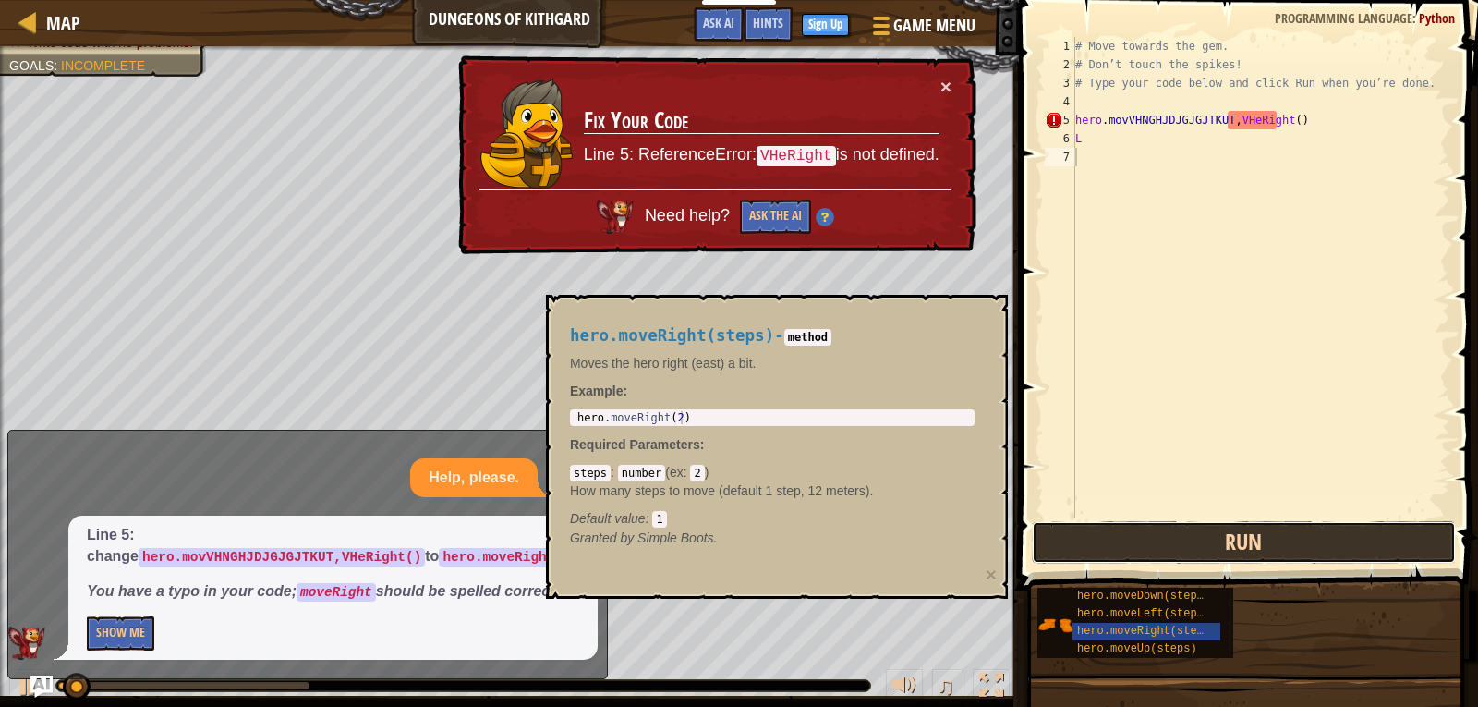
click at [1142, 536] on button "Run" at bounding box center [1244, 542] width 424 height 42
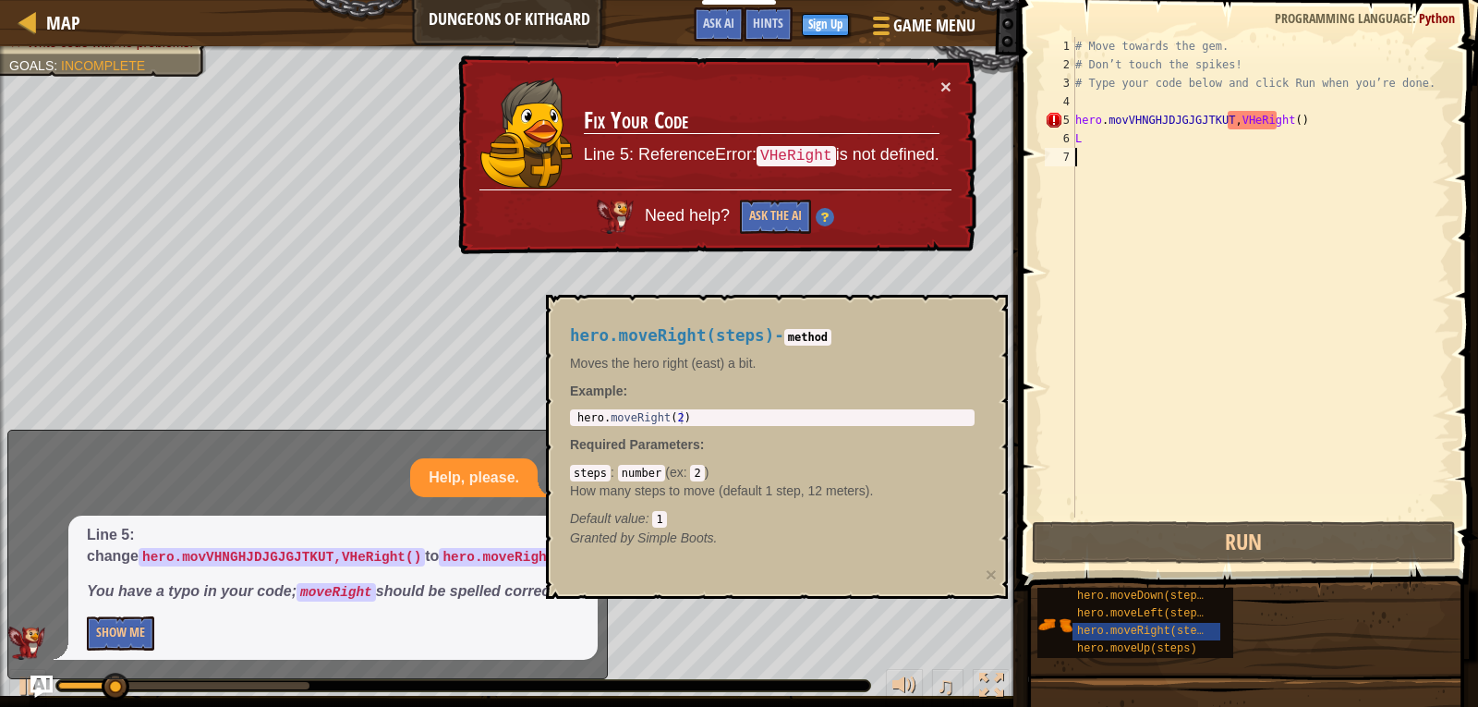
drag, startPoint x: 1142, startPoint y: 536, endPoint x: 1149, endPoint y: 505, distance: 31.4
drag, startPoint x: 1149, startPoint y: 505, endPoint x: 1193, endPoint y: 376, distance: 136.4
click at [1190, 389] on div "# Move towards the gem. # Don’t touch the spikes! # Type your code below and cl…" at bounding box center [1261, 295] width 379 height 517
click at [1193, 376] on div "1 2 3 4 5 6 7 # Move towards the gem. # Don’t touch the spikes! # Type your cod…" at bounding box center [1245, 277] width 409 height 480
click at [1191, 394] on div "1 2 3 4 5 6 7 # Move towards the gem. # Don’t touch the spikes! # Type your cod…" at bounding box center [1245, 277] width 409 height 480
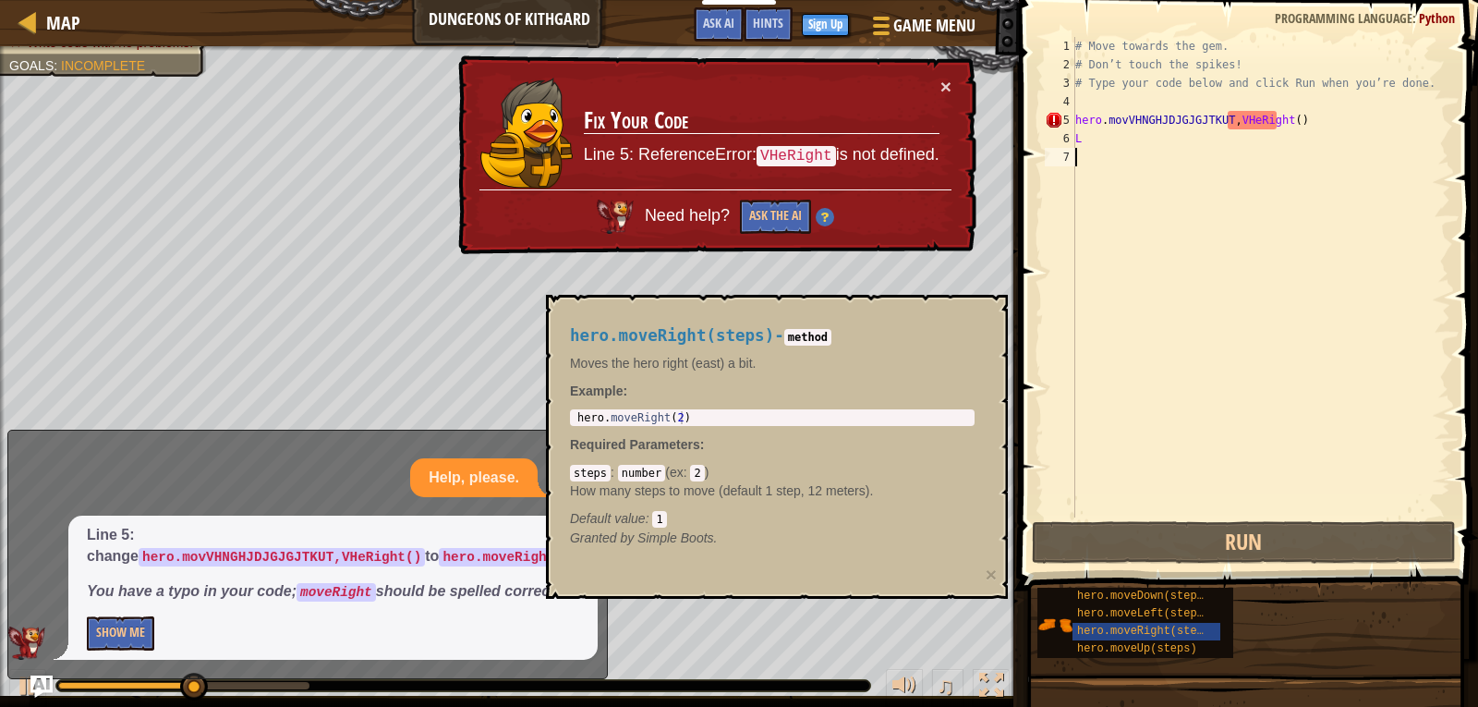
click at [1191, 394] on div "# Move towards the gem. # Don’t touch the spikes! # Type your code below and cl…" at bounding box center [1261, 295] width 379 height 517
click at [1123, 14] on span at bounding box center [1250, 268] width 474 height 645
click at [1122, 12] on span at bounding box center [1250, 268] width 474 height 645
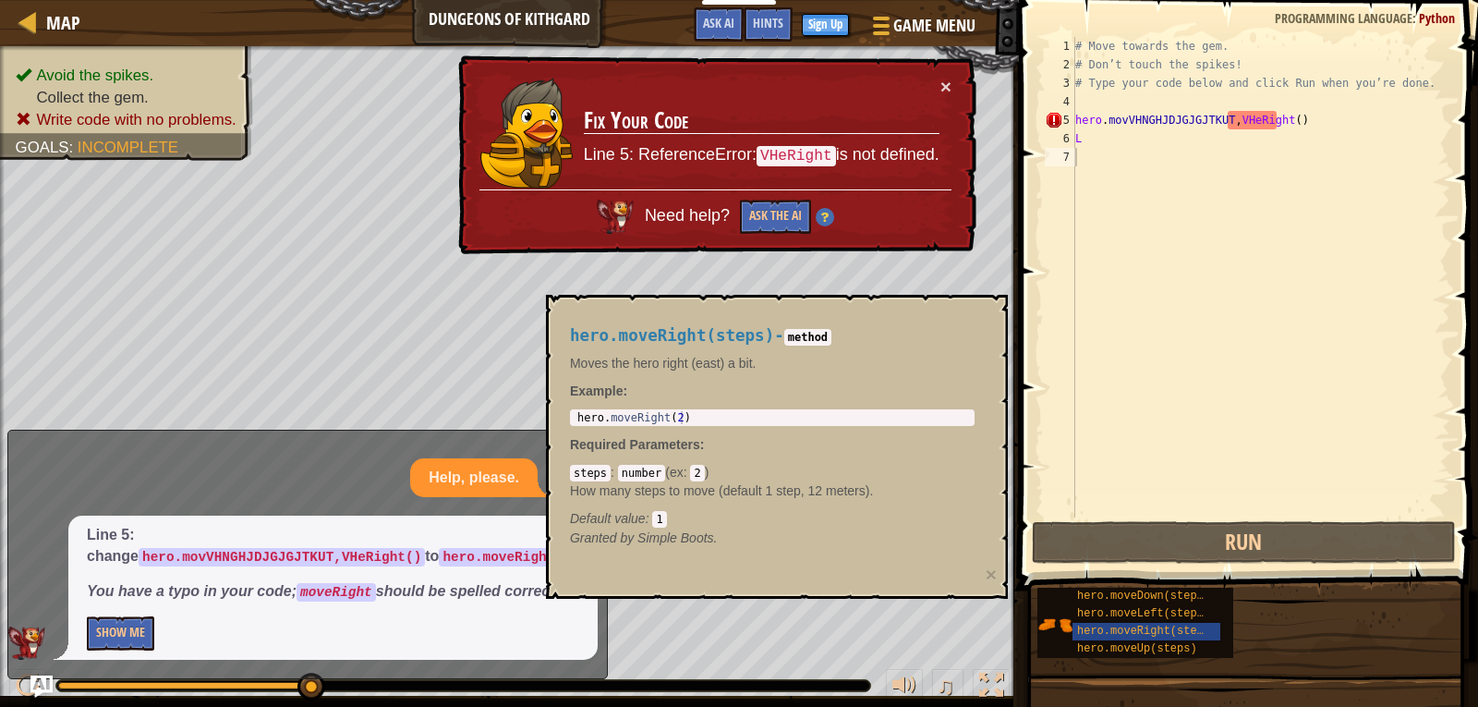
click at [1122, 12] on span at bounding box center [1250, 268] width 474 height 645
click at [1118, 10] on span at bounding box center [1250, 268] width 474 height 645
click at [1115, 10] on span at bounding box center [1250, 268] width 474 height 645
click at [1101, 0] on html "Educators Create Free Account School & District Solutions Teacher Toolkit Previ…" at bounding box center [739, 0] width 1478 height 0
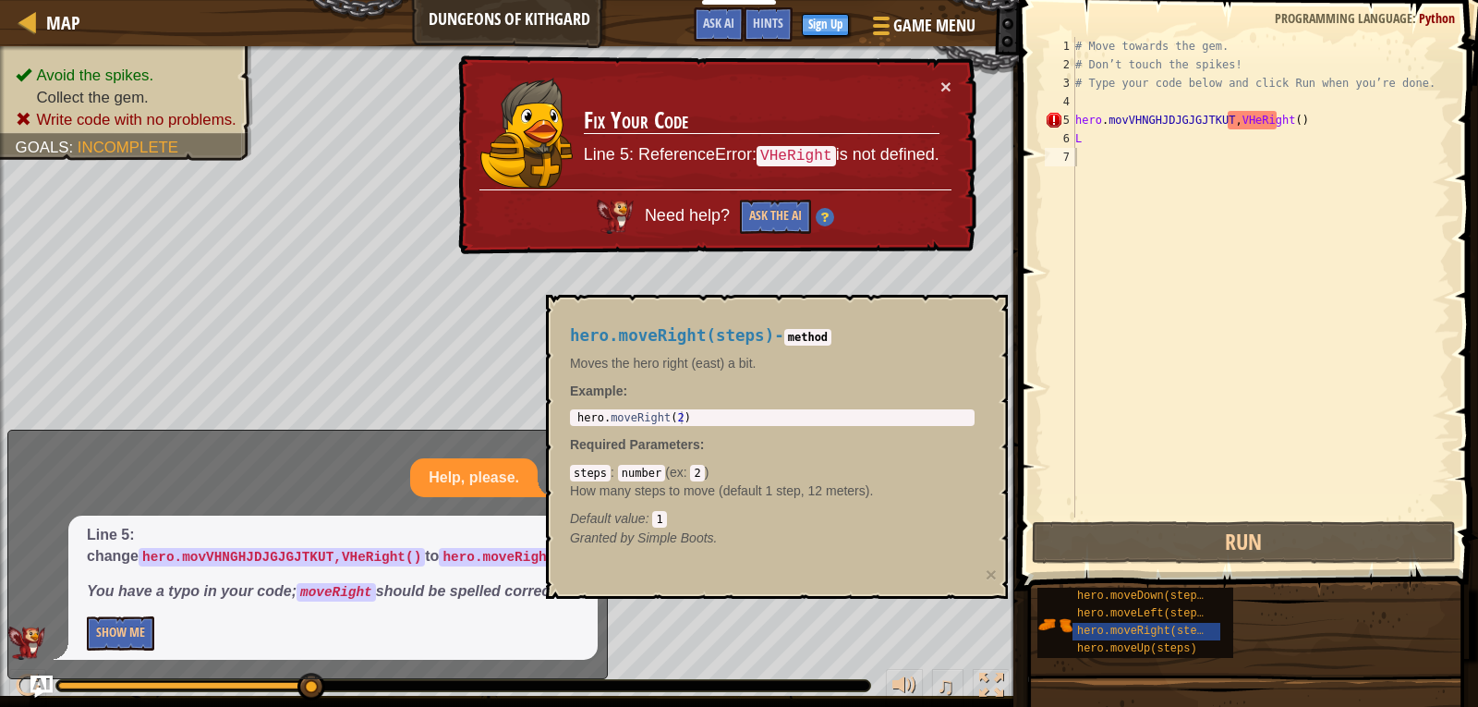
drag, startPoint x: 321, startPoint y: 682, endPoint x: 369, endPoint y: 712, distance: 56.9
drag, startPoint x: 315, startPoint y: 697, endPoint x: 1095, endPoint y: 750, distance: 781.4
click at [1095, 0] on html "Educators Create Free Account School & District Solutions Teacher Toolkit Previ…" at bounding box center [739, 0] width 1478 height 0
drag, startPoint x: 979, startPoint y: 525, endPoint x: 936, endPoint y: 526, distance: 43.4
click at [980, 529] on div "hero.moveRight(steps) - method Moves the hero right (east) a bit. Example : 1 h…" at bounding box center [772, 436] width 430 height 255
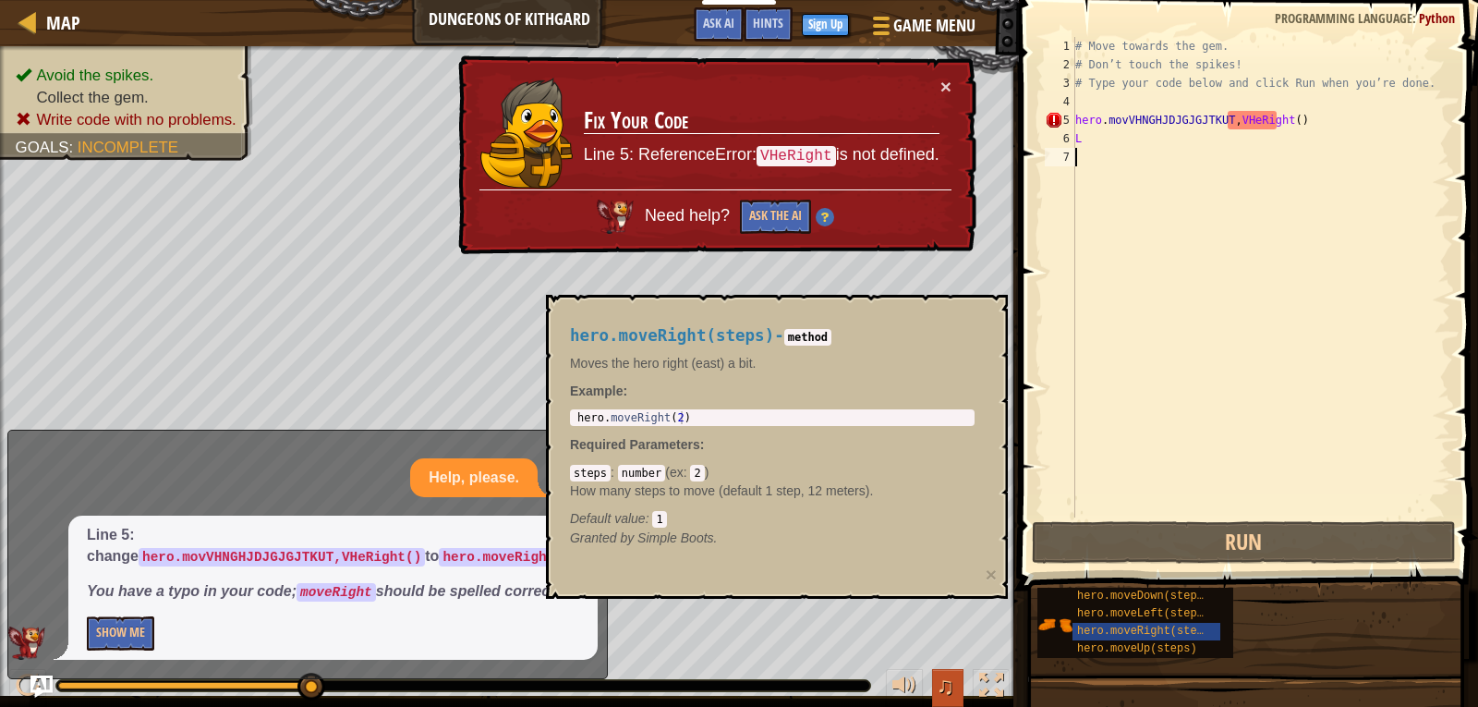
drag, startPoint x: 926, startPoint y: 559, endPoint x: 953, endPoint y: 688, distance: 132.3
click at [953, 688] on div "Avoid the spikes. Collect the gem. Write code with no problems. Goals : Incompl…" at bounding box center [739, 376] width 1478 height 660
click at [996, 682] on div at bounding box center [991, 685] width 24 height 24
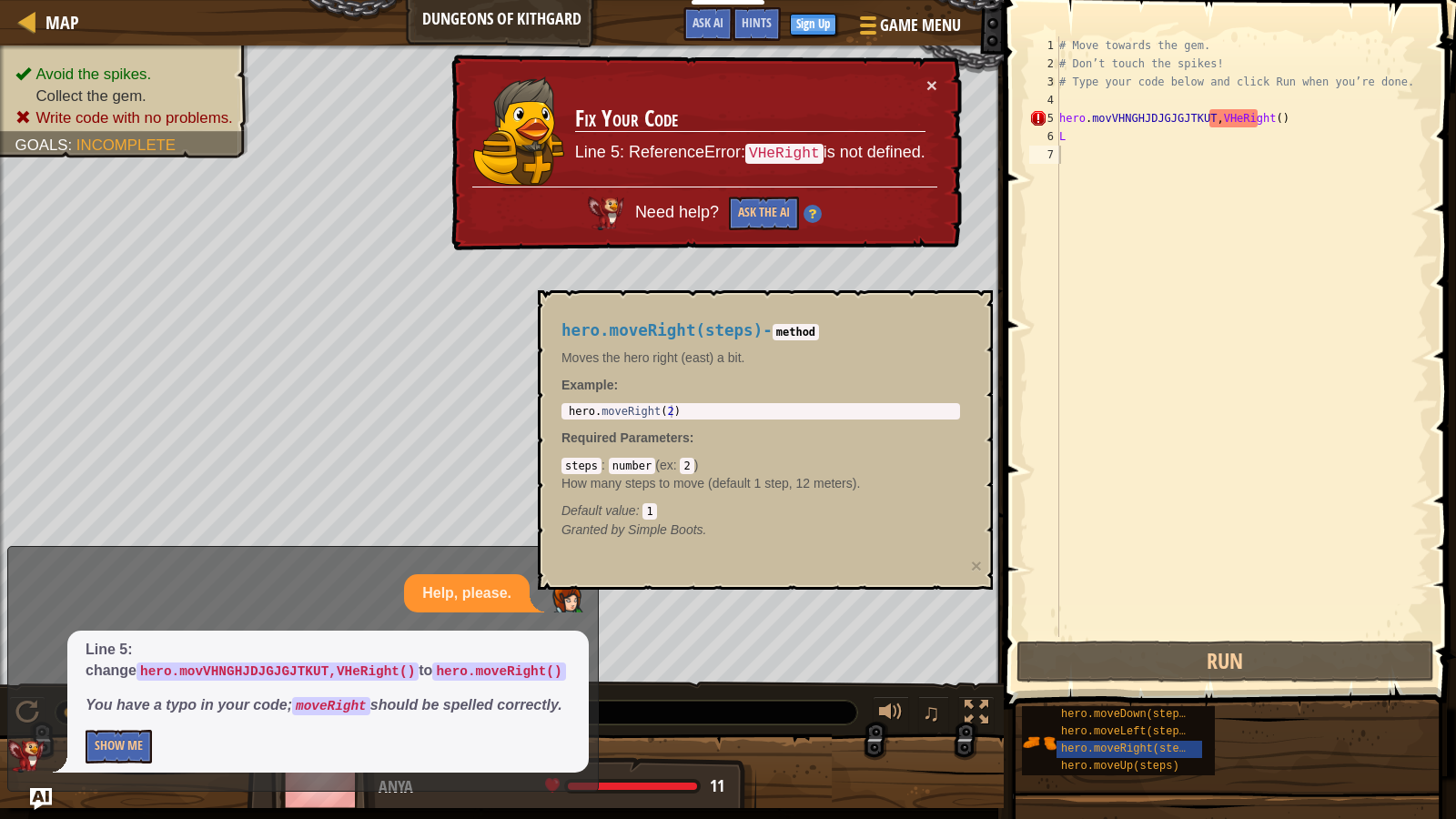
drag, startPoint x: 633, startPoint y: 707, endPoint x: 665, endPoint y: 715, distance: 33.0
click at [665, 696] on div "♫" at bounding box center [501, 708] width 1004 height 54
drag, startPoint x: 671, startPoint y: 724, endPoint x: 697, endPoint y: 783, distance: 64.5
click at [693, 696] on div "Avoid the spikes. Collect the gem. Write code with no problems. Goals : Incompl…" at bounding box center [728, 427] width 1456 height 763
drag, startPoint x: 697, startPoint y: 783, endPoint x: 797, endPoint y: 782, distance: 100.0
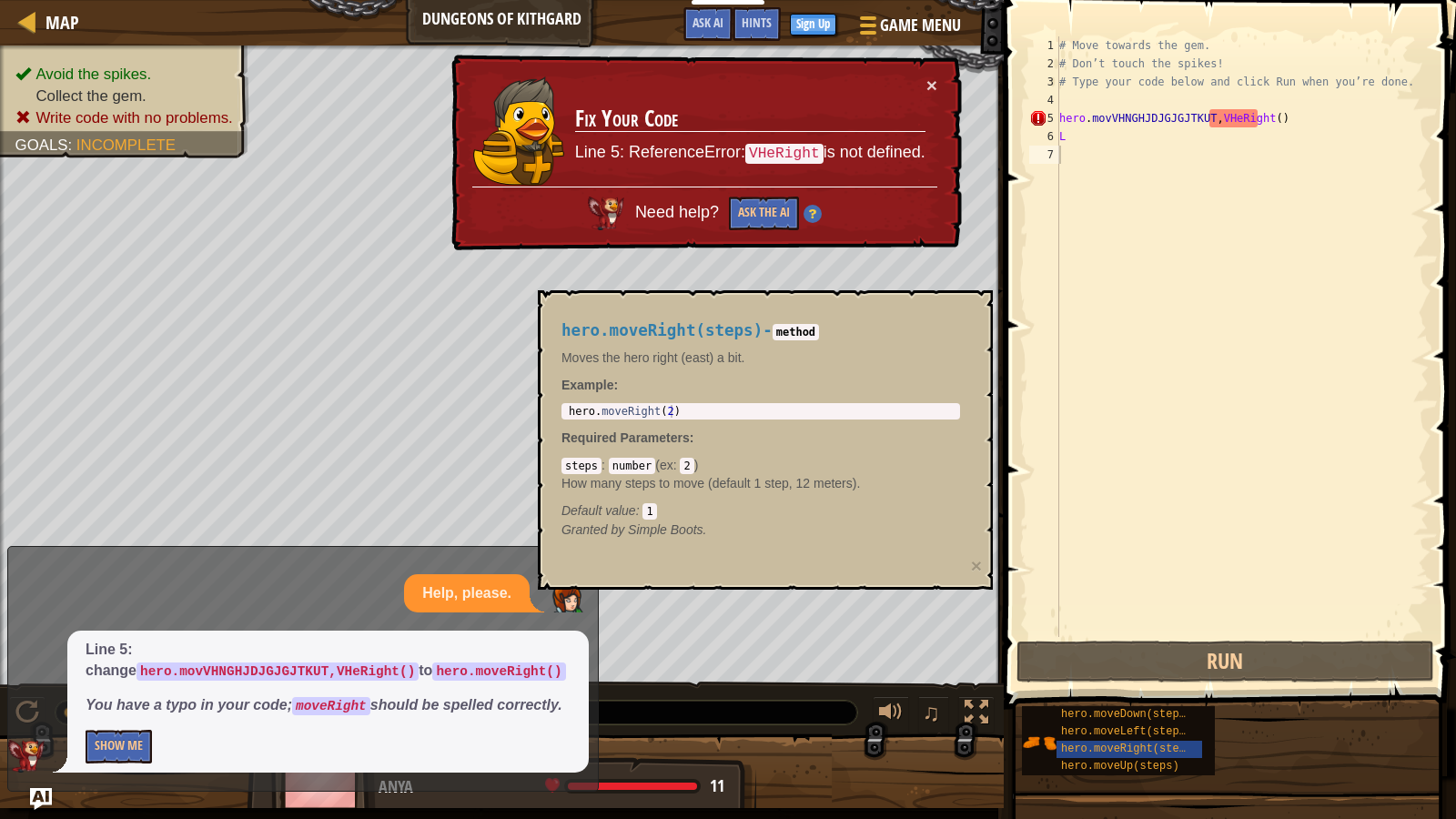
click at [782, 696] on div "Anya 11 x: 6 y: 18 No target" at bounding box center [501, 772] width 1004 height 73
drag, startPoint x: 877, startPoint y: 750, endPoint x: 705, endPoint y: 725, distance: 173.8
click at [705, 696] on div "Avoid the spikes. Collect the gem. Write code with no problems. Goals : Incompl…" at bounding box center [728, 427] width 1456 height 763
drag, startPoint x: 705, startPoint y: 725, endPoint x: 177, endPoint y: 584, distance: 546.5
click at [681, 696] on div at bounding box center [456, 713] width 804 height 26
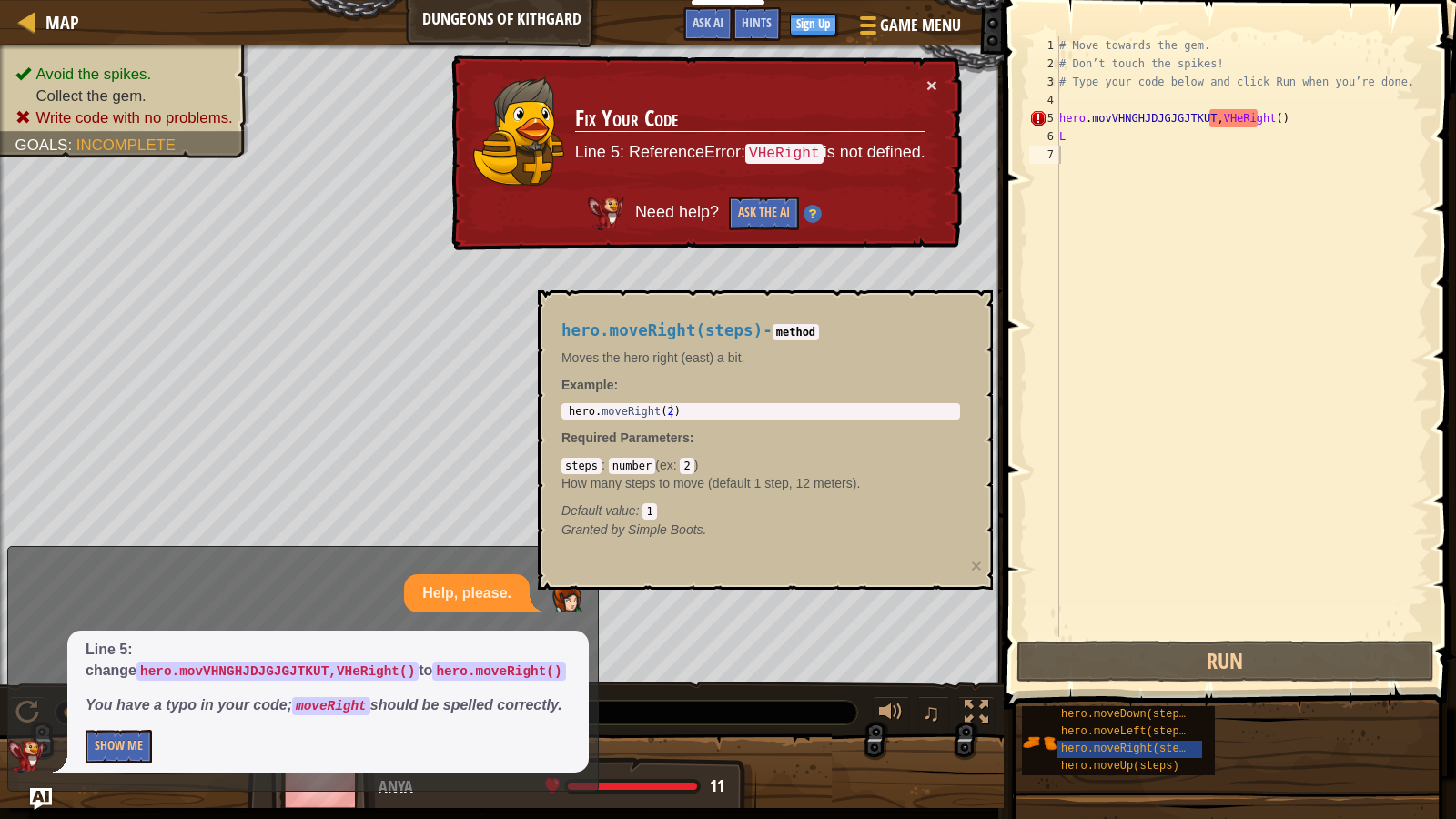
drag, startPoint x: 177, startPoint y: 584, endPoint x: 117, endPoint y: 657, distance: 94.5
click at [117, 655] on div "Help, please. Line 5: change hero.movVHNGHJDJGJGJTKUT,VHeRight() to hero.moveRi…" at bounding box center [298, 673] width 580 height 198
click at [104, 696] on div "Line 5: change hero.movVHNGHJDJGJGJTKUT,VHeRight() to hero.moveRight() You have…" at bounding box center [327, 702] width 521 height 142
drag, startPoint x: 108, startPoint y: 726, endPoint x: 118, endPoint y: 739, distance: 16.4
click at [118, 696] on div "Line 5: change hero.movVHNGHJDJGJGJTKUT,VHeRight() to hero.moveRight() You have…" at bounding box center [327, 702] width 521 height 142
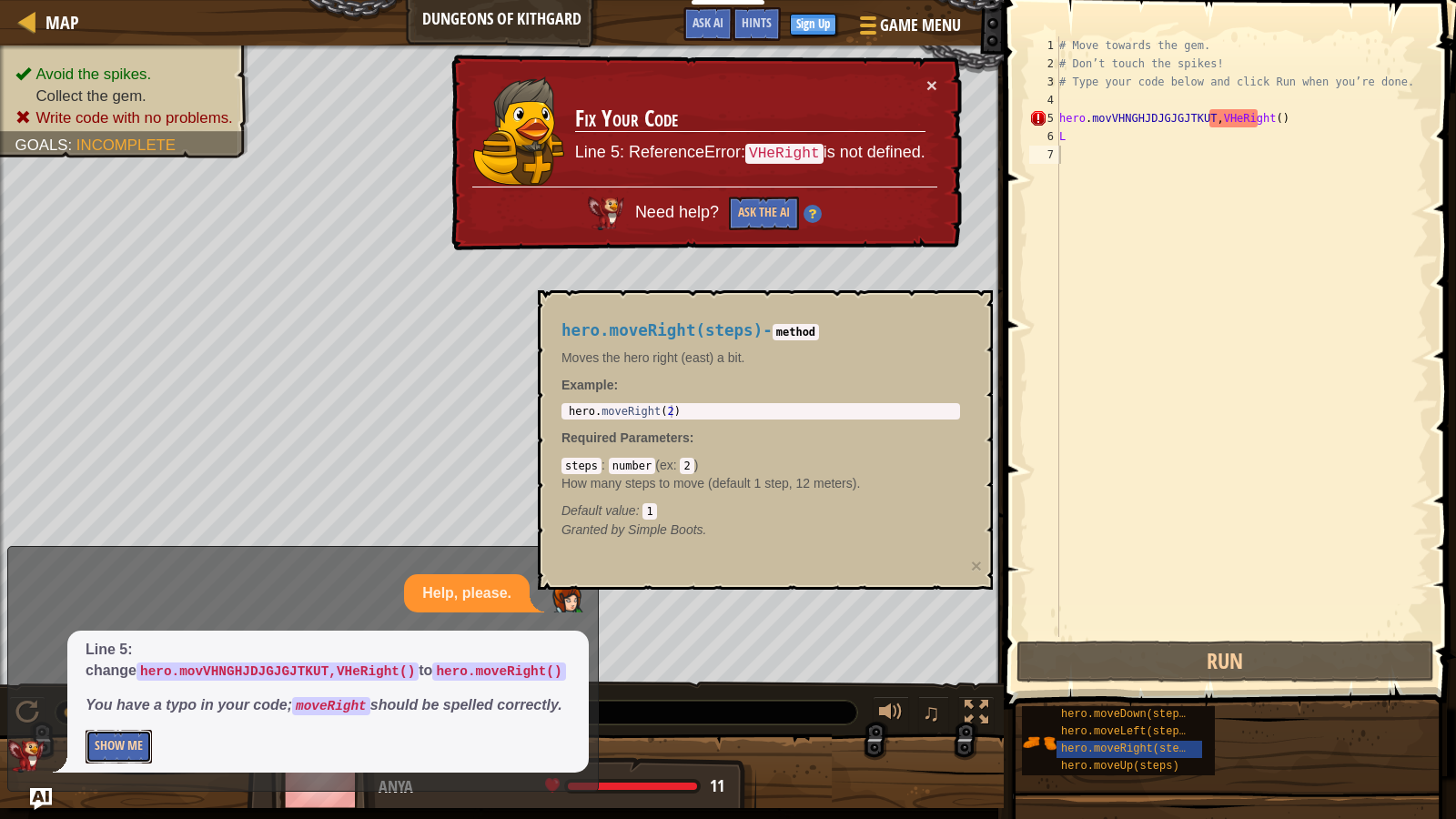
click at [118, 696] on button "Show Me" at bounding box center [118, 747] width 66 height 34
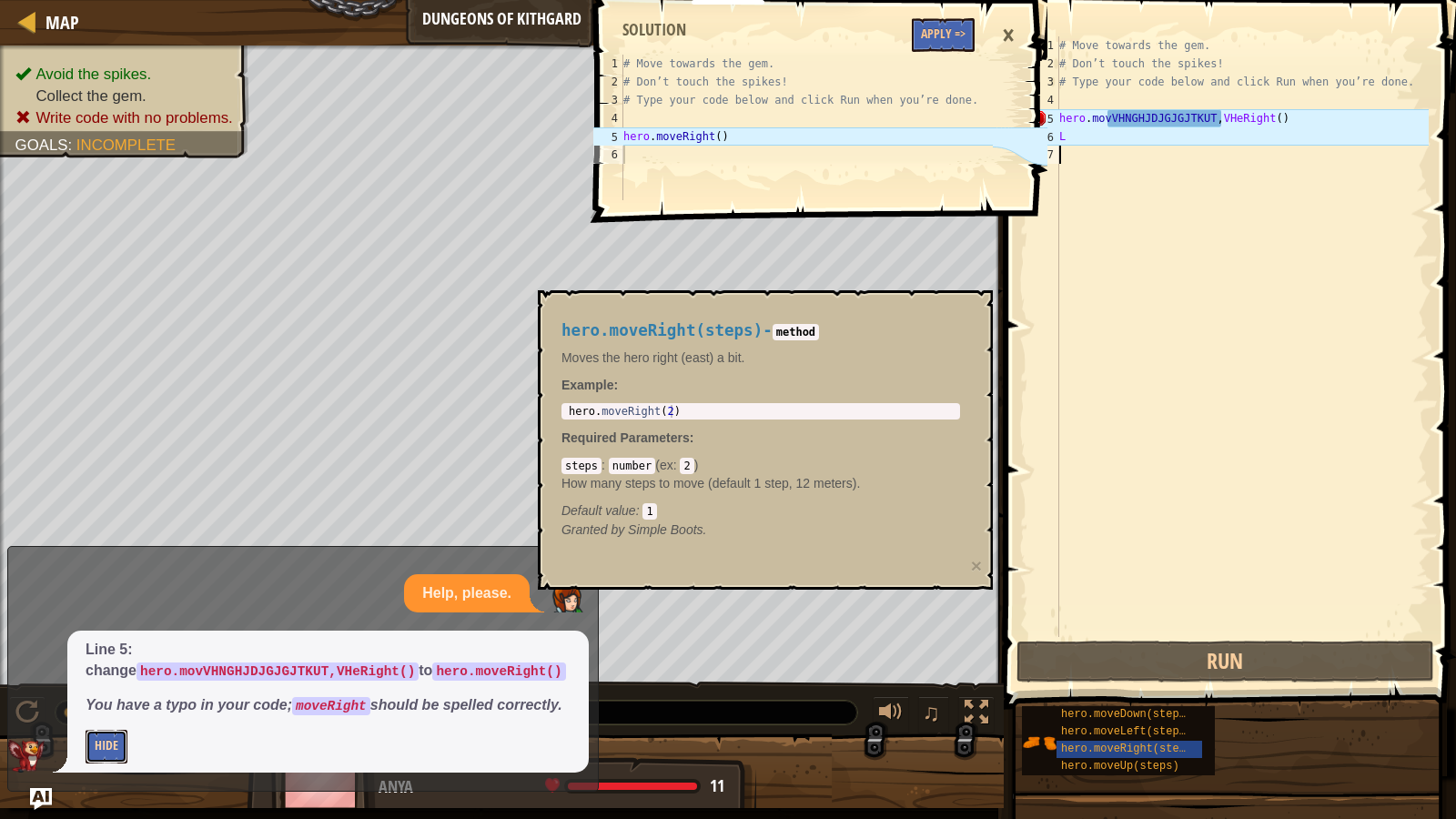
click at [118, 696] on button "Hide" at bounding box center [106, 747] width 41 height 34
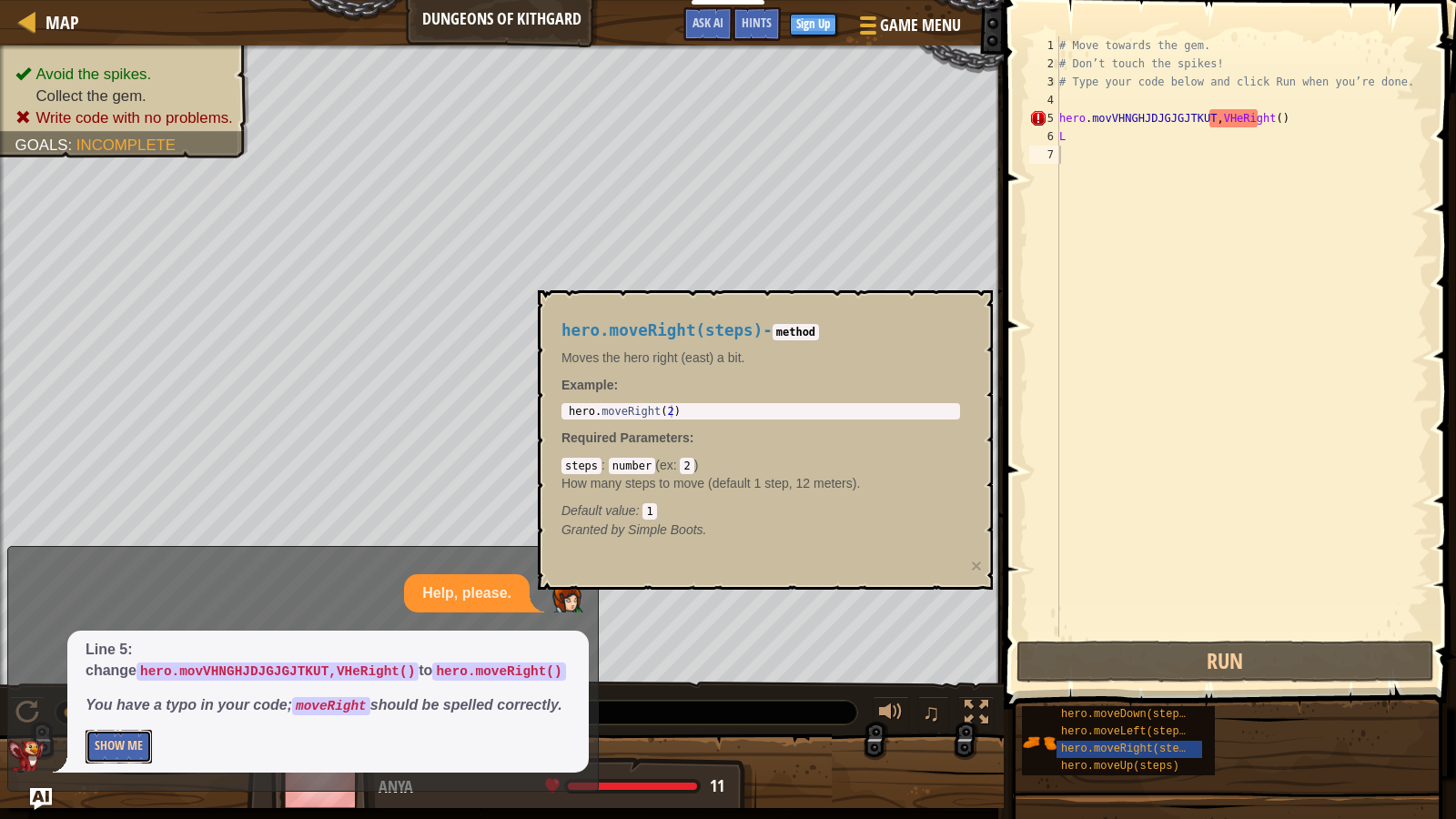
click at [118, 696] on button "Show Me" at bounding box center [118, 747] width 66 height 34
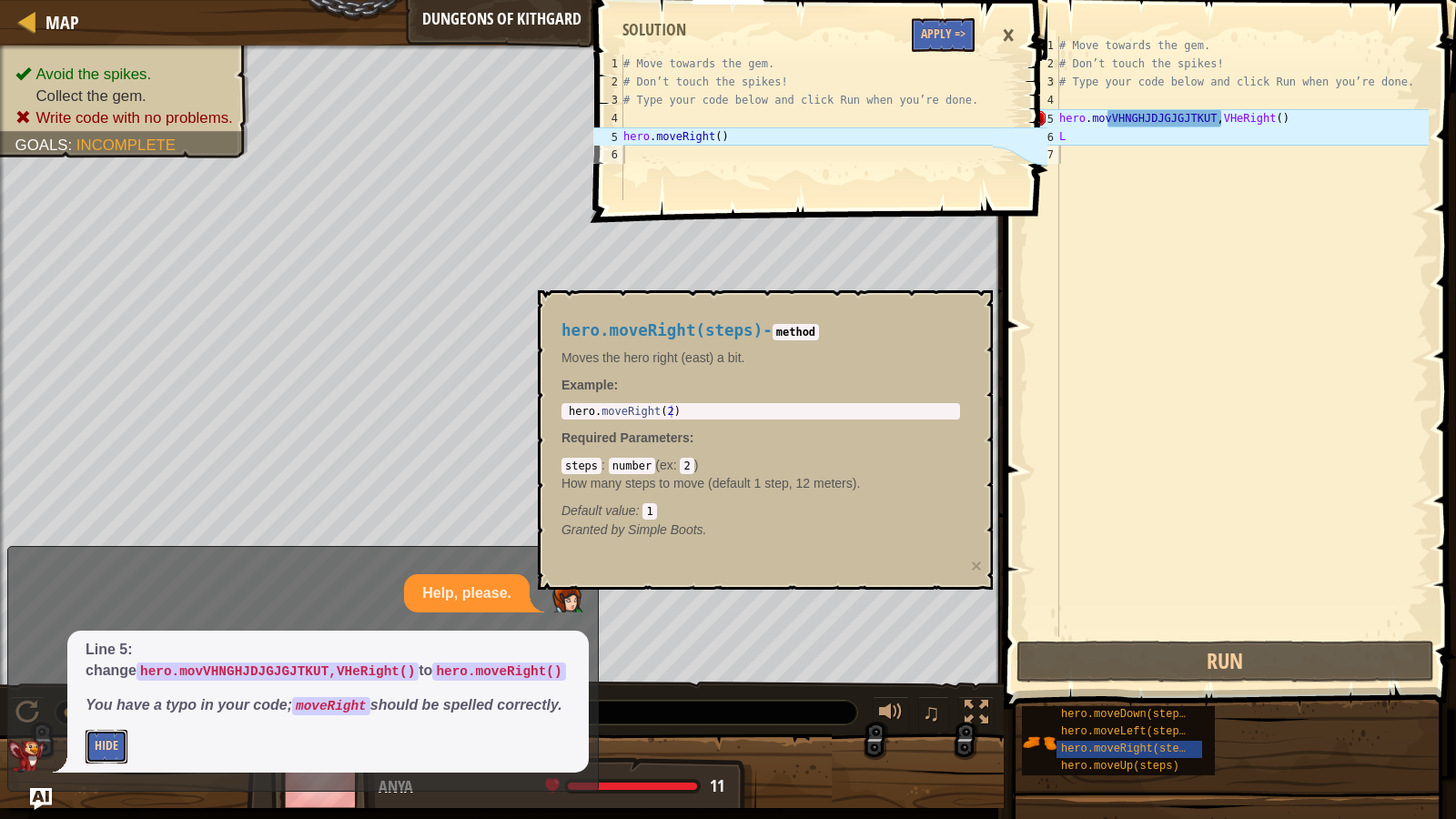
click at [118, 696] on button "Hide" at bounding box center [106, 747] width 41 height 34
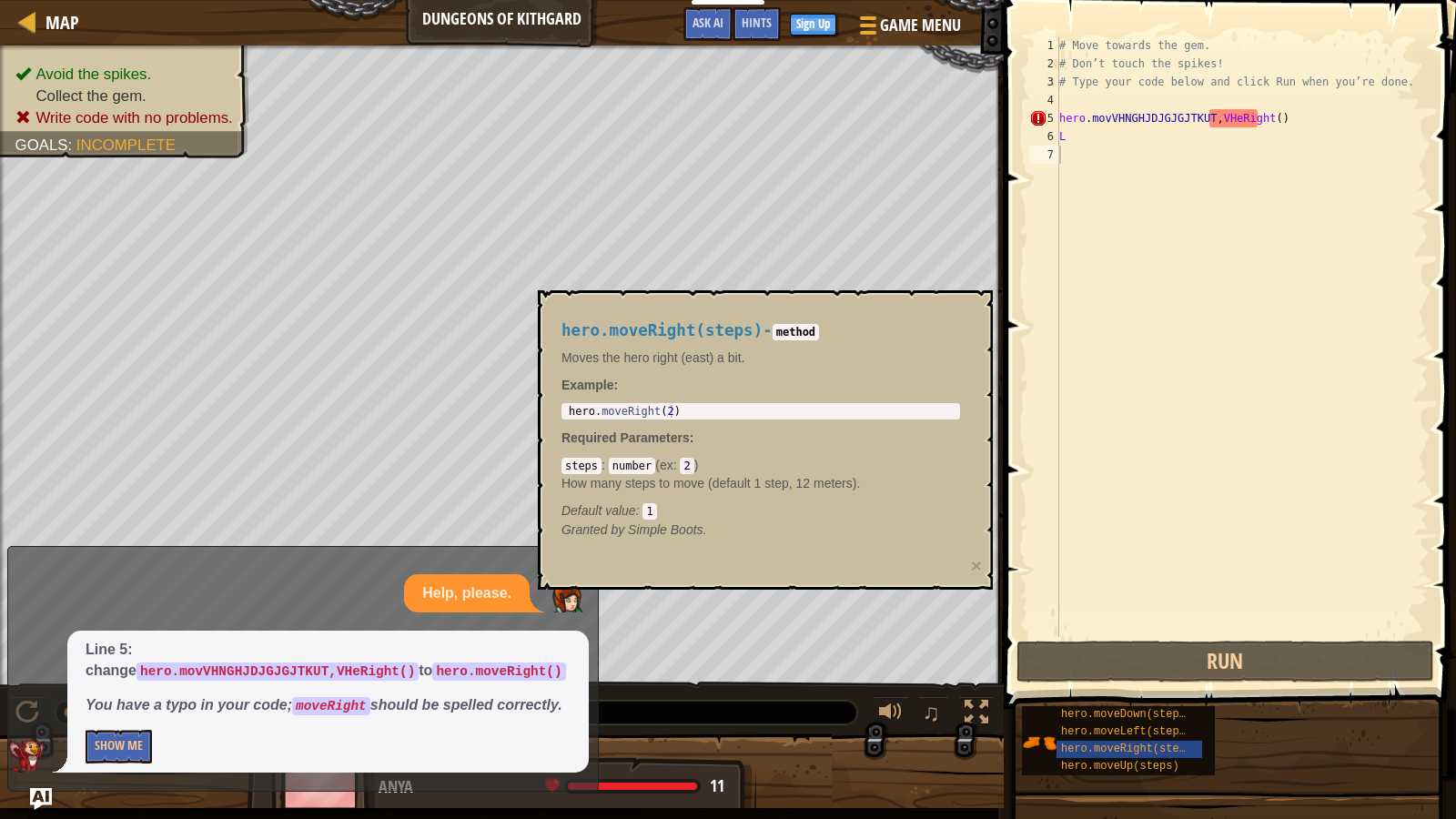
click at [189, 593] on div "Help, please." at bounding box center [298, 594] width 580 height 39
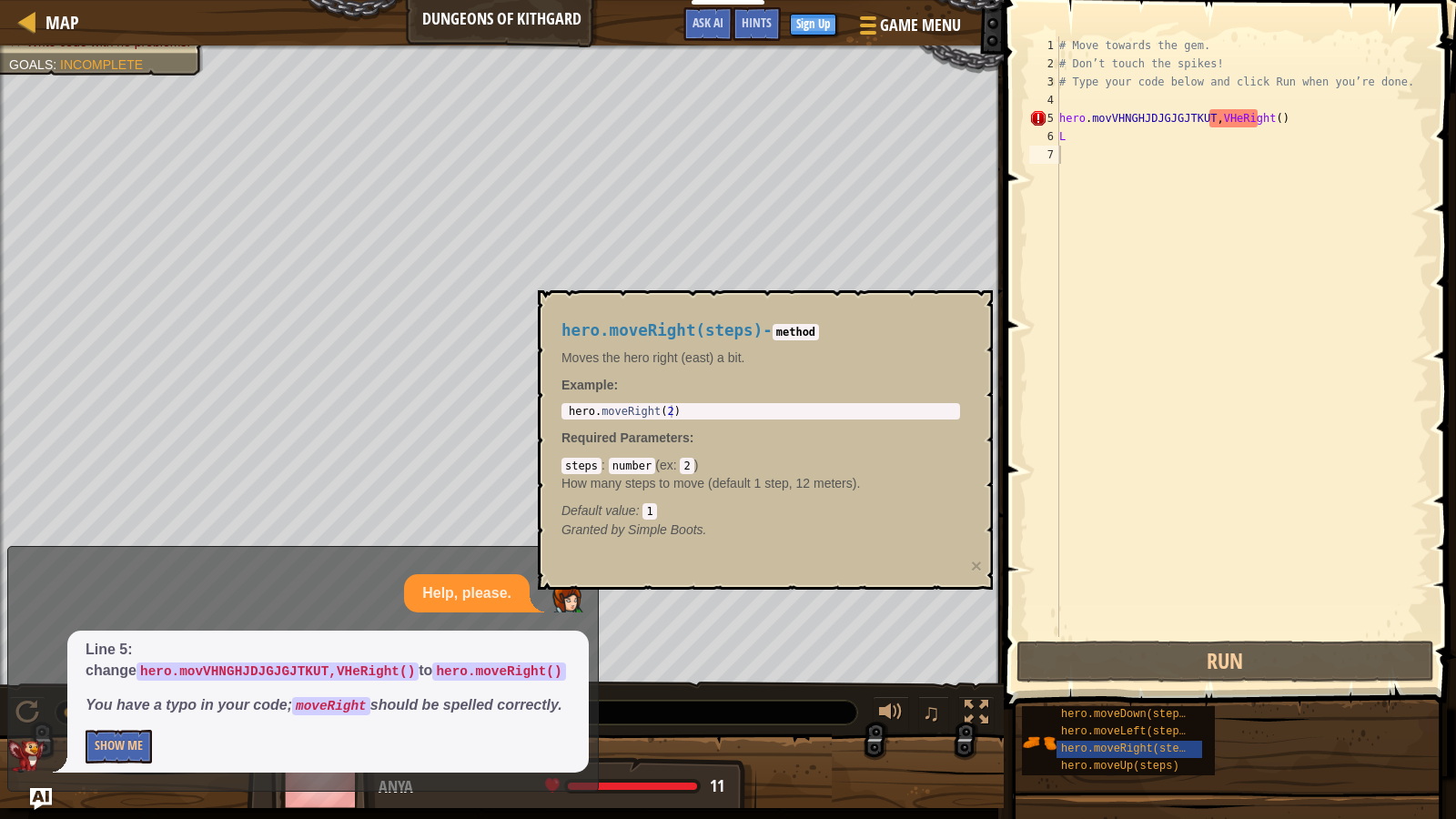
click at [227, 114] on div "Avoid the spikes. Collect the gem. Write code with no problems. Goals : Incompl…" at bounding box center [501, 365] width 1004 height 640
drag, startPoint x: 221, startPoint y: 113, endPoint x: 586, endPoint y: 22, distance: 376.2
click at [586, 22] on div "Map Dungeons of Kithgard Game Menu Done Sign Up Hints Ask AI 1 2 3 4 5 6 # Move…" at bounding box center [728, 409] width 1456 height 819
drag, startPoint x: 586, startPoint y: 22, endPoint x: 621, endPoint y: 18, distance: 35.2
click at [598, 21] on div "Map Dungeons of Kithgard Game Menu Done Sign Up Hints Ask AI" at bounding box center [501, 23] width 1004 height 45
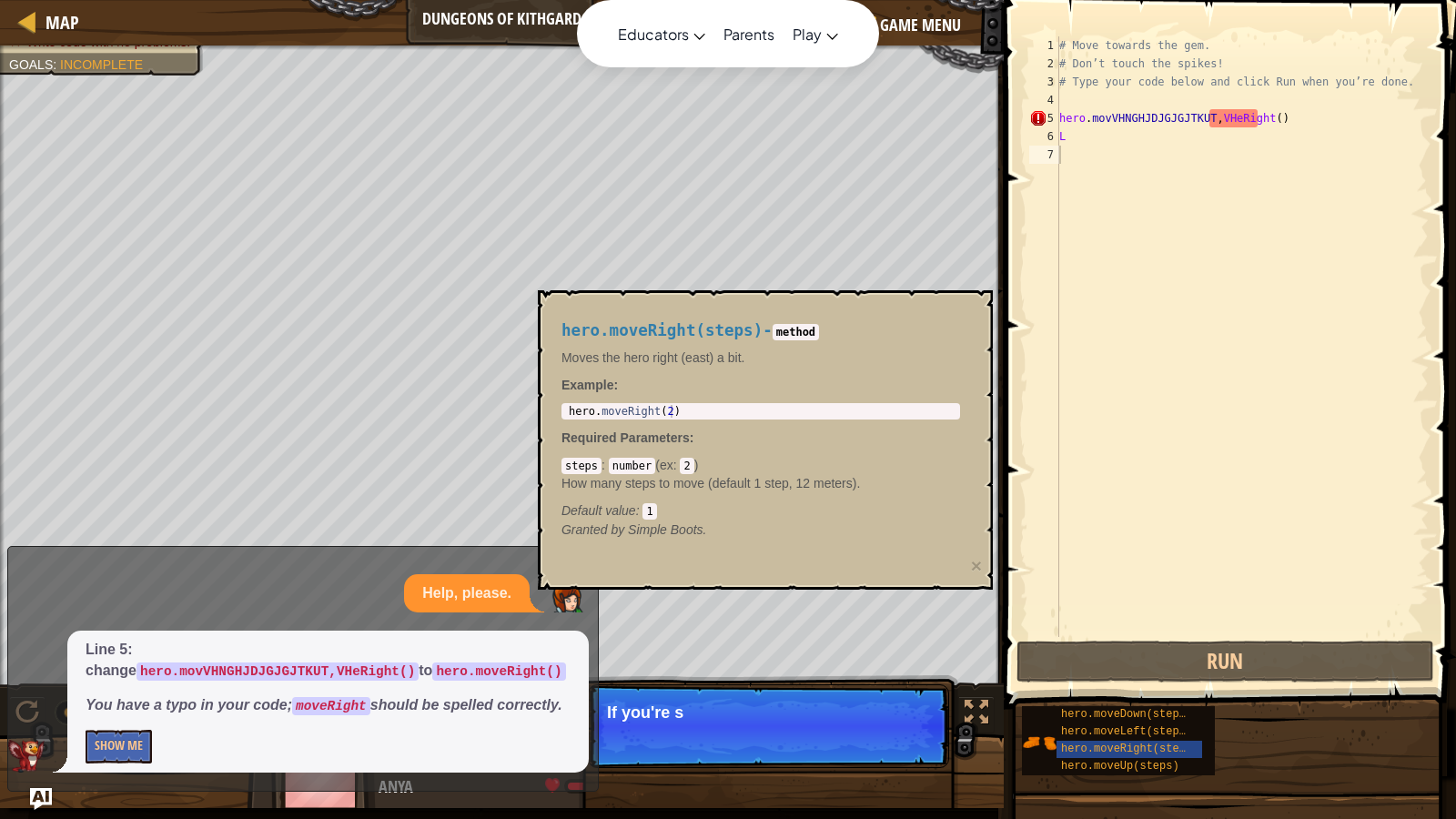
click at [803, 138] on div "Educators Create Free Account School & District Solutions Teacher Toolkit Previ…" at bounding box center [728, 409] width 1456 height 819
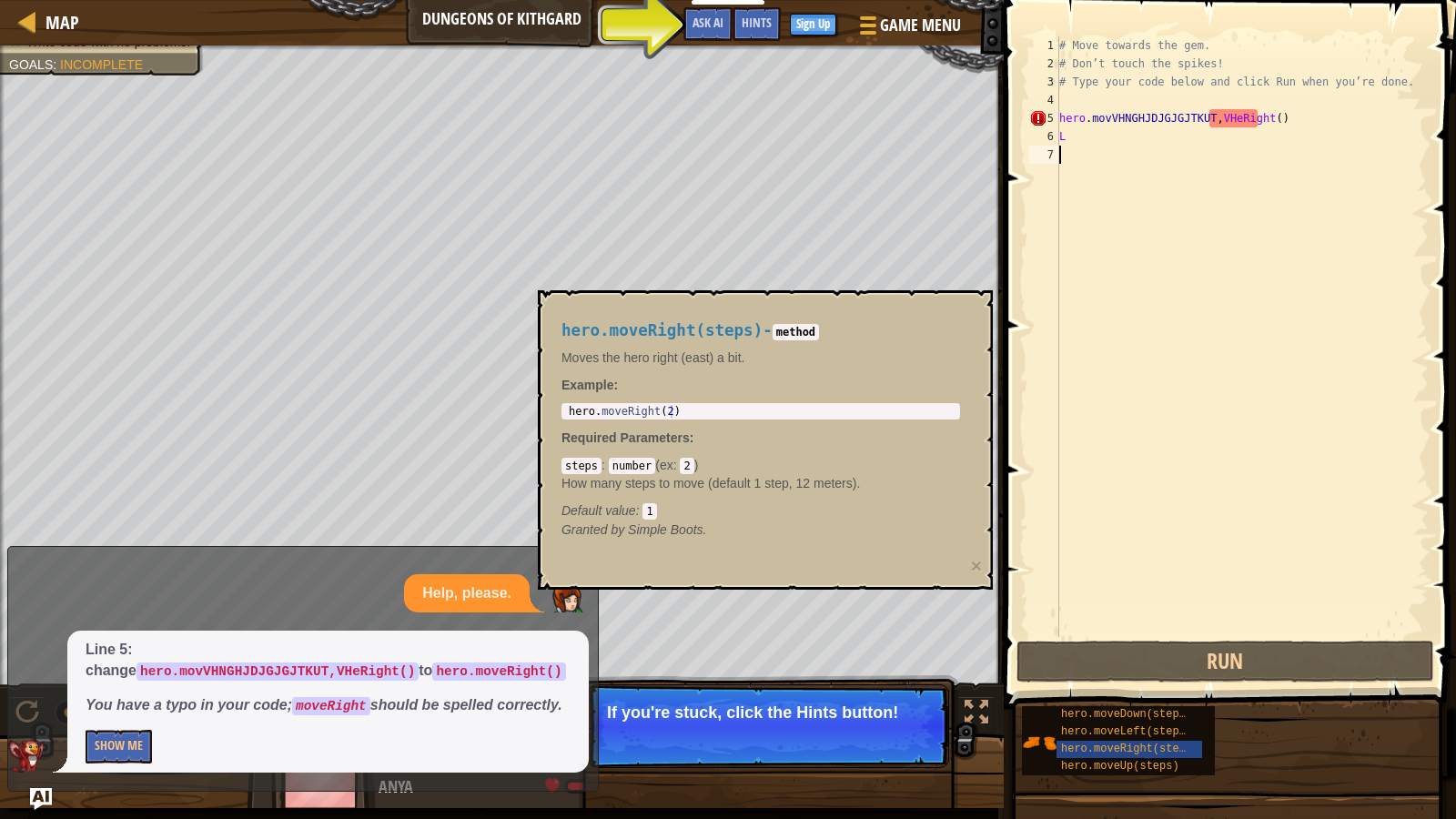
drag, startPoint x: 767, startPoint y: 58, endPoint x: 477, endPoint y: 678, distance: 684.5
drag, startPoint x: 458, startPoint y: 643, endPoint x: 447, endPoint y: 639, distance: 11.7
drag, startPoint x: 447, startPoint y: 639, endPoint x: 898, endPoint y: 732, distance: 460.5
click at [898, 696] on button "Continue" at bounding box center [896, 737] width 76 height 24
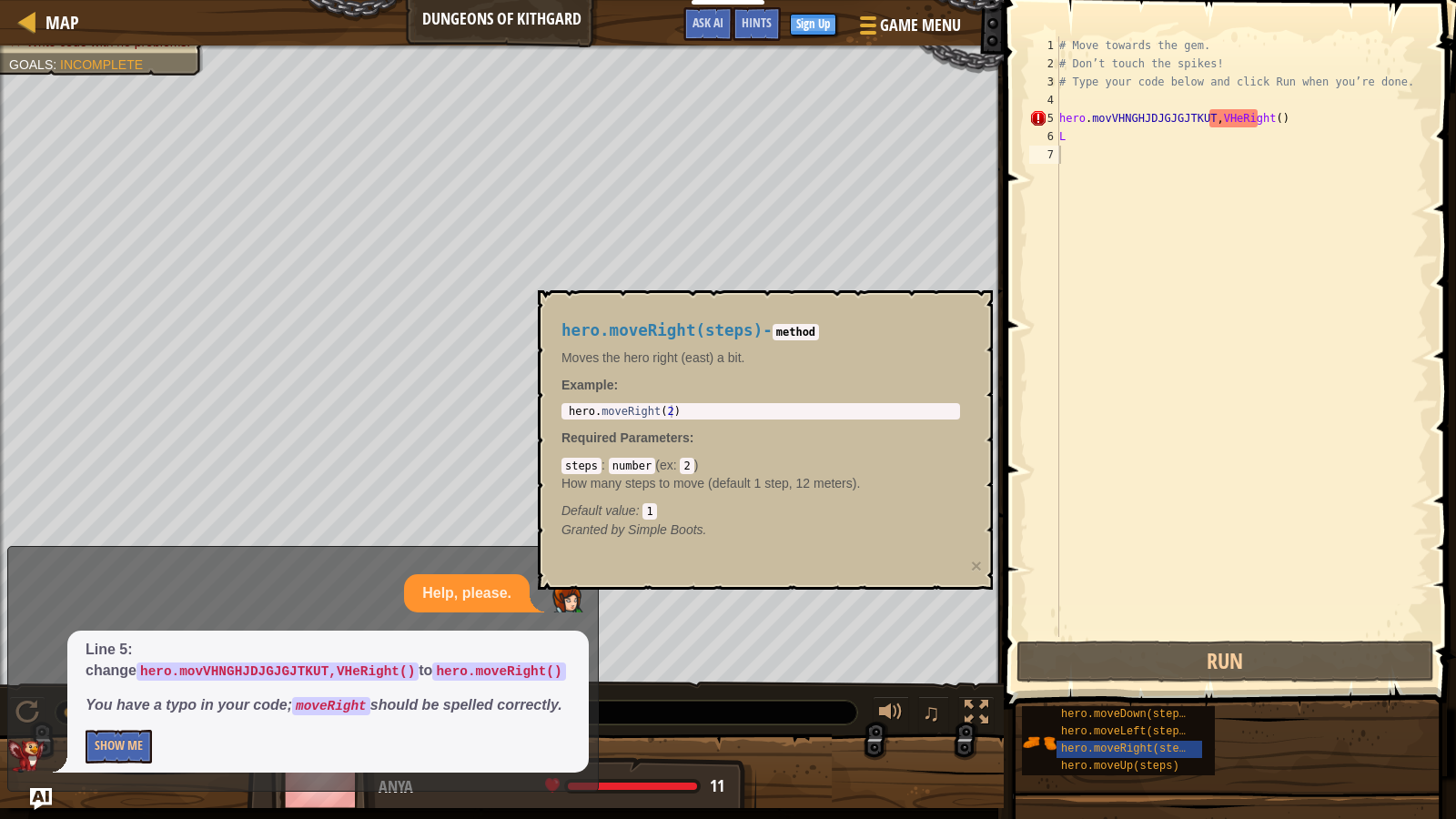
click at [898, 696] on button at bounding box center [891, 716] width 36 height 37
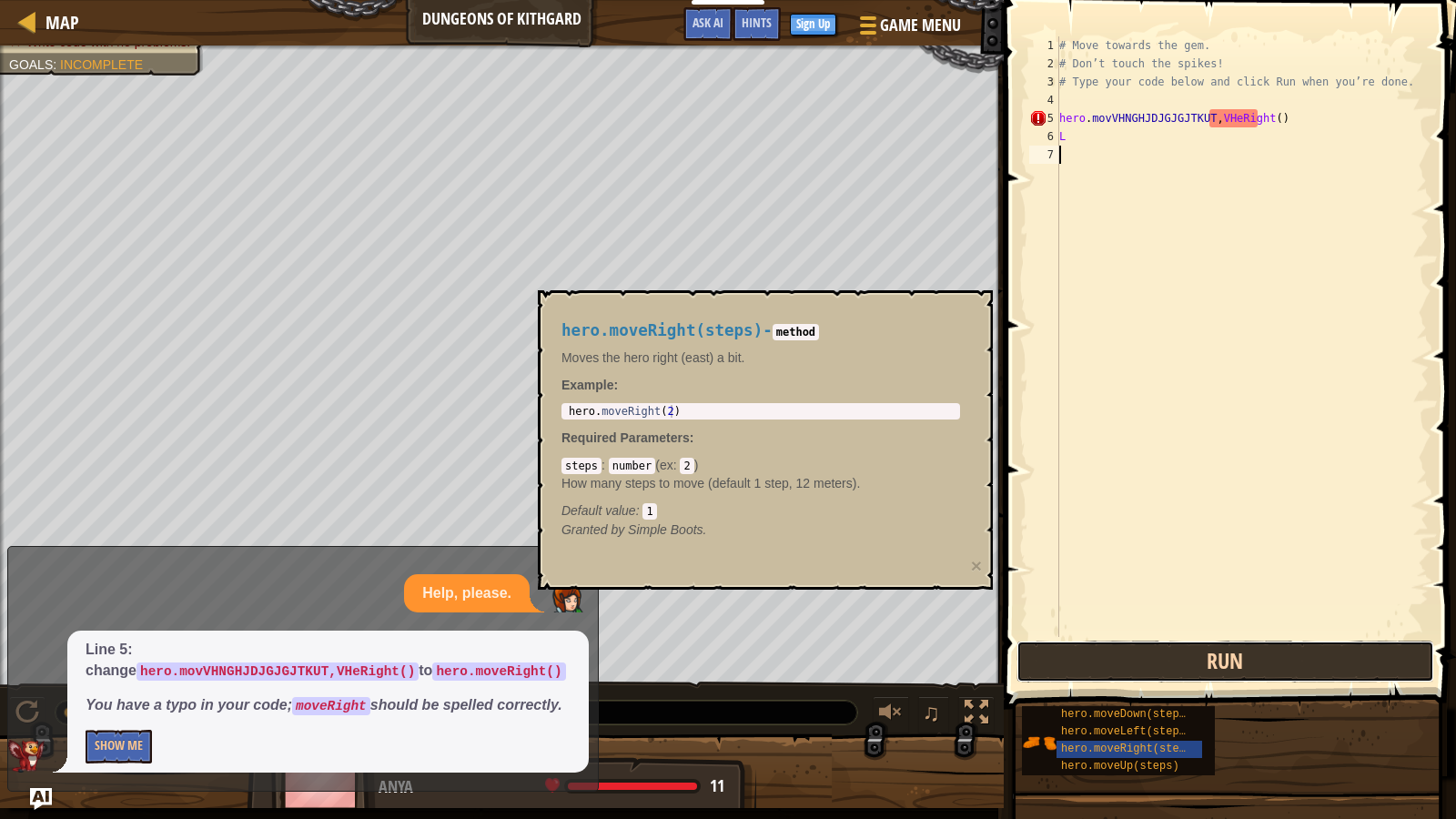
click at [1309, 661] on button "Run" at bounding box center [1225, 661] width 418 height 41
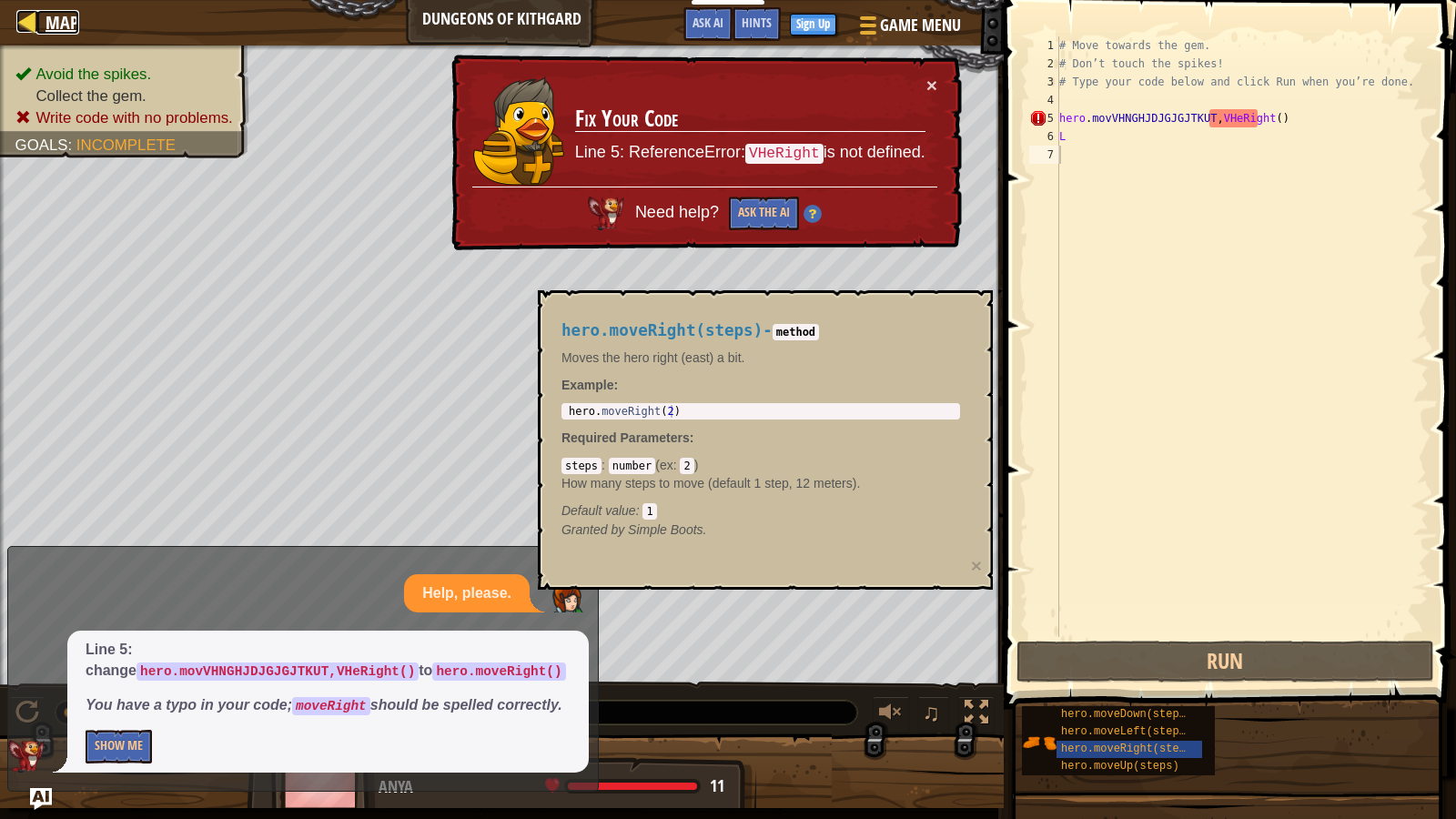
click at [22, 22] on div at bounding box center [28, 21] width 23 height 23
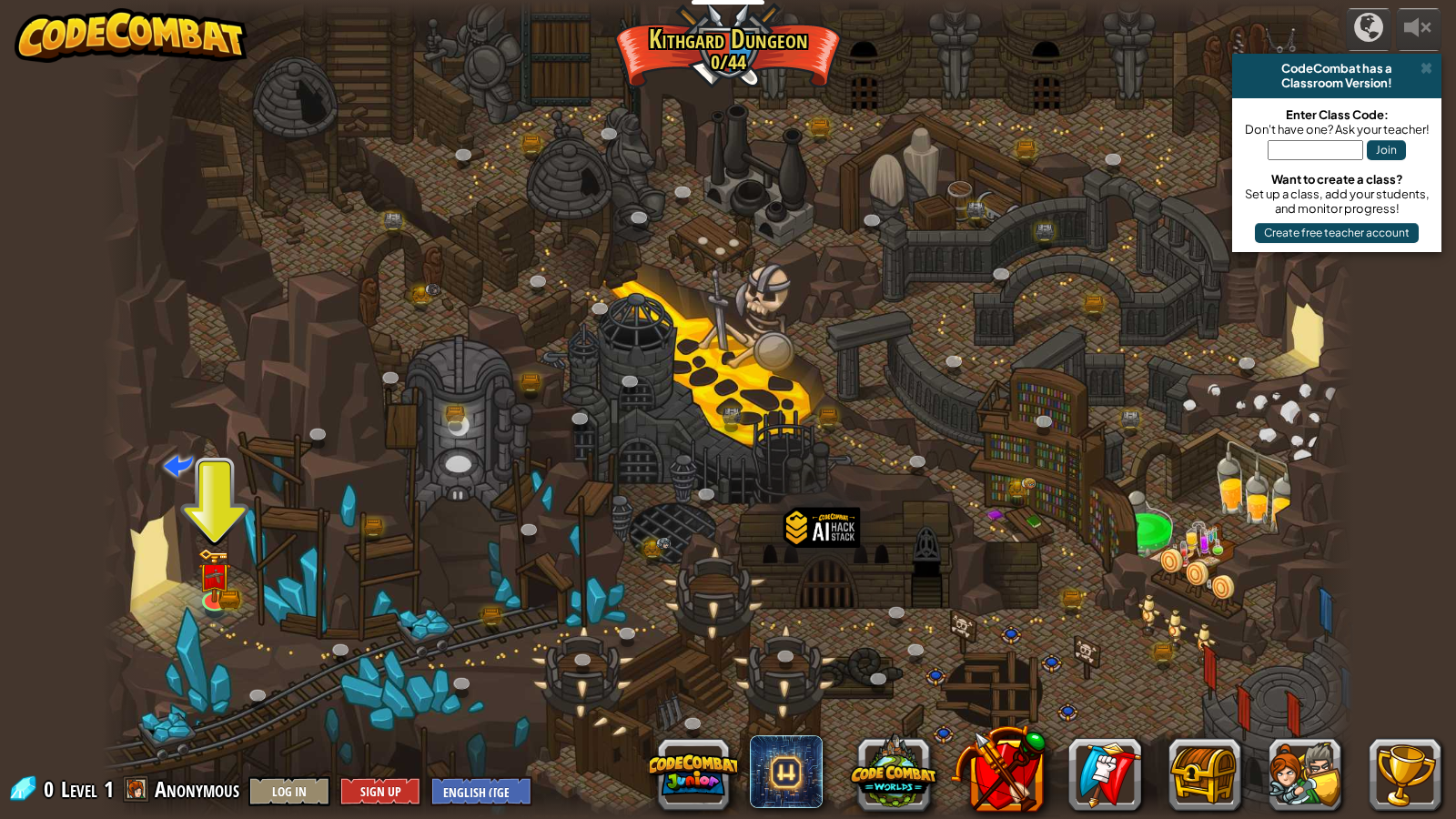
drag, startPoint x: 766, startPoint y: 488, endPoint x: 787, endPoint y: 529, distance: 46.1
click at [787, 529] on div "Twisted Canyon (Locked) Challenge: collect the most gold using all the programm…" at bounding box center [728, 409] width 1253 height 819
click at [836, 514] on div at bounding box center [822, 558] width 78 height 101
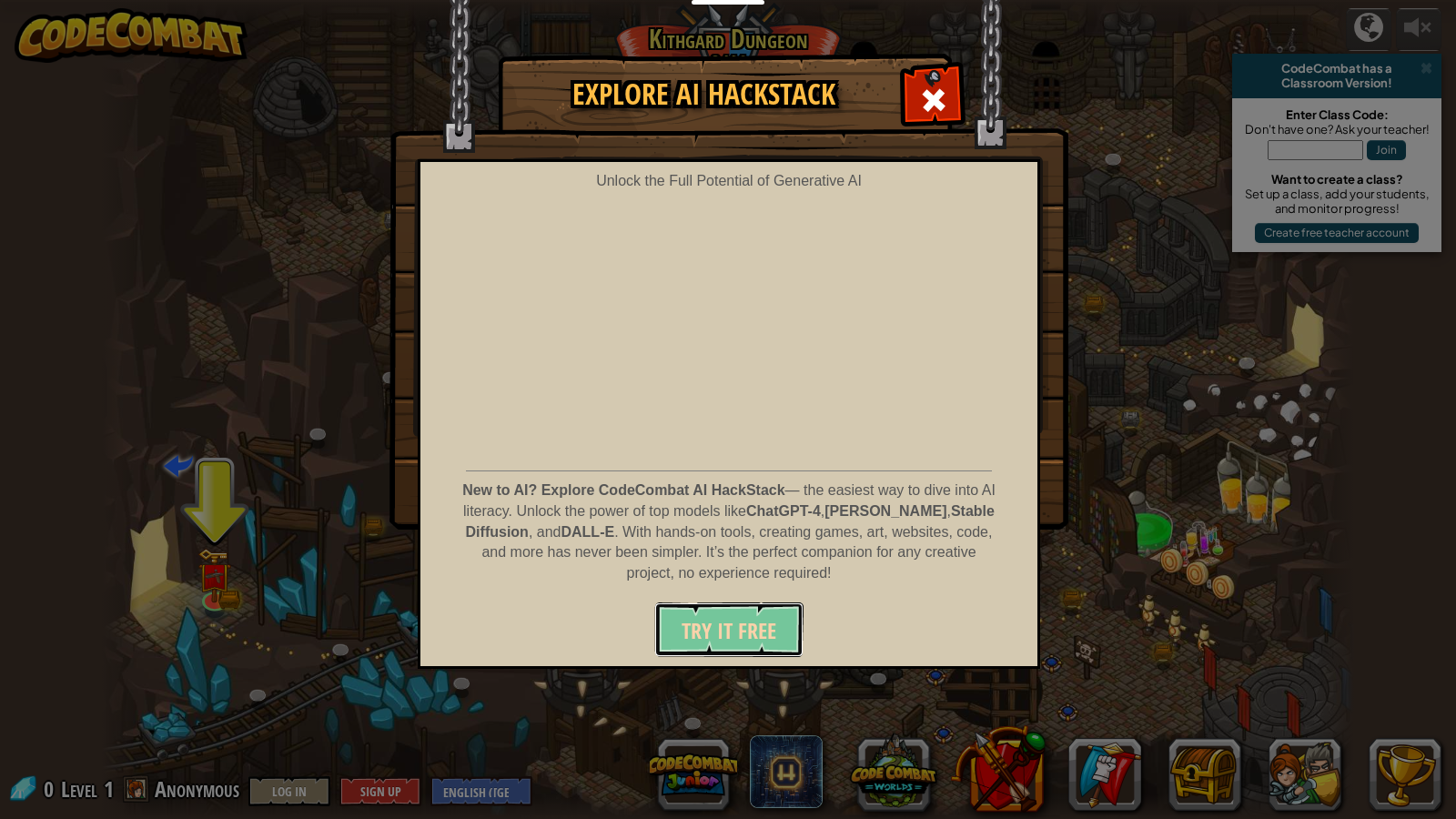
click at [701, 630] on span "Try It Free" at bounding box center [729, 631] width 95 height 30
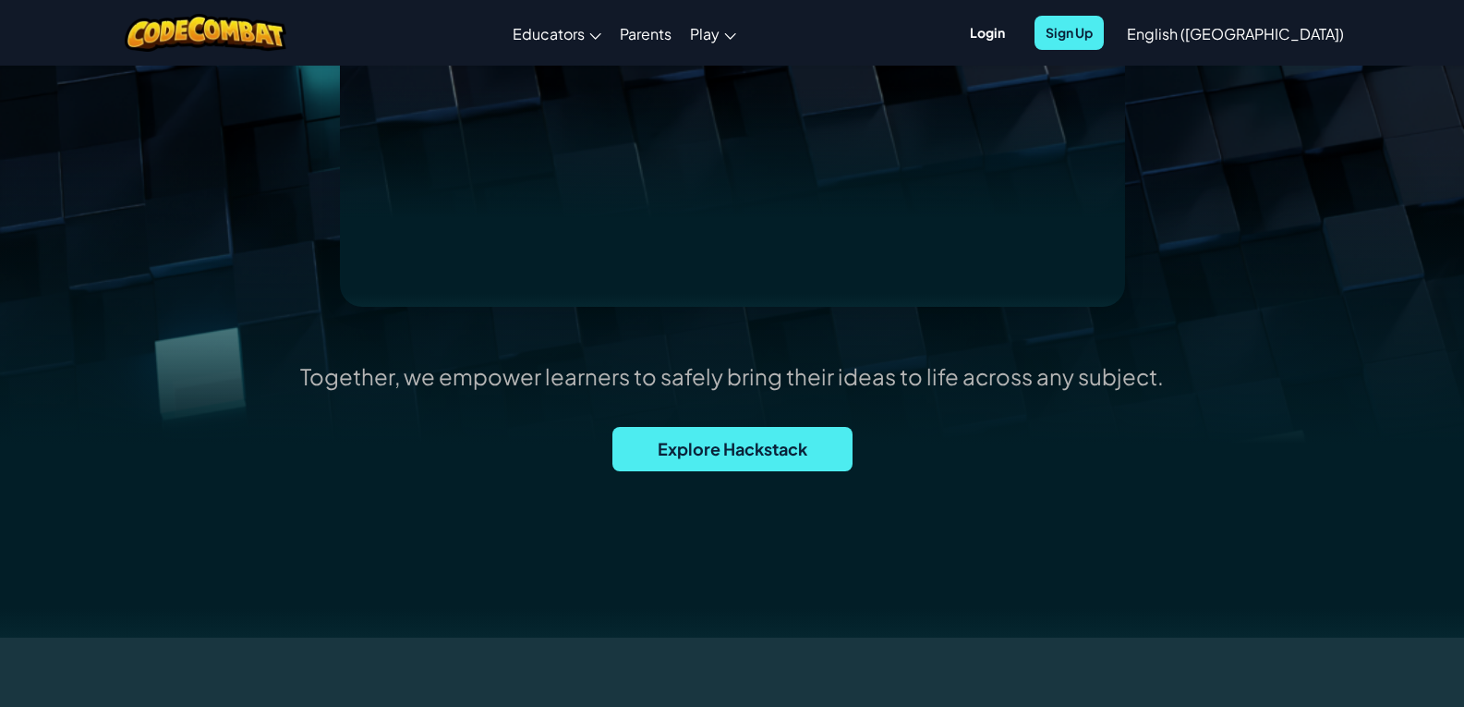
scroll to position [462, 0]
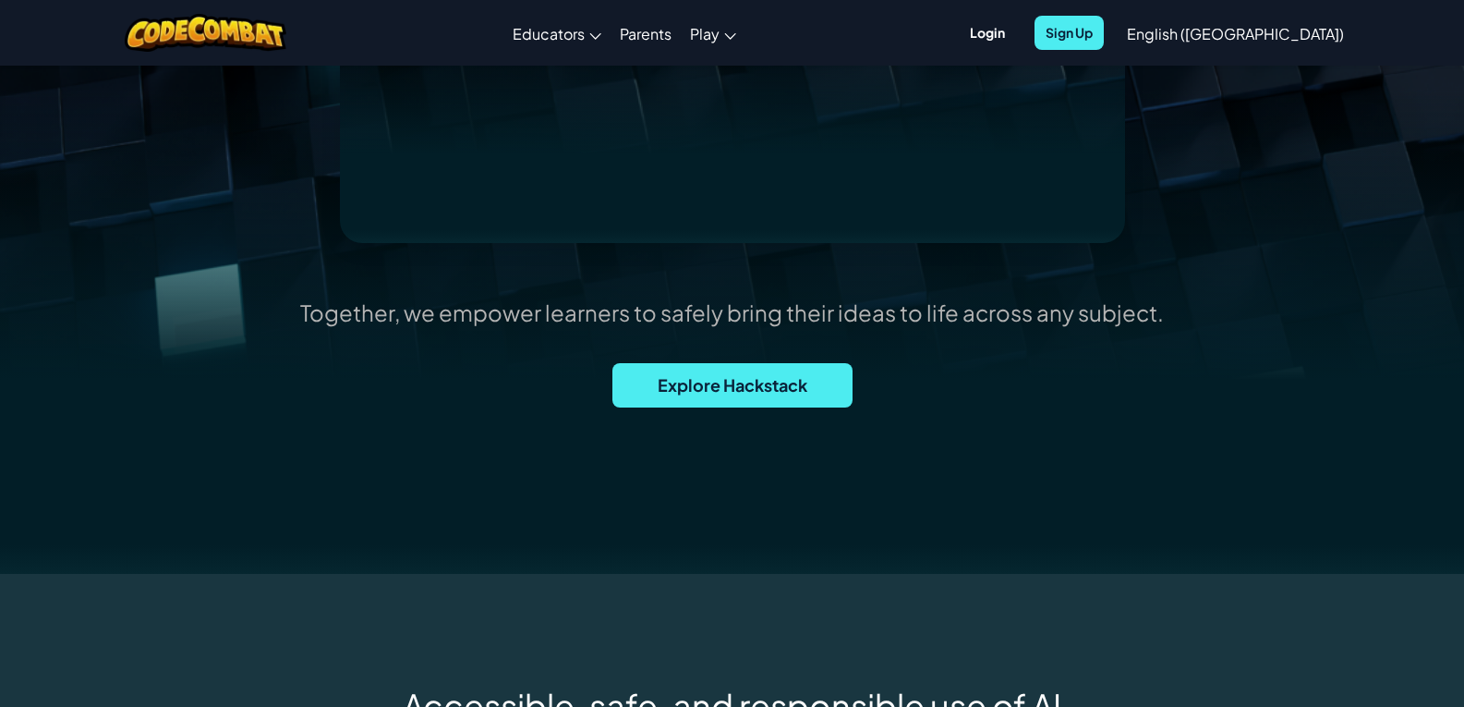
click at [703, 453] on div "Explore Hackstack" at bounding box center [732, 422] width 647 height 118
click at [733, 399] on span "Explore Hackstack" at bounding box center [732, 385] width 240 height 44
click at [745, 382] on span "Explore Hackstack" at bounding box center [732, 385] width 240 height 44
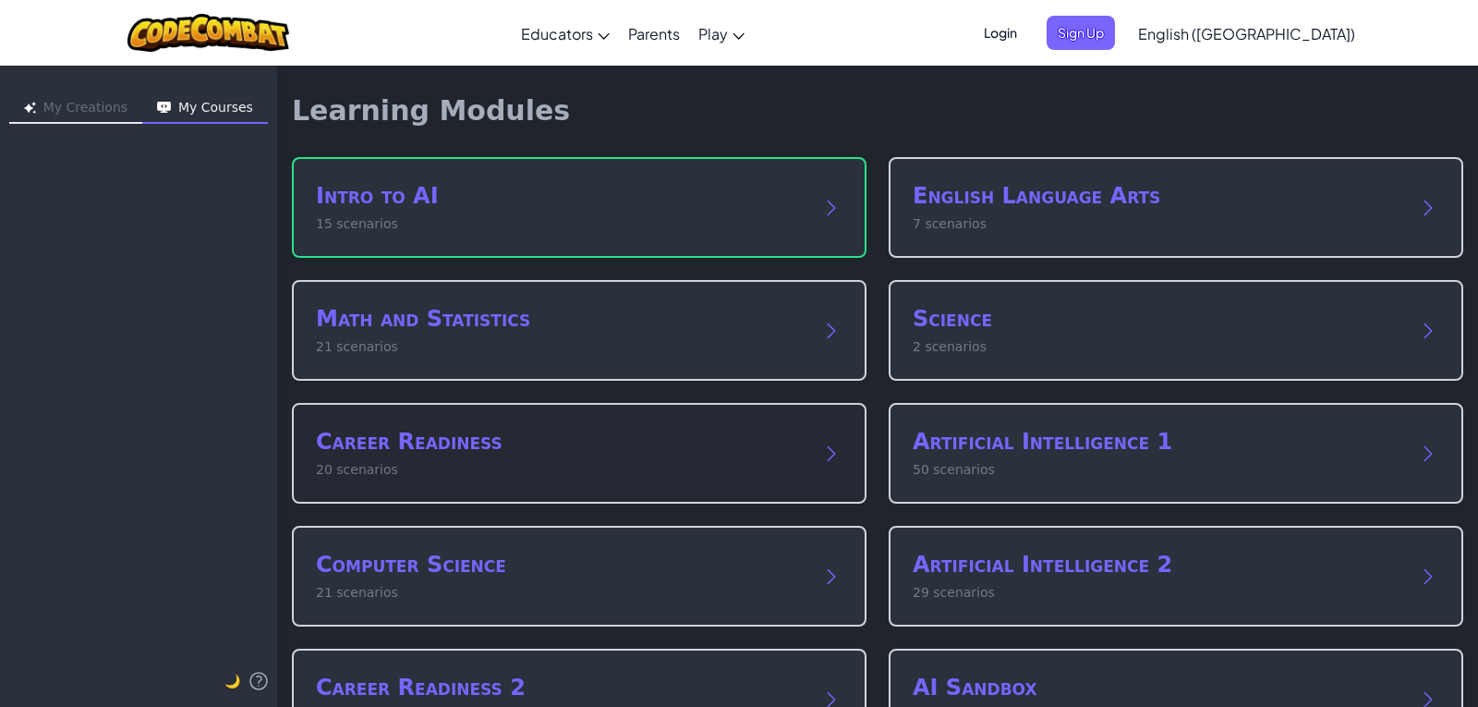
click at [635, 478] on p "20 scenarios" at bounding box center [561, 469] width 490 height 19
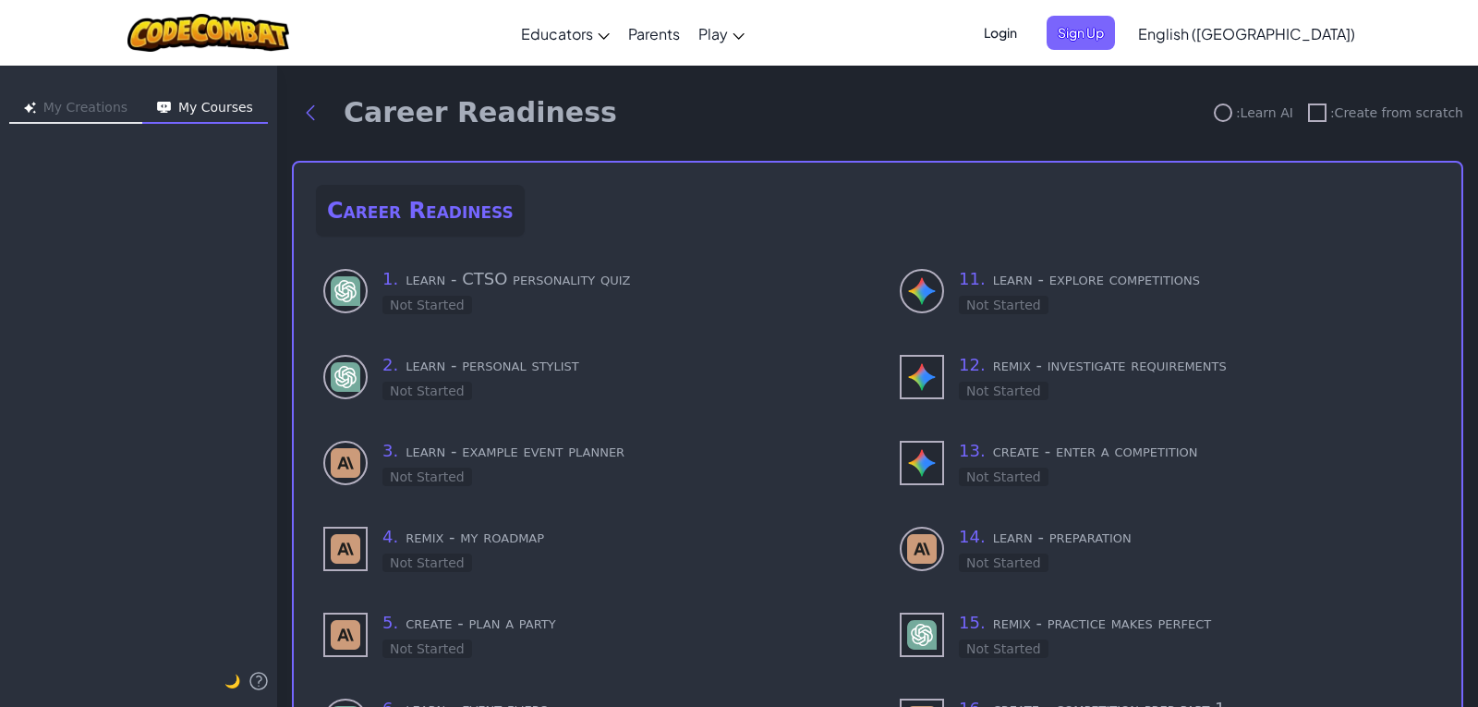
click at [635, 478] on div "3 . learn - example event planner Not Started" at bounding box center [618, 462] width 473 height 49
click at [635, 478] on div "1 . learn - CTSO personality quiz Not Started 2 . learn - personal stylist Not …" at bounding box center [589, 677] width 547 height 837
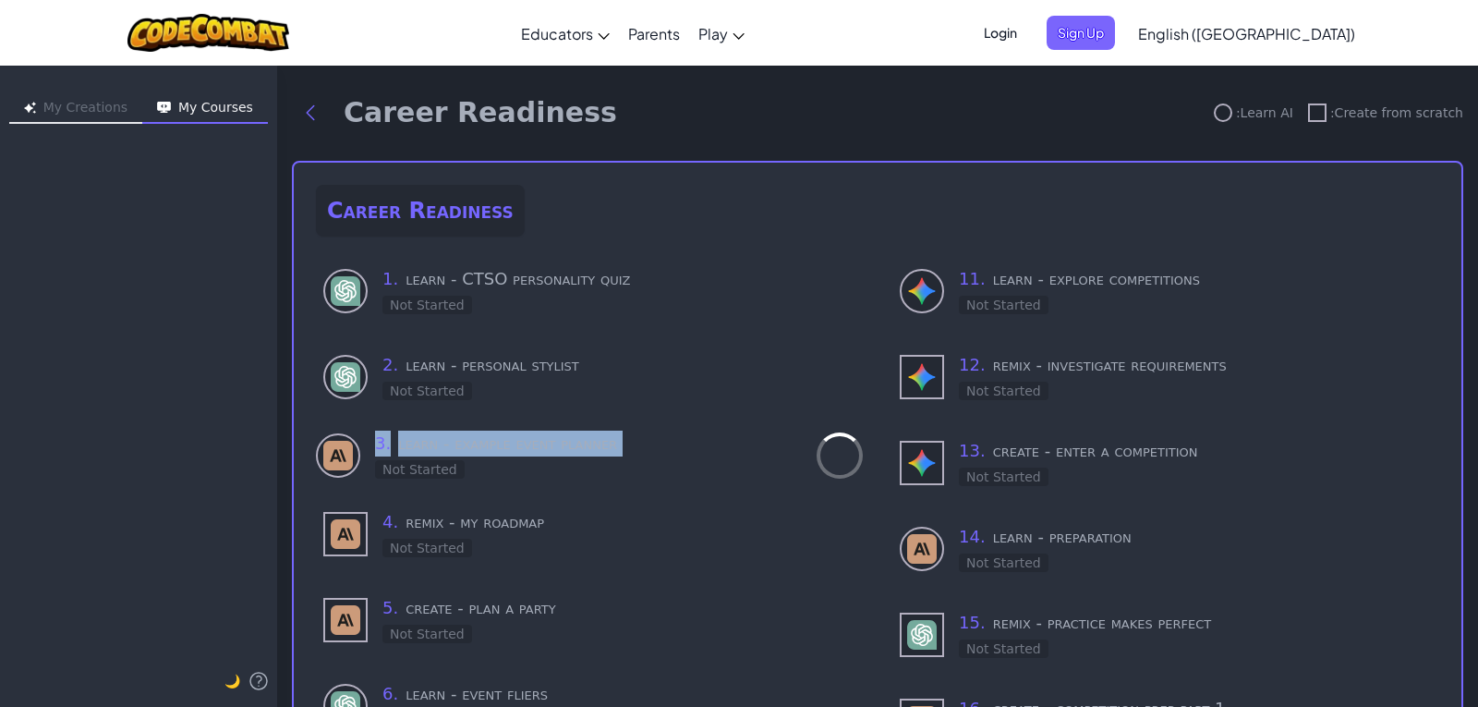
click at [635, 478] on div "1 . learn - CTSO personality quiz Not Started 2 . learn - personal stylist Not …" at bounding box center [589, 677] width 547 height 837
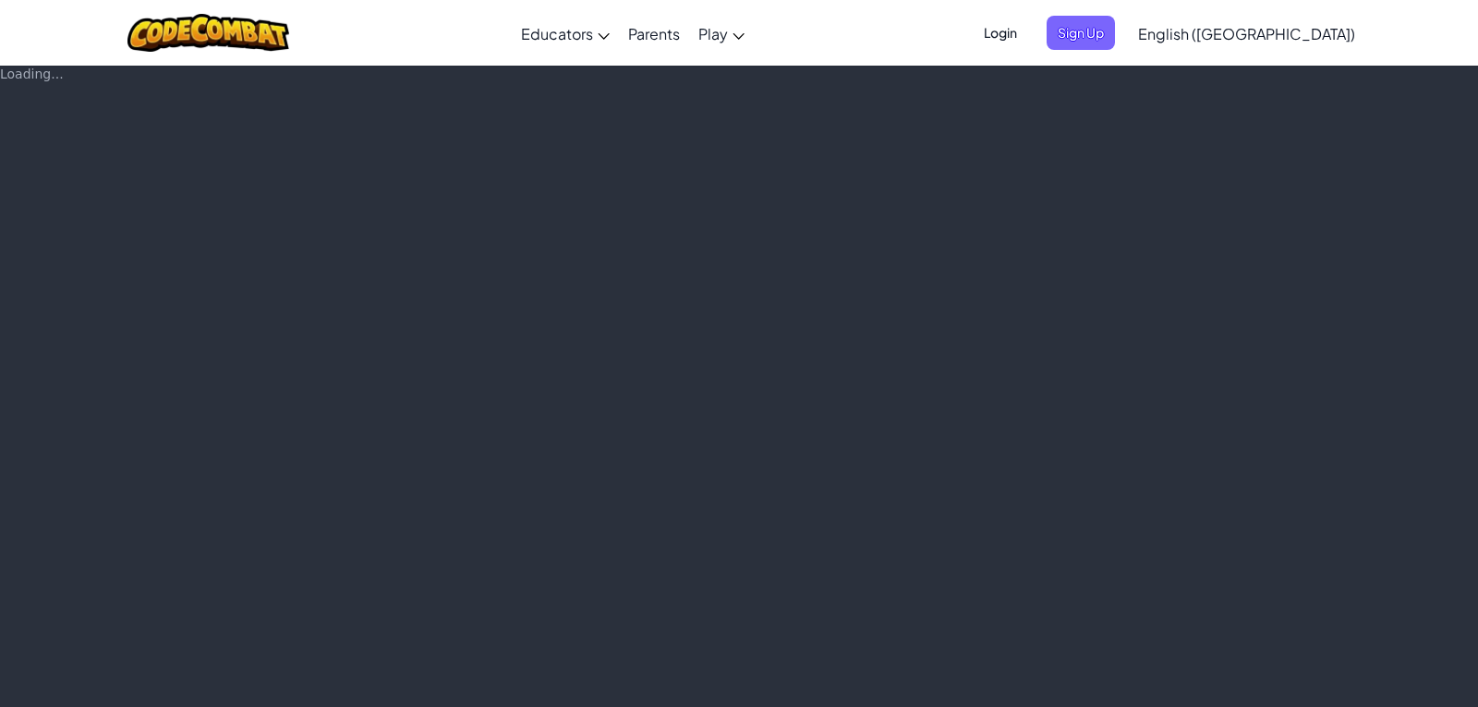
click at [635, 478] on div "Loading..." at bounding box center [739, 386] width 1478 height 642
click at [957, 341] on div "Loading..." at bounding box center [739, 386] width 1478 height 642
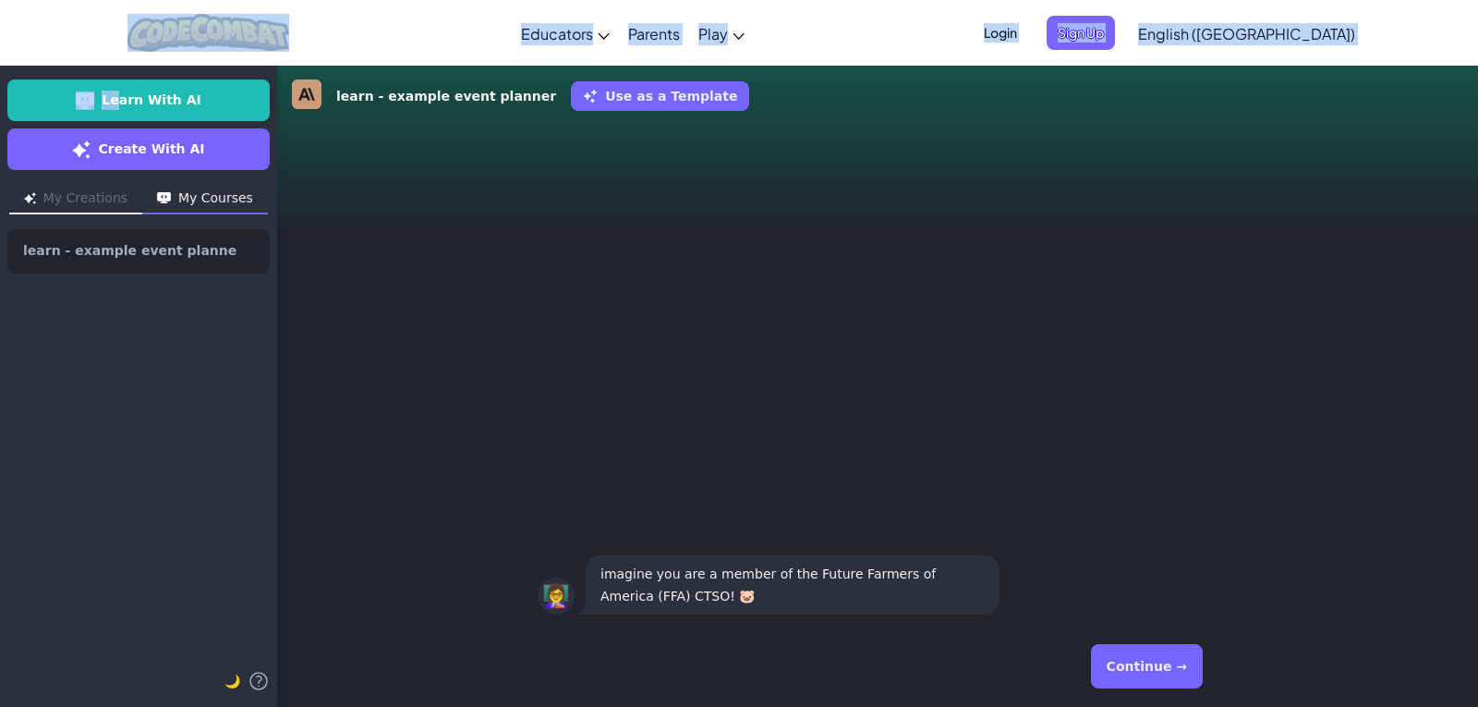
drag, startPoint x: 109, startPoint y: 52, endPoint x: 135, endPoint y: 125, distance: 77.4
click at [126, 97] on div "Toggle navigation Educators Create Free Account School & District Solutions Tea…" at bounding box center [739, 353] width 1478 height 707
click at [142, 142] on span "Create With AI" at bounding box center [151, 148] width 106 height 19
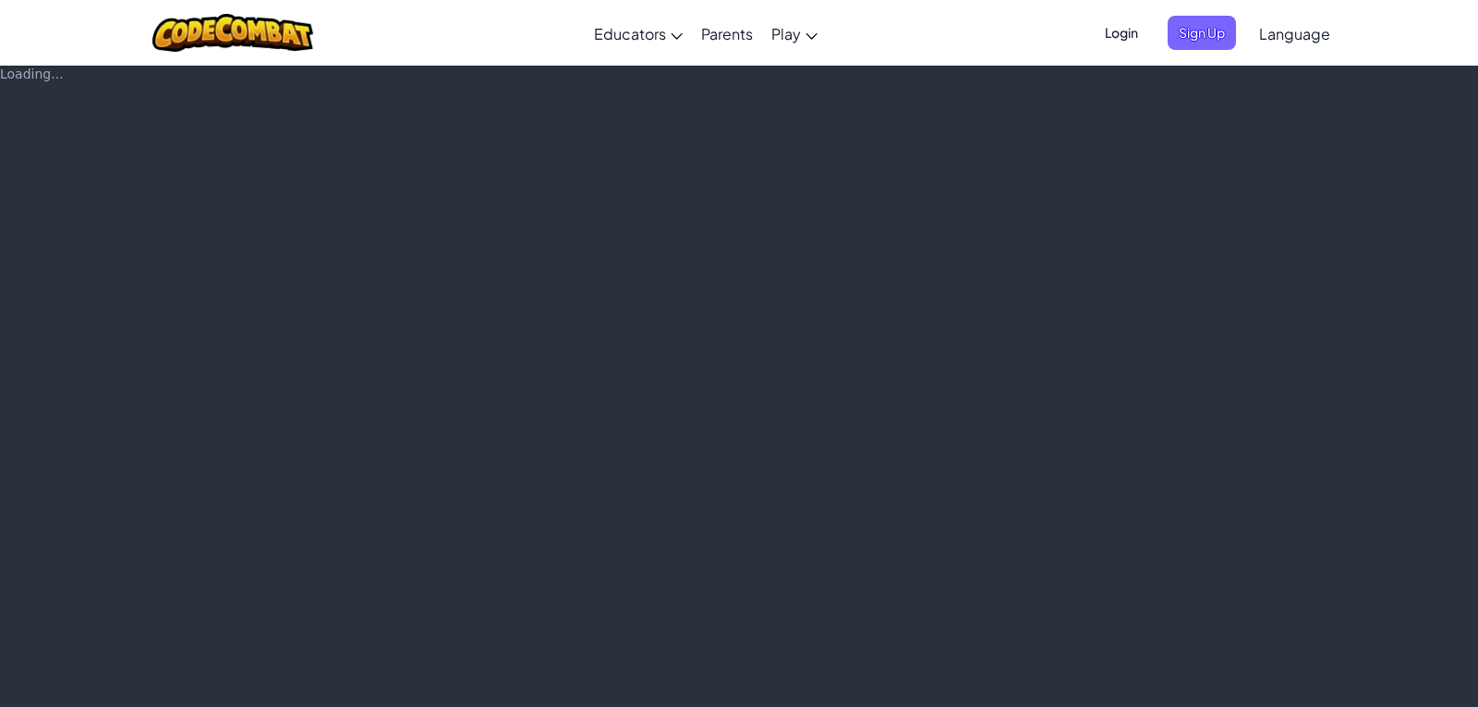
click at [135, 116] on div "Loading..." at bounding box center [739, 386] width 1478 height 642
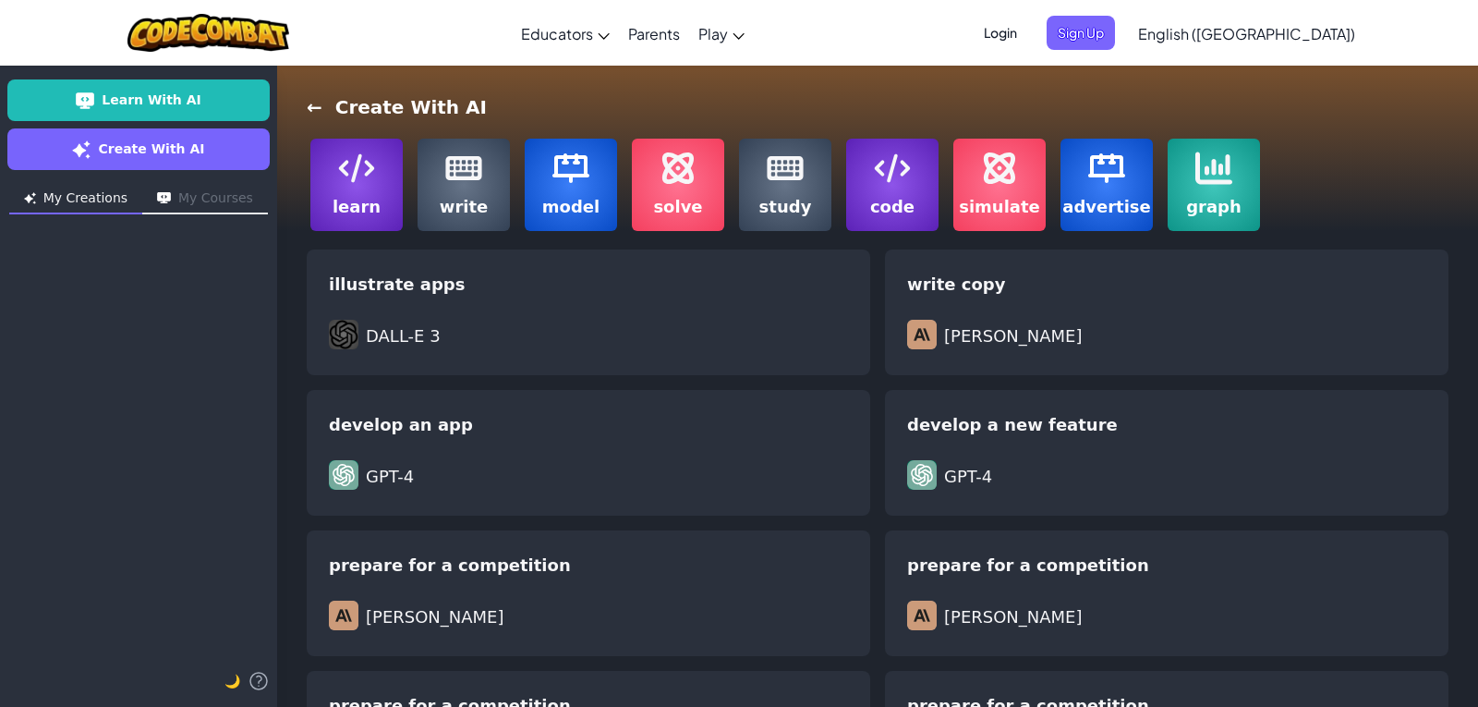
drag, startPoint x: 854, startPoint y: 363, endPoint x: 695, endPoint y: 388, distance: 160.8
click at [522, 303] on div "illustrate apps DALL-E 3" at bounding box center [588, 312] width 563 height 126
click at [452, 367] on div at bounding box center [588, 312] width 563 height 126
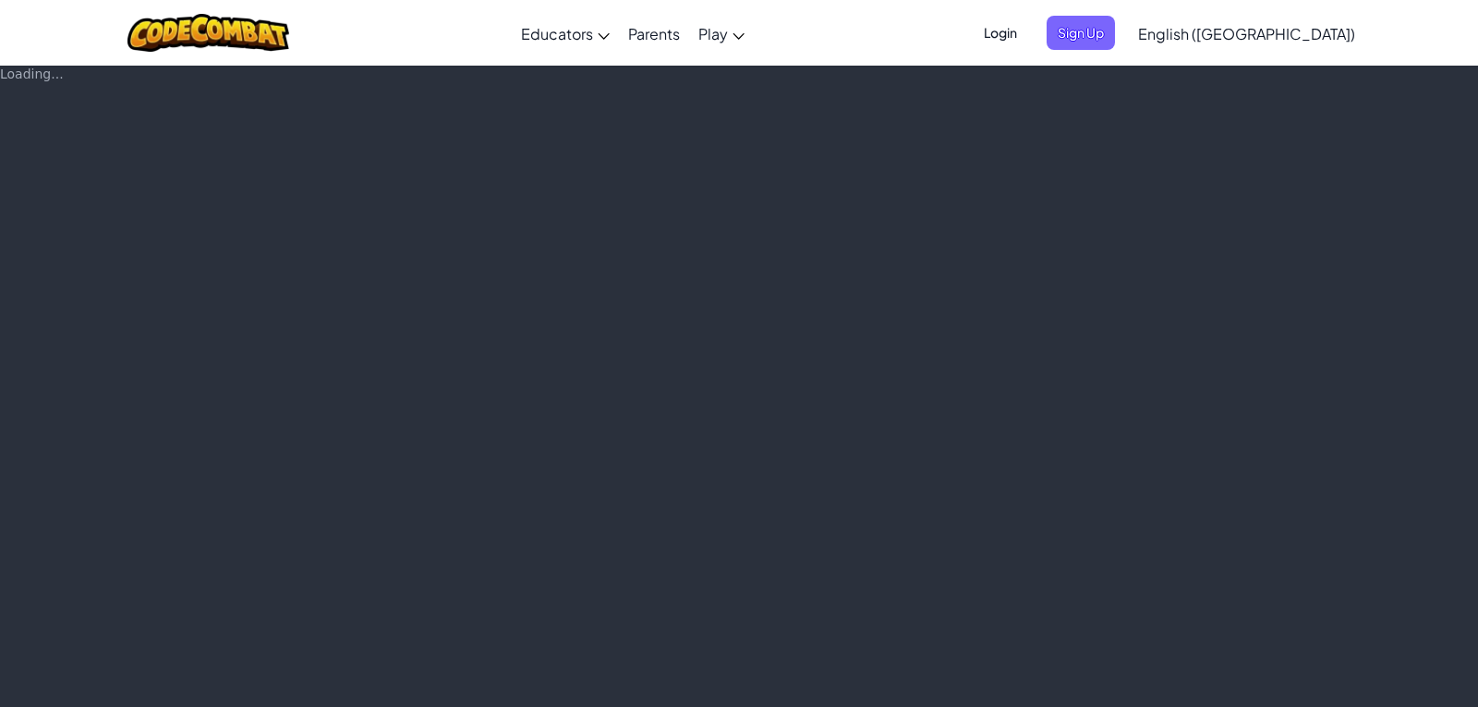
drag, startPoint x: 403, startPoint y: 382, endPoint x: 236, endPoint y: 89, distance: 336.7
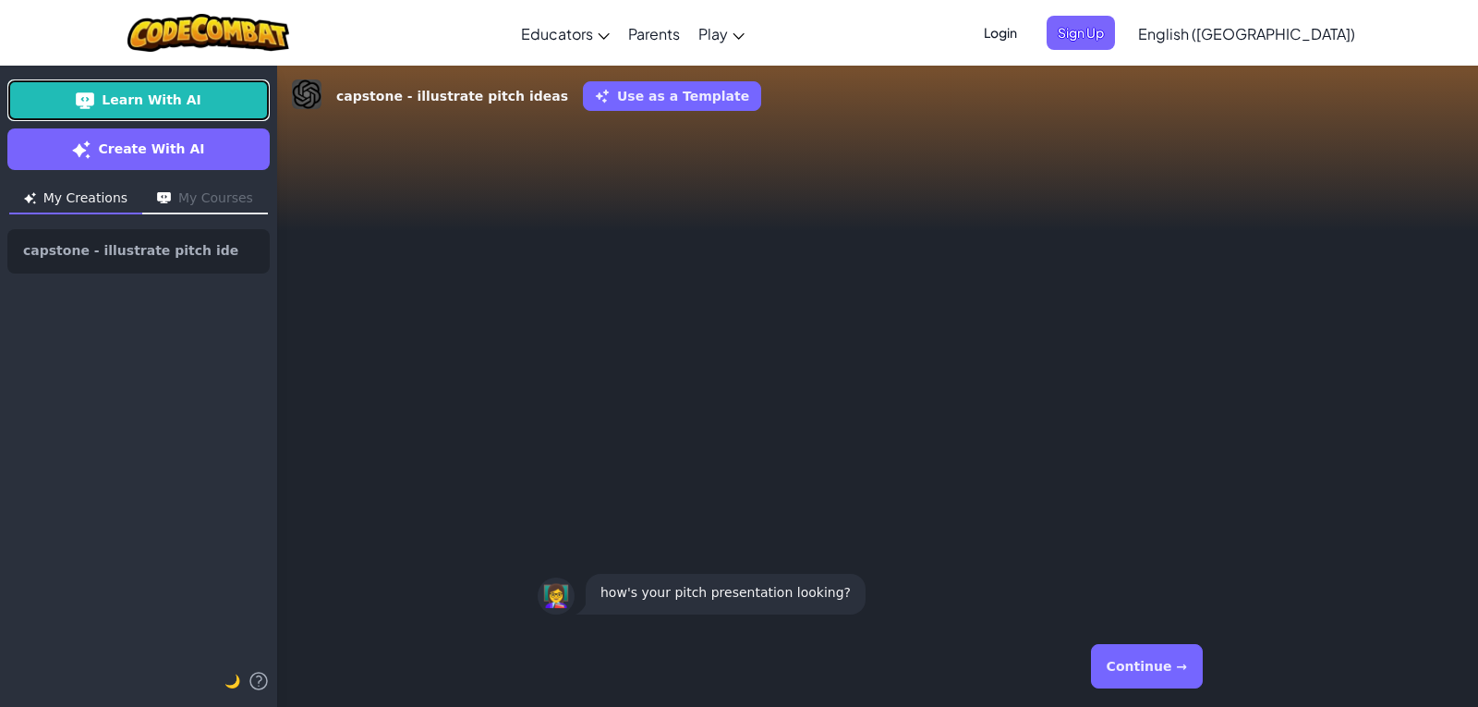
drag, startPoint x: 236, startPoint y: 89, endPoint x: 109, endPoint y: 44, distance: 135.0
drag, startPoint x: 109, startPoint y: 44, endPoint x: 93, endPoint y: 46, distance: 15.8
drag, startPoint x: 327, startPoint y: 259, endPoint x: 233, endPoint y: 245, distance: 95.2
click at [295, 265] on div "👩‍🏫 how's your pitch presentation looking?" at bounding box center [877, 376] width 1201 height 498
click at [190, 219] on div "Learn With AI Create With AI My Creations My Courses capstone - illustrate pitc…" at bounding box center [138, 386] width 277 height 642
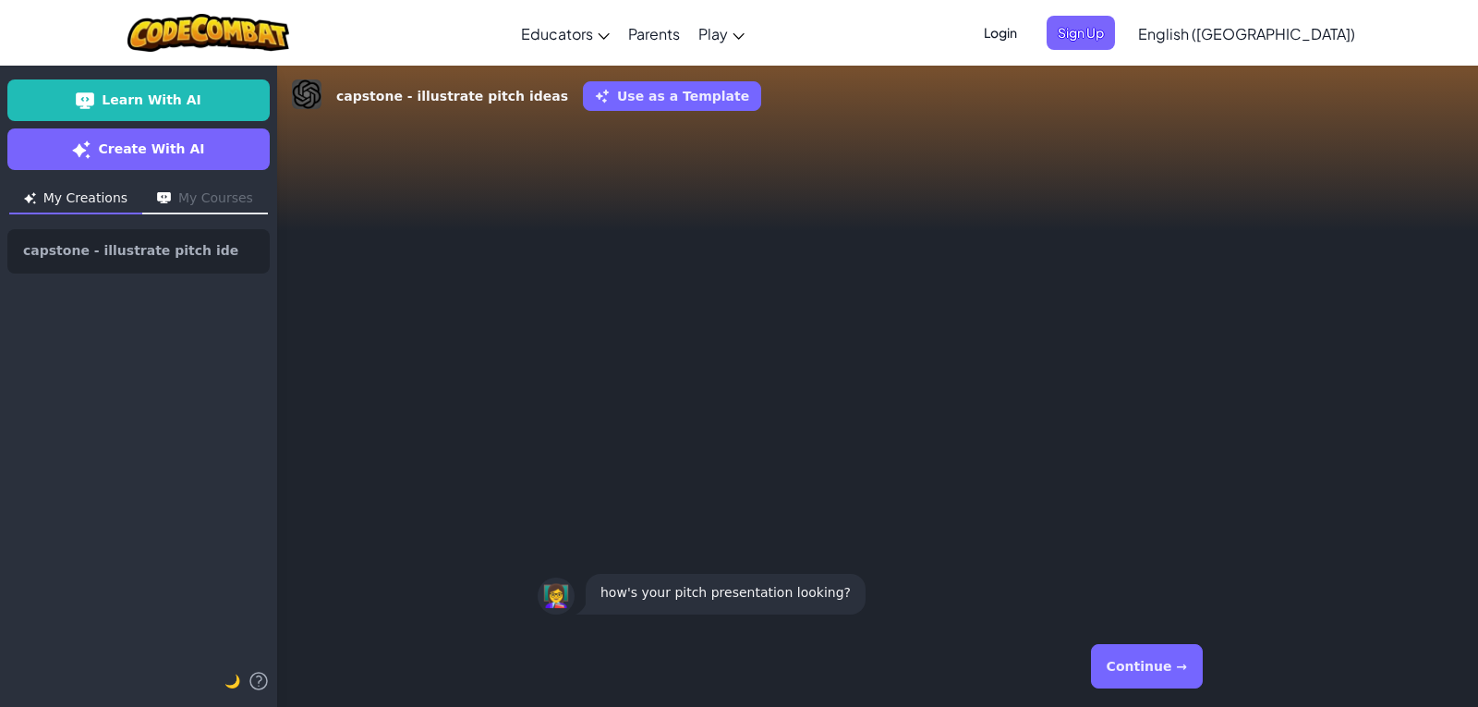
drag, startPoint x: 190, startPoint y: 219, endPoint x: 177, endPoint y: 224, distance: 13.7
click at [193, 231] on div "Learn With AI Create With AI My Creations My Courses capstone - illustrate pitc…" at bounding box center [138, 386] width 277 height 642
click at [194, 204] on button "My Courses" at bounding box center [205, 200] width 126 height 30
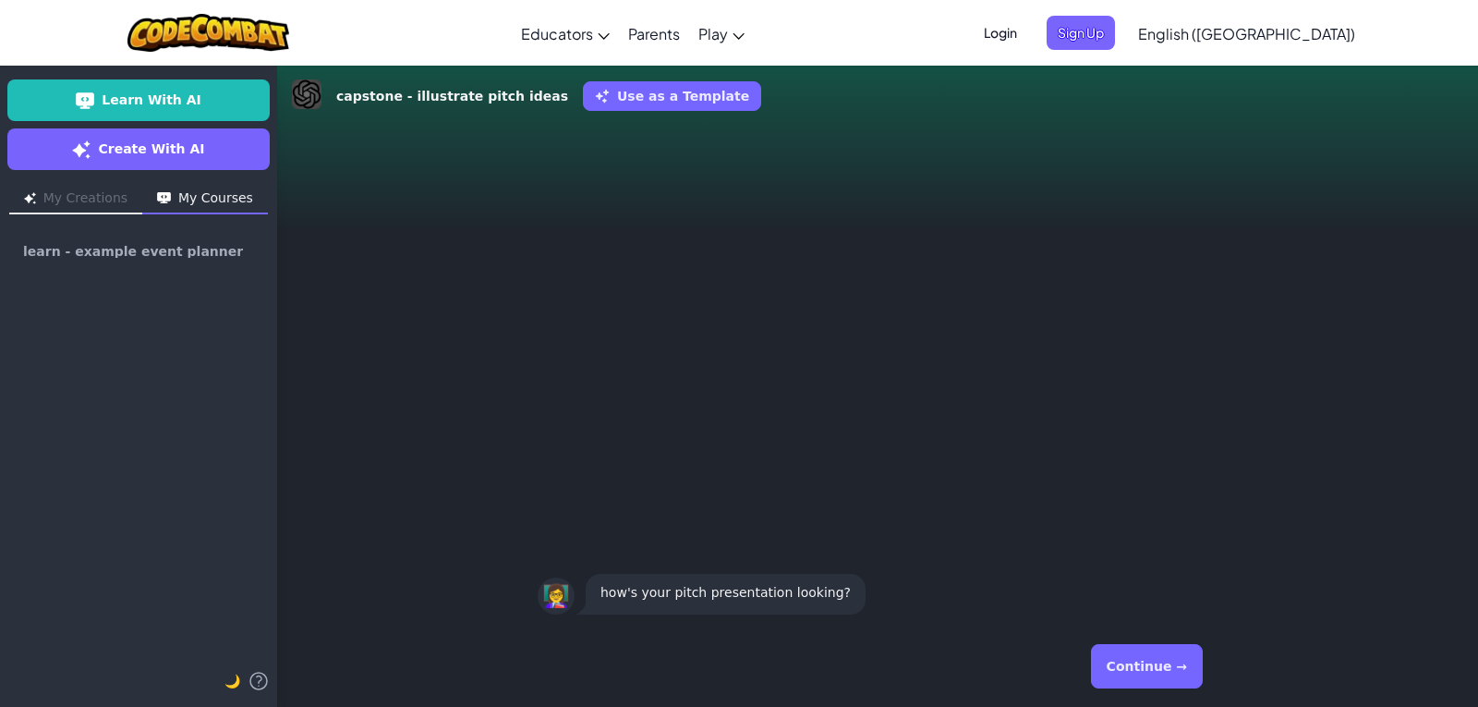
drag, startPoint x: 191, startPoint y: 197, endPoint x: 228, endPoint y: 206, distance: 38.1
click at [192, 197] on button "My Courses" at bounding box center [205, 200] width 126 height 30
click at [669, 238] on div "👩‍🏫 how's your pitch presentation looking?" at bounding box center [877, 376] width 1201 height 498
drag, startPoint x: 638, startPoint y: 118, endPoint x: 637, endPoint y: 69, distance: 49.0
click at [637, 106] on div "capstone - illustrate pitch ideas Use as a Template 👩‍🏫 how's your pitch presen…" at bounding box center [877, 386] width 1201 height 642
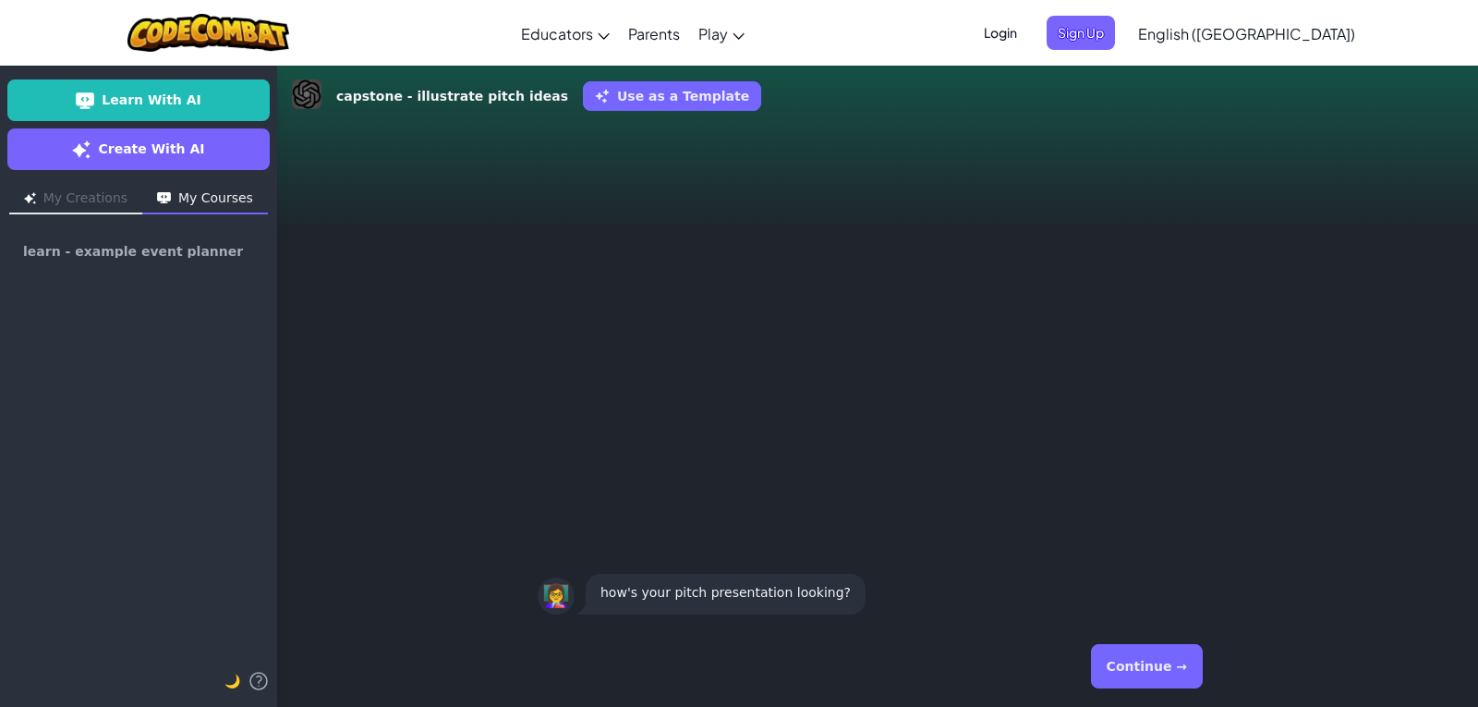
click at [637, 69] on div "capstone - illustrate pitch ideas Use as a Template 👩‍🏫 how's your pitch presen…" at bounding box center [877, 386] width 1201 height 642
click at [651, 97] on button "Use as a Template" at bounding box center [672, 96] width 178 height 30
click at [654, 97] on div "Learn With AI Create With AI My Creations My Courses learn - example event plan…" at bounding box center [739, 386] width 1478 height 642
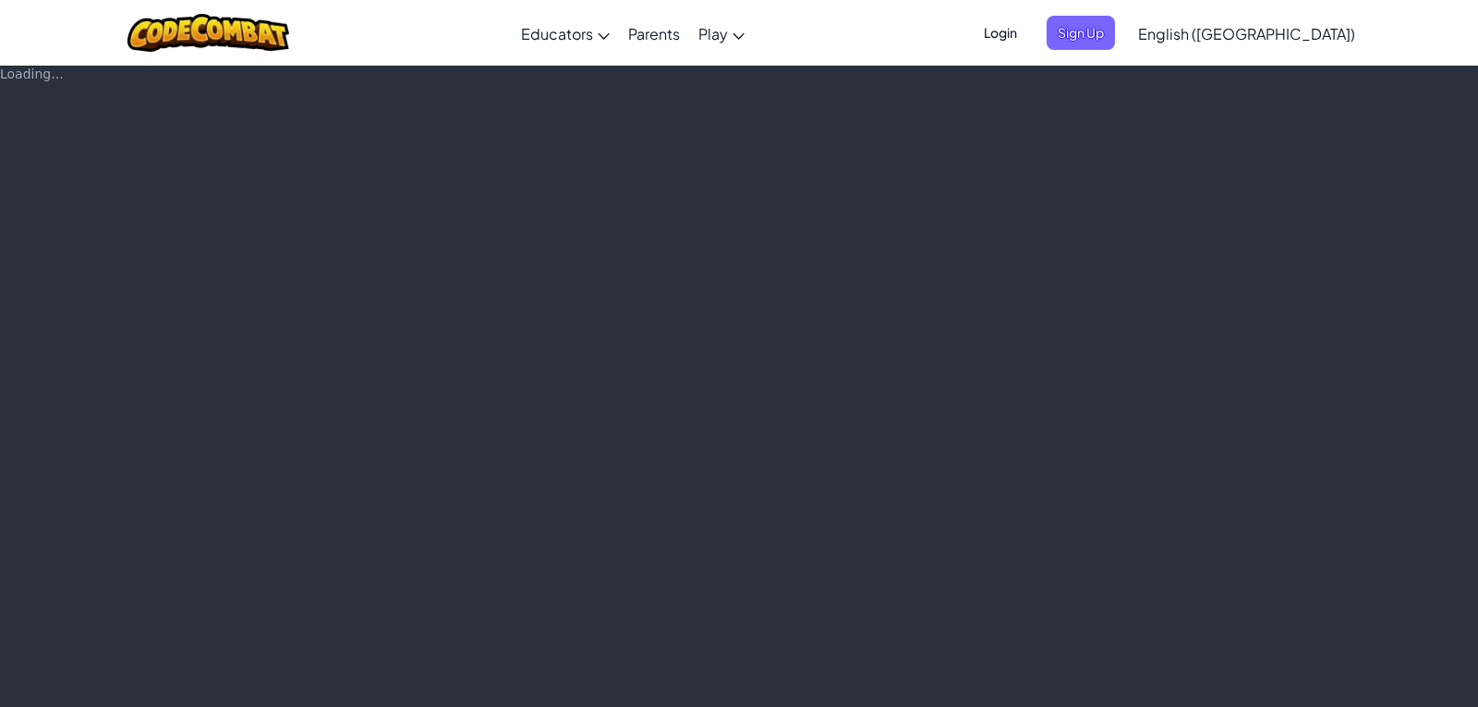
click at [654, 97] on div "Loading..." at bounding box center [739, 386] width 1478 height 642
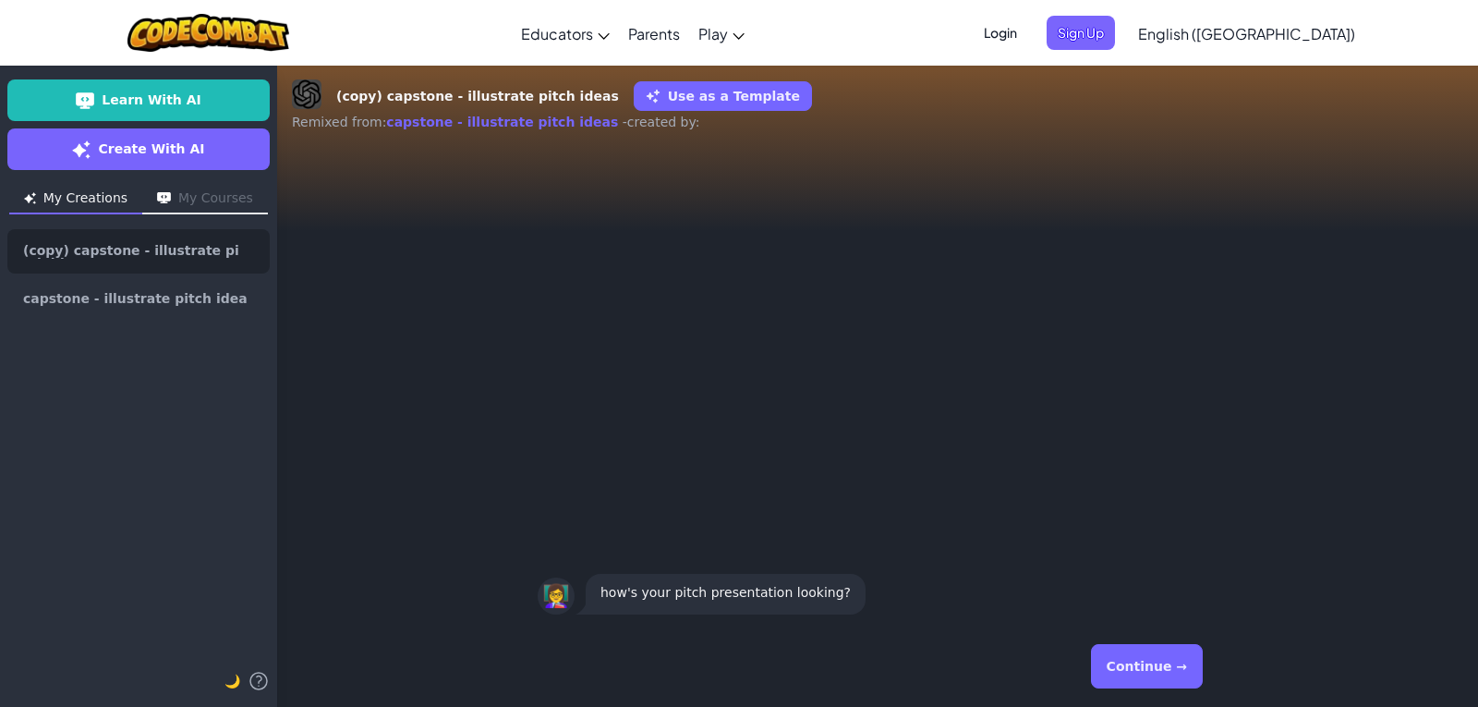
drag, startPoint x: 745, startPoint y: 405, endPoint x: 746, endPoint y: 415, distance: 10.2
click at [746, 415] on div "👩‍🏫 how's your pitch presentation looking?" at bounding box center [877, 386] width 1201 height 479
drag, startPoint x: 746, startPoint y: 415, endPoint x: 857, endPoint y: 377, distance: 117.1
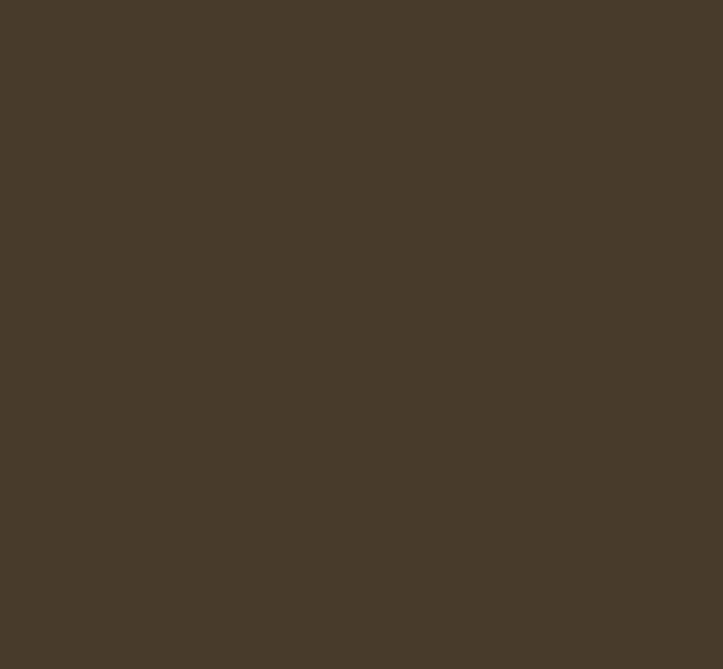
drag, startPoint x: 324, startPoint y: 180, endPoint x: 514, endPoint y: 5, distance: 258.2
click at [326, 180] on html "Toggle navigation Educators Create Free Account School & District Solutions Tea…" at bounding box center [361, 388] width 723 height 776
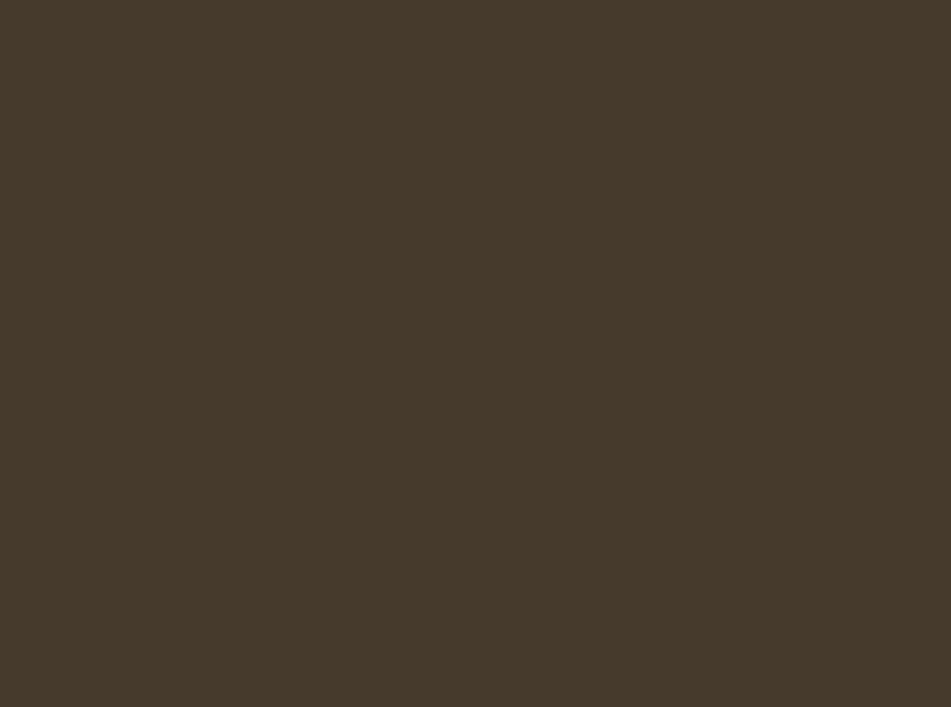
click at [939, 134] on html "Toggle navigation Educators Create Free Account School & District Solutions Tea…" at bounding box center [475, 407] width 951 height 814
drag, startPoint x: 939, startPoint y: 134, endPoint x: 540, endPoint y: 355, distance: 455.3
